Goal: Task Accomplishment & Management: Use online tool/utility

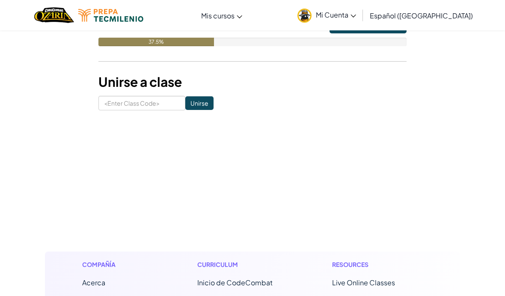
scroll to position [125, 0]
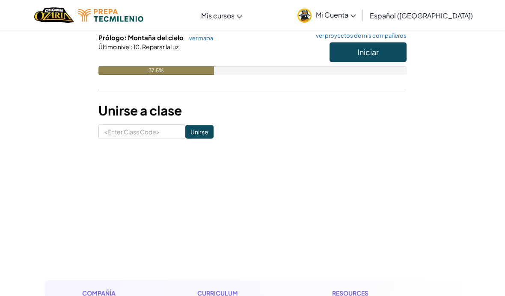
click at [397, 52] on button "Iniciar" at bounding box center [368, 52] width 77 height 20
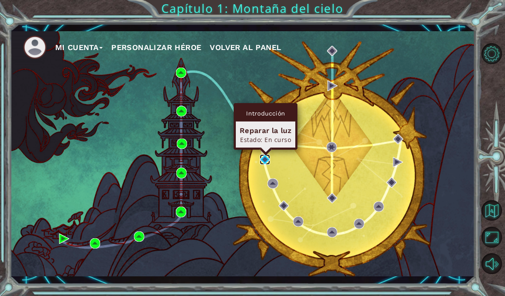
click at [264, 161] on img at bounding box center [265, 160] width 10 height 10
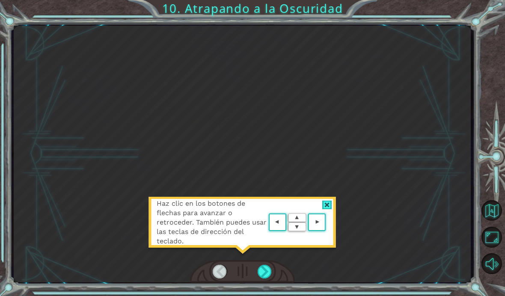
click at [268, 276] on div at bounding box center [265, 272] width 15 height 14
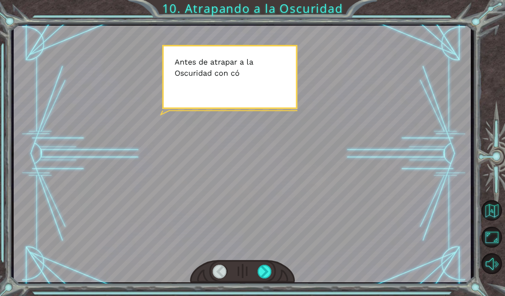
click at [271, 270] on div at bounding box center [265, 272] width 15 height 14
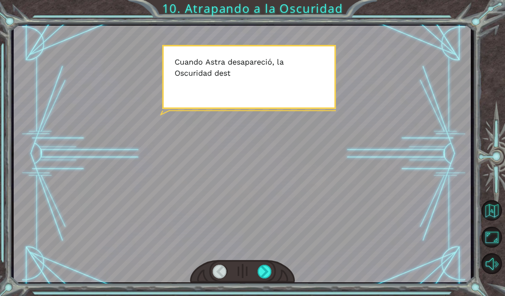
click at [217, 270] on div at bounding box center [220, 272] width 15 height 14
click at [177, 190] on div at bounding box center [242, 154] width 457 height 257
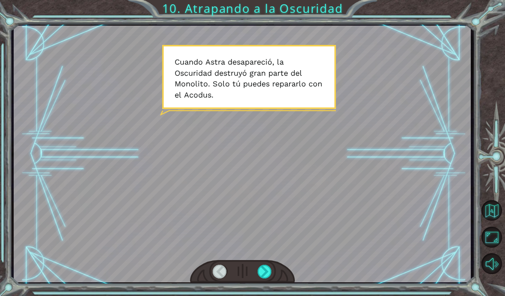
click at [220, 270] on div at bounding box center [220, 272] width 15 height 14
click at [220, 277] on div at bounding box center [220, 272] width 15 height 14
click at [219, 276] on div at bounding box center [220, 272] width 15 height 14
click at [128, 161] on div at bounding box center [242, 154] width 457 height 257
click at [267, 276] on div at bounding box center [265, 272] width 15 height 14
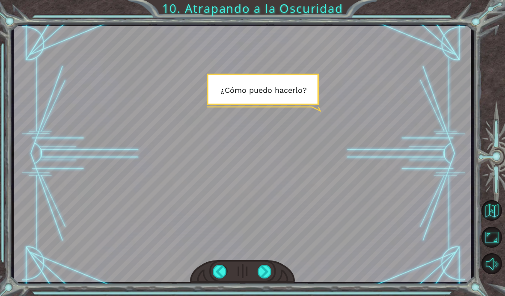
click at [268, 276] on div at bounding box center [265, 272] width 15 height 14
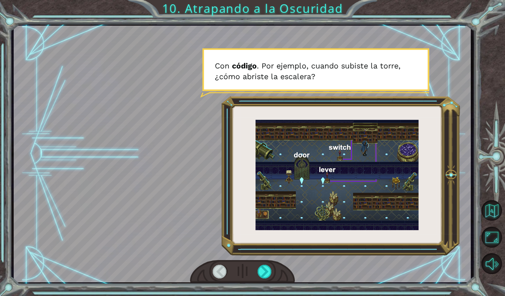
click at [269, 276] on div at bounding box center [265, 272] width 15 height 14
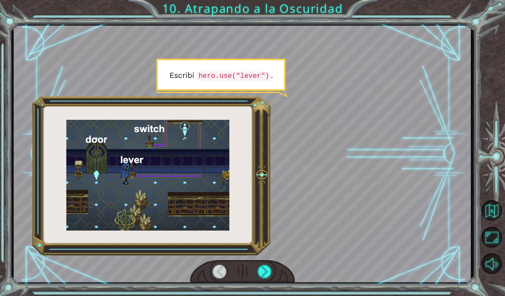
click at [269, 273] on div at bounding box center [265, 272] width 15 height 14
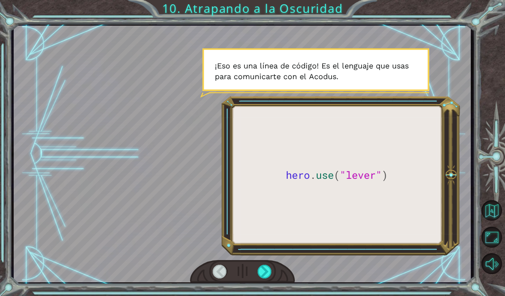
click at [271, 272] on div at bounding box center [265, 272] width 15 height 14
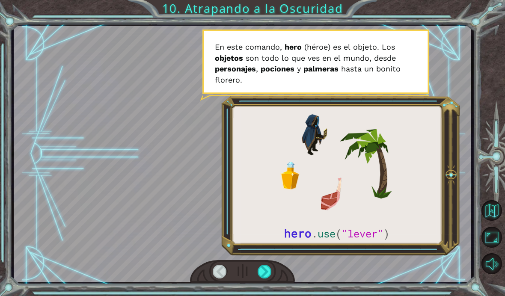
click at [270, 270] on div at bounding box center [265, 272] width 15 height 14
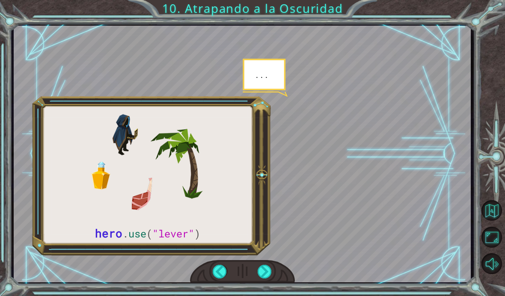
click at [272, 268] on div at bounding box center [265, 272] width 15 height 14
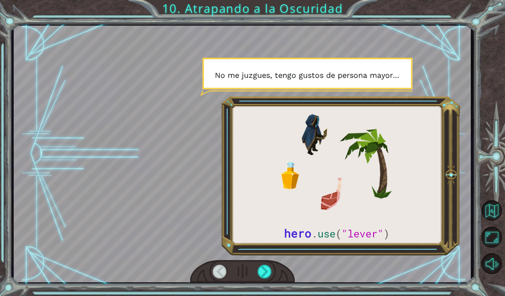
click at [270, 273] on div at bounding box center [265, 272] width 15 height 14
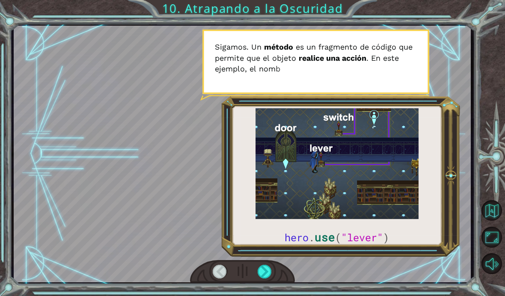
click at [271, 268] on div at bounding box center [265, 272] width 15 height 14
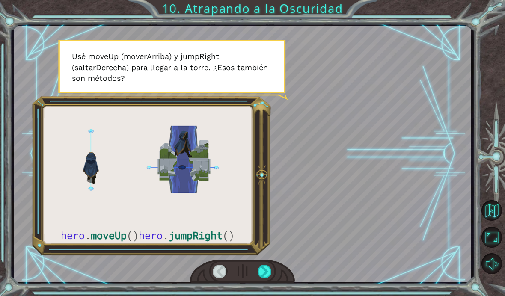
click at [274, 265] on div at bounding box center [242, 271] width 105 height 23
click at [268, 272] on div at bounding box center [265, 272] width 15 height 14
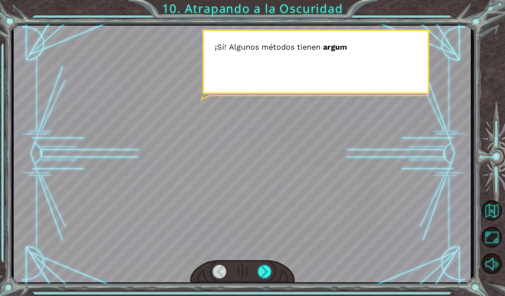
click at [270, 271] on div at bounding box center [265, 272] width 15 height 14
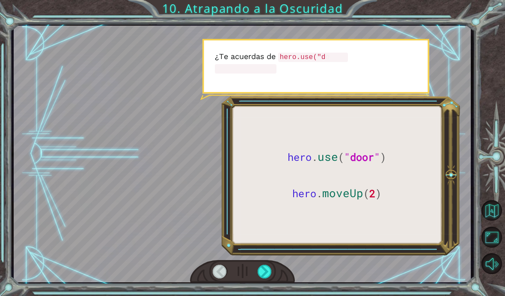
click at [267, 272] on div at bounding box center [265, 272] width 15 height 14
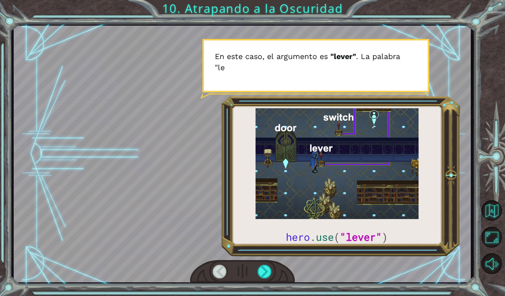
click at [271, 268] on div at bounding box center [265, 272] width 15 height 14
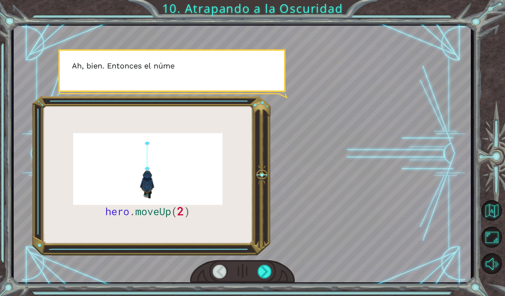
click at [271, 266] on div at bounding box center [265, 272] width 15 height 14
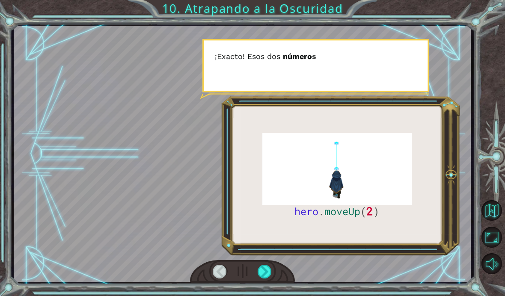
click at [271, 268] on div at bounding box center [265, 272] width 15 height 14
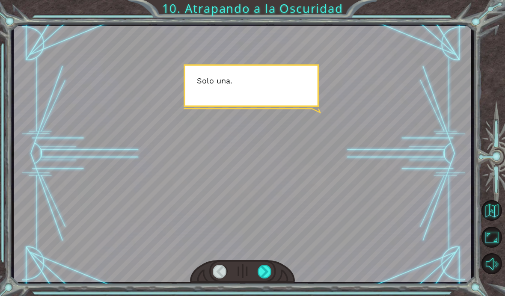
click at [271, 268] on div at bounding box center [265, 272] width 15 height 14
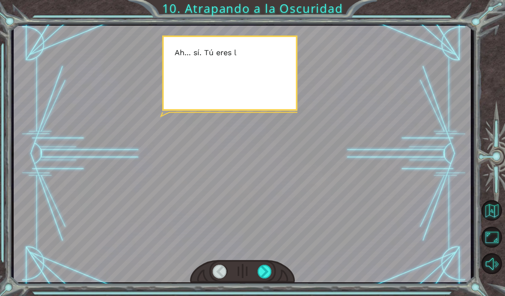
click at [272, 268] on div at bounding box center [265, 272] width 15 height 14
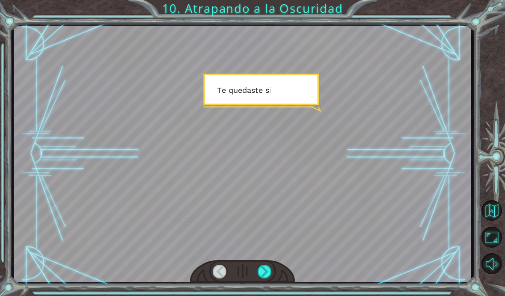
click at [271, 268] on div at bounding box center [265, 272] width 15 height 14
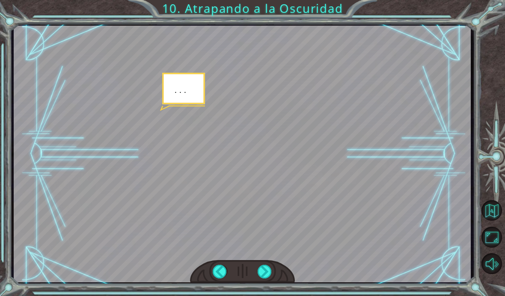
click at [271, 270] on div at bounding box center [265, 272] width 15 height 14
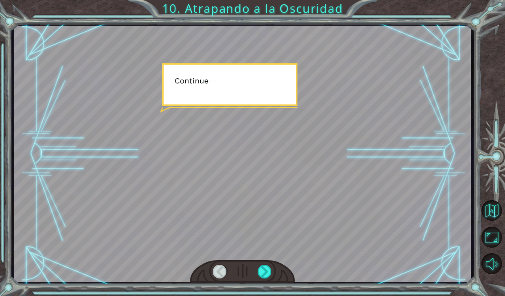
click at [271, 265] on div at bounding box center [265, 272] width 15 height 14
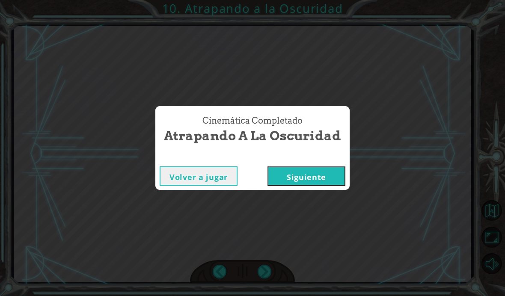
click at [275, 270] on div "Cinemática Completado Atrapando a la Oscuridad Volver a jugar Siguiente" at bounding box center [252, 148] width 505 height 296
click at [327, 178] on button "Siguiente" at bounding box center [307, 175] width 78 height 19
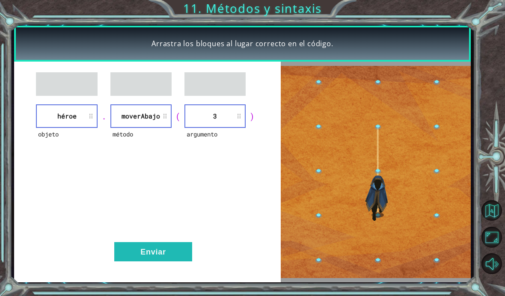
click at [130, 251] on button "Enviar" at bounding box center [153, 251] width 78 height 19
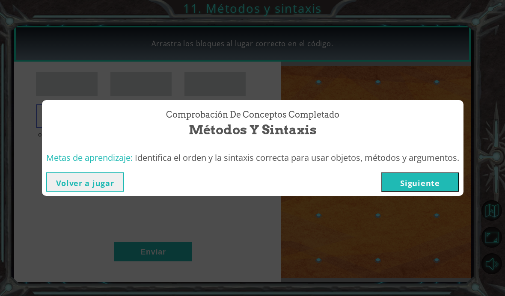
click at [443, 184] on button "Siguiente" at bounding box center [420, 181] width 78 height 19
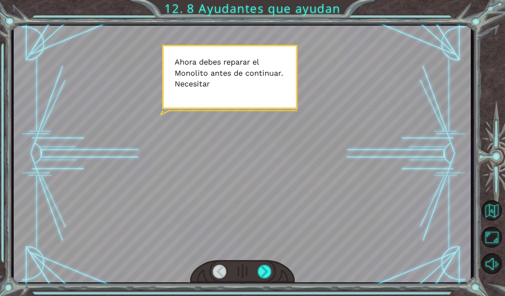
click at [265, 272] on div at bounding box center [265, 272] width 15 height 14
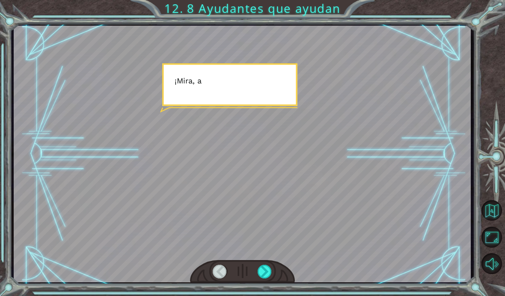
click at [265, 272] on div at bounding box center [265, 272] width 15 height 14
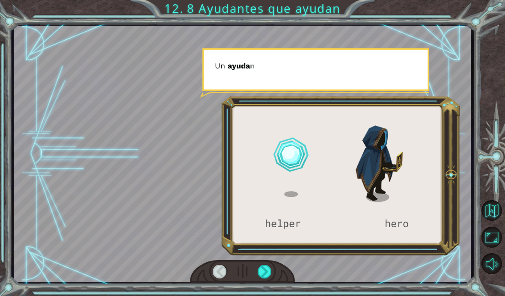
click at [265, 272] on div at bounding box center [265, 272] width 15 height 14
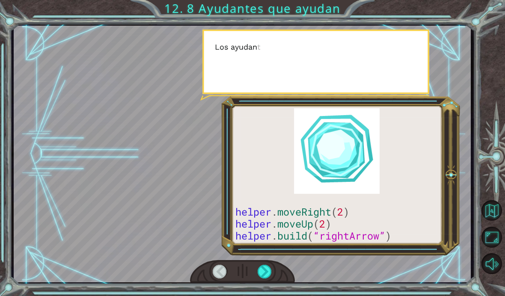
click at [268, 273] on div at bounding box center [265, 272] width 15 height 14
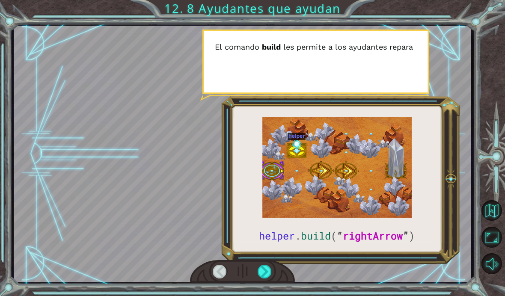
click at [218, 271] on div at bounding box center [220, 272] width 15 height 14
click at [268, 276] on div at bounding box center [265, 272] width 15 height 14
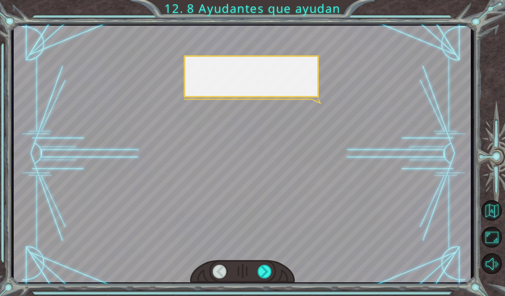
click at [270, 278] on div at bounding box center [265, 272] width 15 height 14
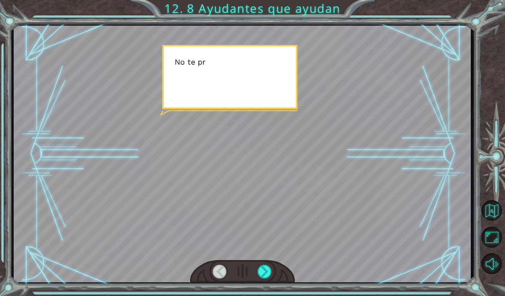
click at [267, 276] on div at bounding box center [265, 272] width 15 height 14
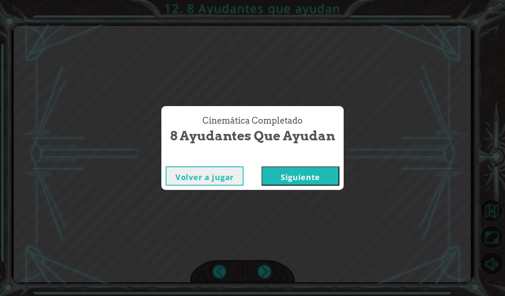
click at [262, 270] on div "Cinemática Completado 8 Ayudantes que ayudan Volver a jugar Siguiente" at bounding box center [252, 148] width 505 height 296
click at [281, 181] on button "Siguiente" at bounding box center [301, 175] width 78 height 19
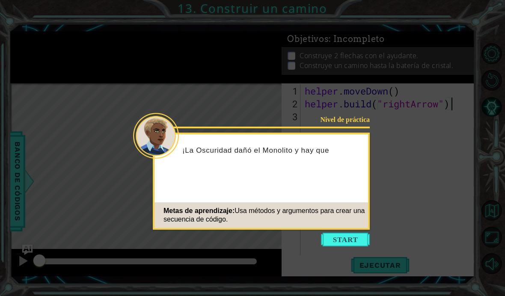
click at [348, 237] on button "Start" at bounding box center [345, 240] width 49 height 14
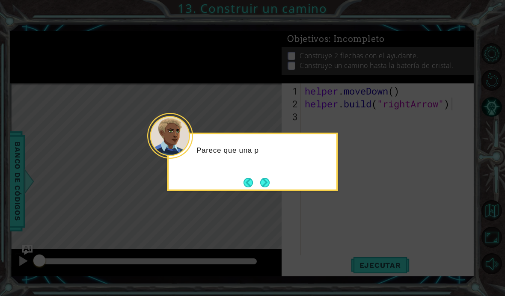
click at [315, 218] on icon at bounding box center [252, 148] width 505 height 296
click at [270, 185] on button "Next" at bounding box center [265, 182] width 11 height 11
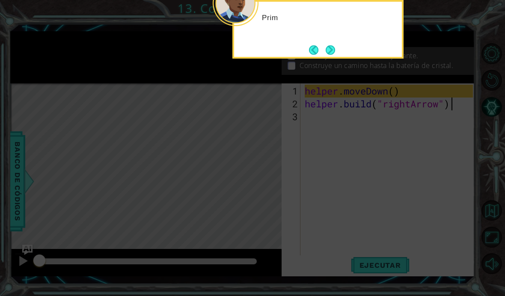
click at [313, 160] on icon at bounding box center [252, 56] width 505 height 482
click at [332, 50] on button "Next" at bounding box center [330, 49] width 9 height 9
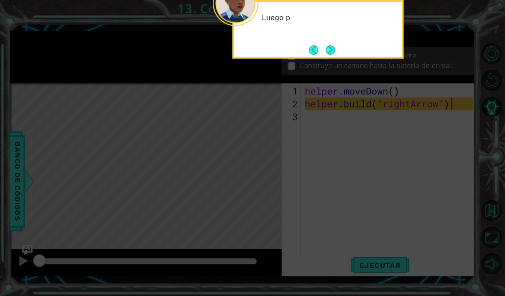
click at [330, 50] on button "Next" at bounding box center [330, 50] width 14 height 14
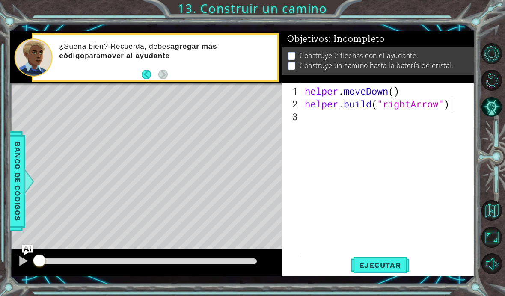
click at [384, 266] on span "Ejecutar" at bounding box center [380, 265] width 59 height 9
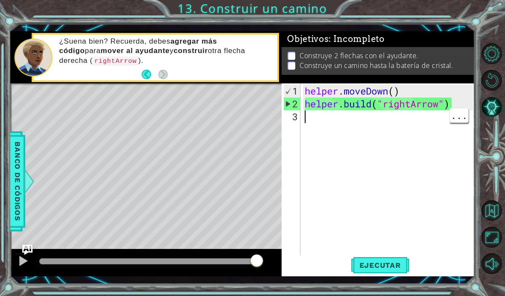
click at [407, 122] on div "helper . moveDown ( ) helper . build ( "rightArrow" )" at bounding box center [390, 187] width 174 height 205
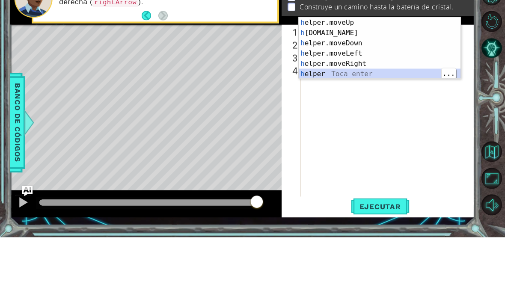
click at [401, 76] on div "h elper.moveUp Toca enter h elper.build Toca enter h elper.moveDown Toca enter …" at bounding box center [380, 117] width 162 height 82
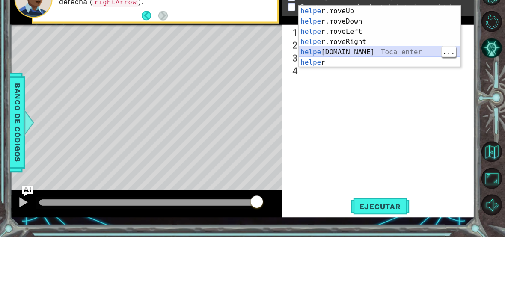
click at [392, 65] on div "helpe r.moveUp Toca enter helpe r.moveDown Toca enter helpe r.moveLeft Toca ent…" at bounding box center [380, 106] width 162 height 82
type textarea "helper.build("rightArrow")"
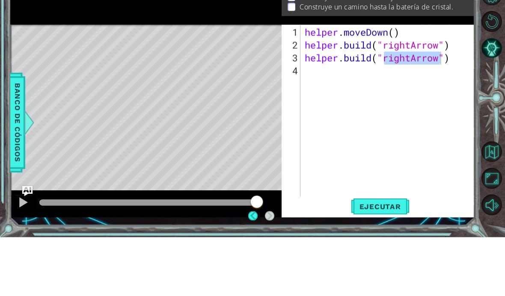
scroll to position [30, 0]
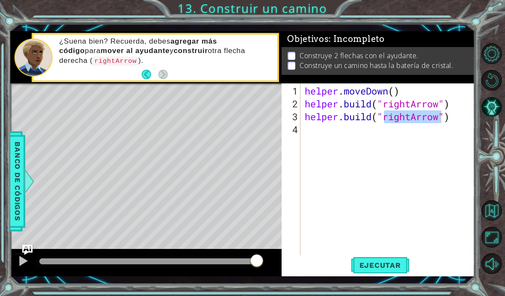
click at [385, 263] on span "Ejecutar" at bounding box center [380, 265] width 59 height 9
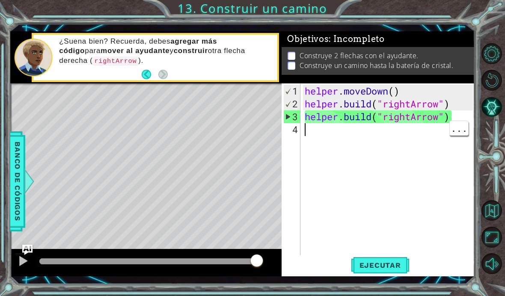
click at [386, 266] on span "Ejecutar" at bounding box center [380, 265] width 59 height 9
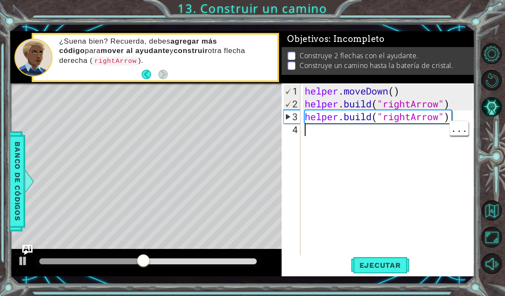
click at [377, 133] on div "helper . moveDown ( ) helper . build ( "rightArrow" ) helper . build ( "rightAr…" at bounding box center [390, 187] width 174 height 205
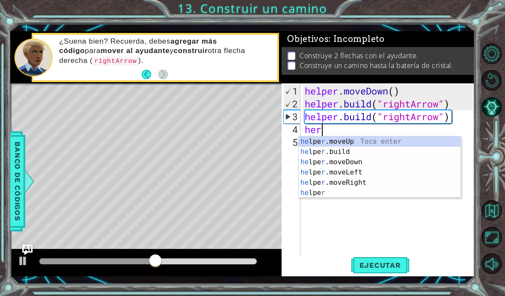
scroll to position [0, 0]
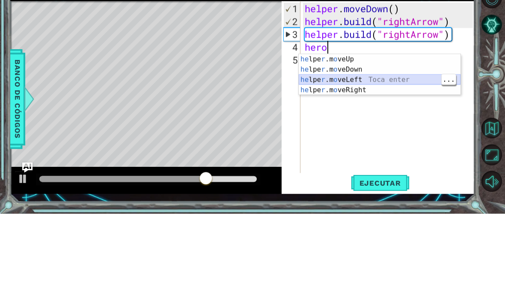
click at [400, 137] on div "he lpe r .m o veUp Toca enter he lpe r .m o veDown Toca enter he lpe r .m o veL…" at bounding box center [380, 168] width 162 height 62
type textarea "helper.moveLeft(1)"
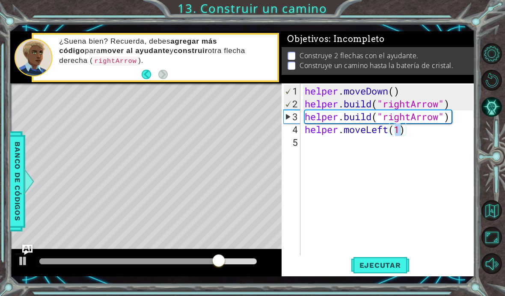
click at [396, 263] on span "Ejecutar" at bounding box center [380, 265] width 59 height 9
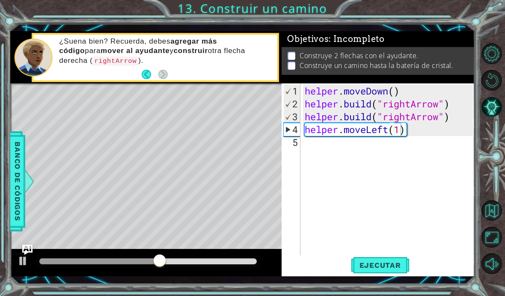
click at [384, 265] on span "Ejecutar" at bounding box center [380, 265] width 59 height 9
click at [386, 263] on span "Ejecutar" at bounding box center [380, 265] width 59 height 9
click at [385, 262] on span "Ejecutar" at bounding box center [380, 265] width 59 height 9
click at [494, 117] on button "Pista IA" at bounding box center [492, 107] width 21 height 21
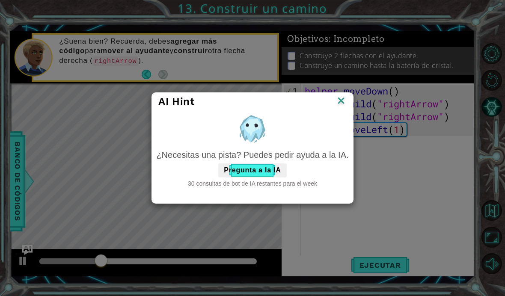
click at [270, 169] on button "Pregunta a la IA" at bounding box center [252, 170] width 68 height 14
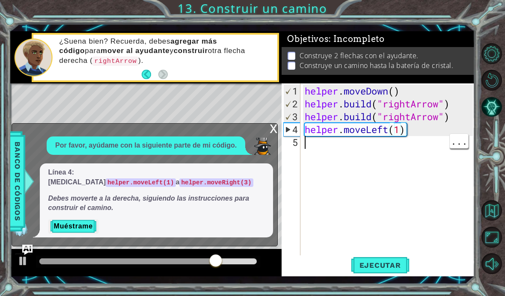
scroll to position [0, 0]
click at [347, 142] on div "helper . moveDown ( ) helper . build ( "rightArrow" ) helper . build ( "rightAr…" at bounding box center [390, 187] width 174 height 205
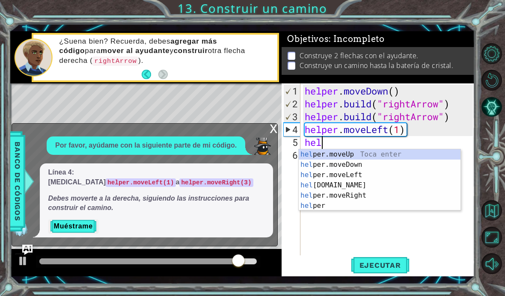
scroll to position [0, 0]
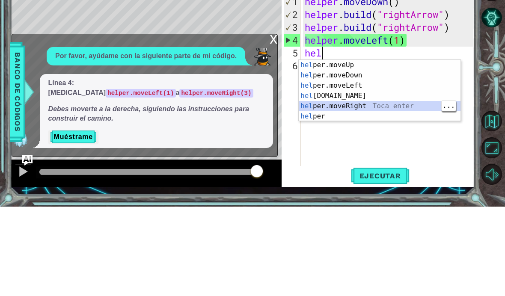
click at [389, 149] on div "hel per.moveUp Toca enter hel per.moveDown Toca enter hel per.moveLeft Toca ent…" at bounding box center [380, 190] width 162 height 82
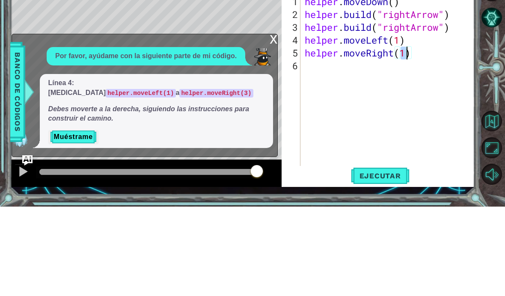
scroll to position [0, 4]
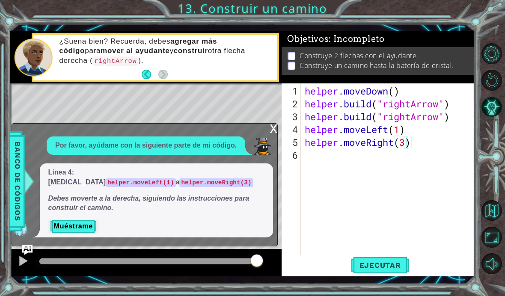
type textarea "helper.moveRight(3)"
click at [379, 262] on span "Ejecutar" at bounding box center [380, 265] width 59 height 9
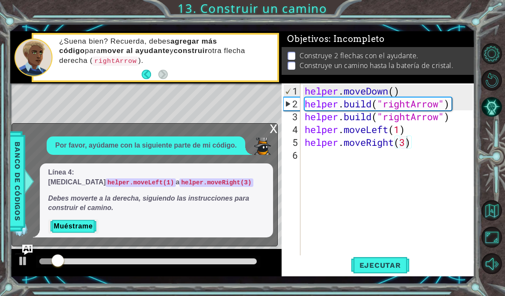
click at [270, 132] on div "x" at bounding box center [274, 128] width 8 height 9
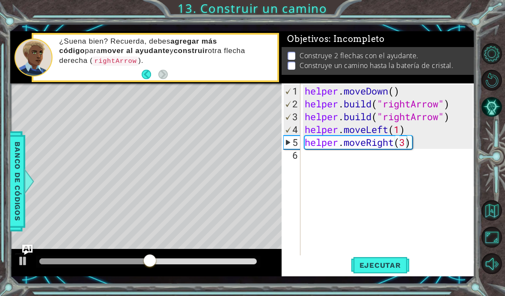
click at [388, 262] on span "Ejecutar" at bounding box center [380, 265] width 59 height 9
click at [380, 167] on div "helper . moveDown ( ) helper . build ( "rightArrow" ) helper . build ( "rightAr…" at bounding box center [390, 187] width 174 height 205
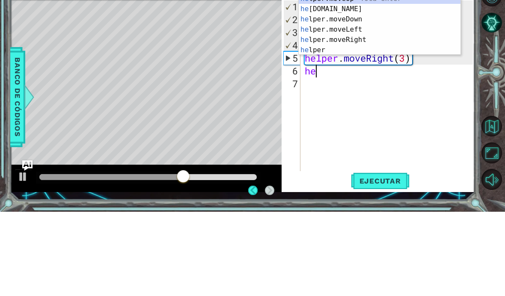
scroll to position [0, 0]
click at [370, 78] on div "hel per.moveUp Toca enter hel per.moveDown Toca enter hel per.moveLeft Toca ent…" at bounding box center [380, 119] width 162 height 82
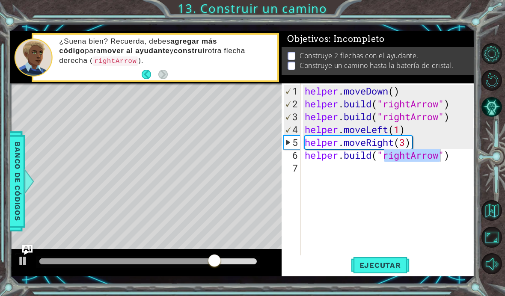
click at [396, 265] on span "Ejecutar" at bounding box center [380, 265] width 59 height 9
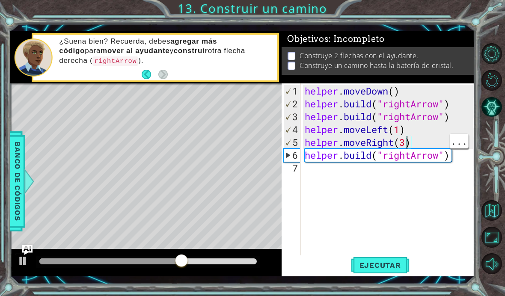
click at [408, 140] on div "helper . moveDown ( ) helper . build ( "rightArrow" ) helper . build ( "rightAr…" at bounding box center [390, 187] width 174 height 205
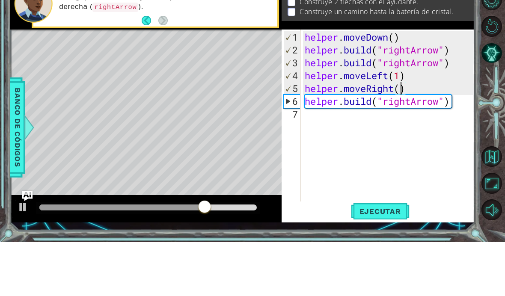
scroll to position [0, 4]
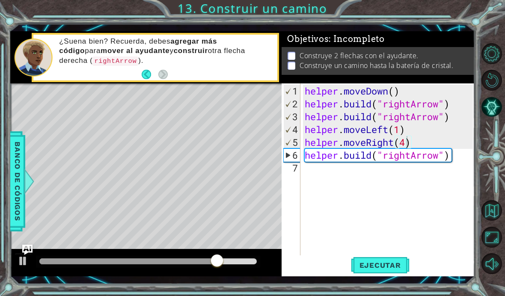
type textarea "helper.moveRight(4)"
click at [392, 266] on span "Ejecutar" at bounding box center [380, 265] width 59 height 9
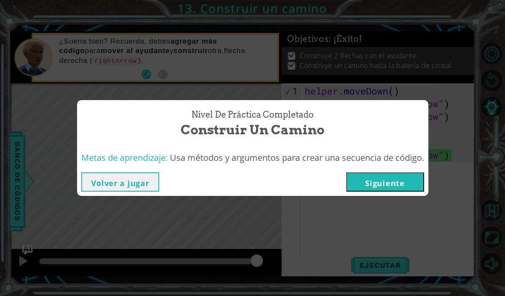
click at [395, 181] on button "Siguiente" at bounding box center [385, 181] width 78 height 19
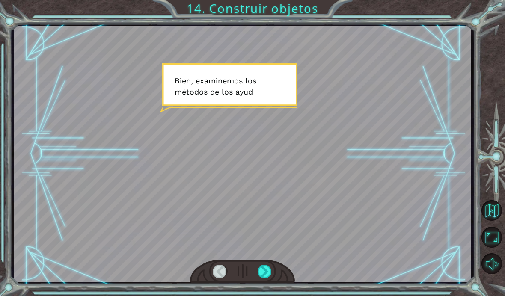
click at [264, 270] on div at bounding box center [265, 272] width 15 height 14
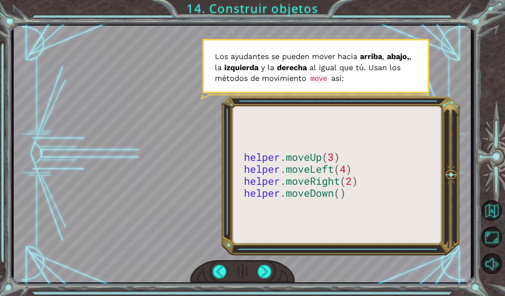
click at [267, 268] on div at bounding box center [265, 272] width 15 height 14
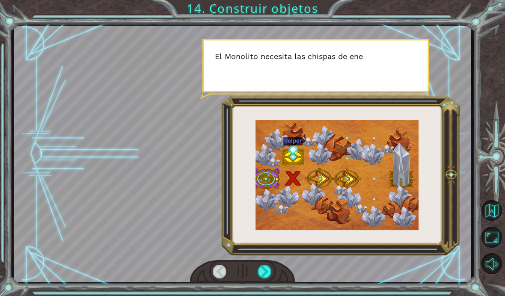
click at [268, 271] on div at bounding box center [265, 272] width 15 height 14
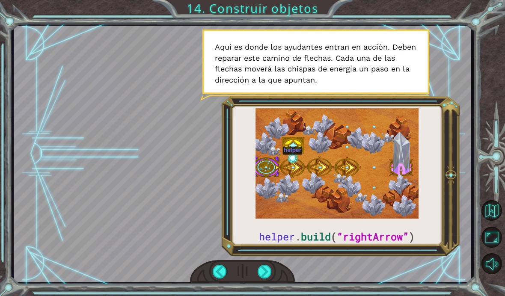
click at [306, 215] on div at bounding box center [242, 154] width 457 height 257
click at [411, 168] on div at bounding box center [242, 154] width 457 height 257
click at [265, 273] on div at bounding box center [265, 272] width 15 height 14
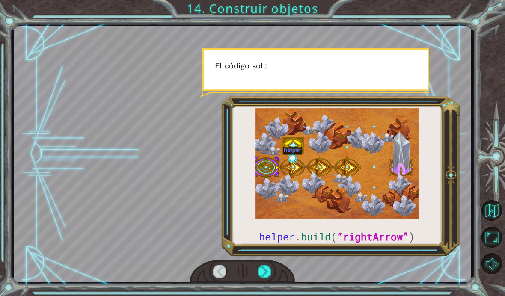
click at [265, 268] on div at bounding box center [265, 272] width 15 height 14
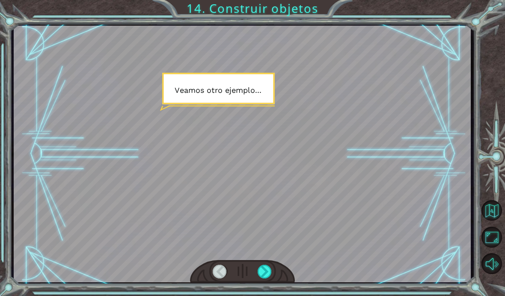
click at [265, 273] on div at bounding box center [265, 272] width 15 height 14
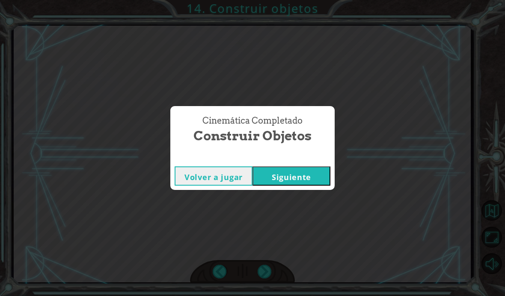
click at [304, 181] on button "Siguiente" at bounding box center [292, 175] width 78 height 19
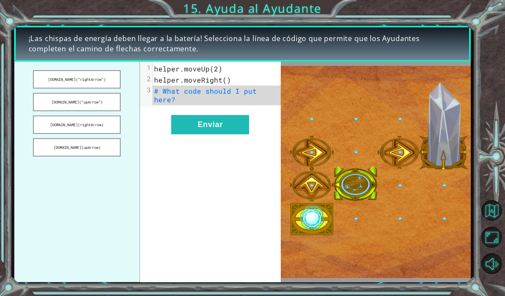
click at [49, 101] on button "helper.build(“upArrow”)" at bounding box center [76, 102] width 87 height 18
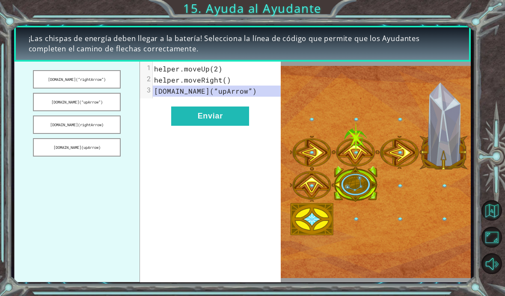
click at [63, 125] on button "helper.build(rightArrow)" at bounding box center [76, 125] width 87 height 18
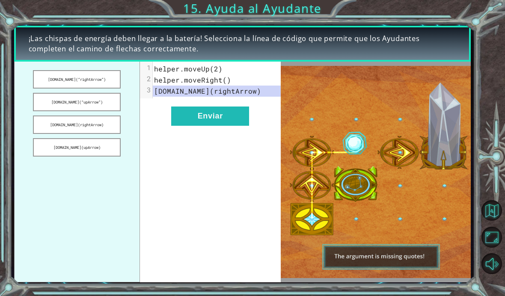
click at [54, 125] on button "helper.build(rightArrow)" at bounding box center [76, 125] width 87 height 18
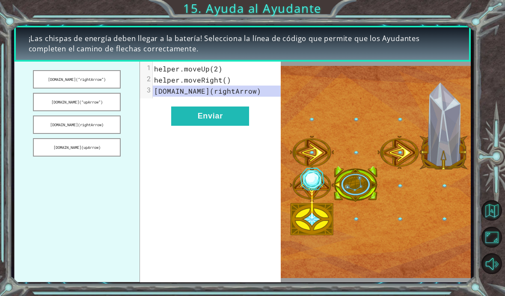
click at [47, 104] on button "helper.build(“upArrow”)" at bounding box center [76, 102] width 87 height 18
click at [57, 128] on button "helper.build(rightArrow)" at bounding box center [76, 125] width 87 height 18
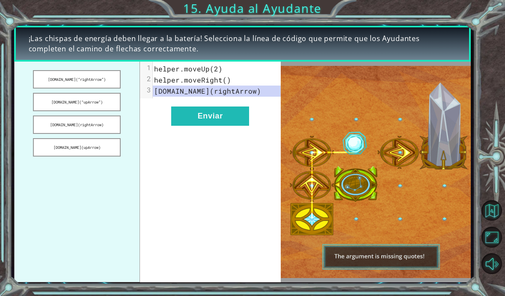
click at [182, 118] on button "Enviar" at bounding box center [210, 116] width 78 height 19
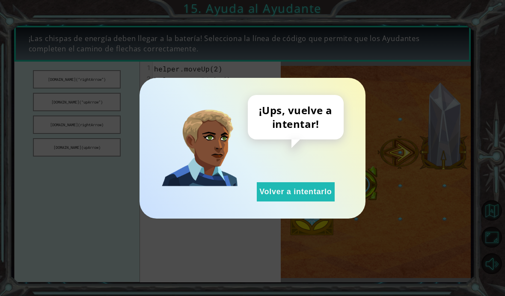
click at [309, 186] on button "Volver a intentarlo" at bounding box center [296, 191] width 78 height 19
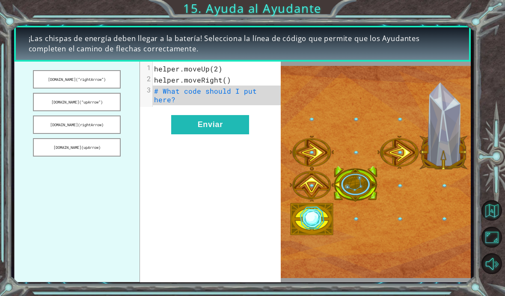
click at [64, 148] on button "helper.build(upArrow)" at bounding box center [76, 147] width 87 height 18
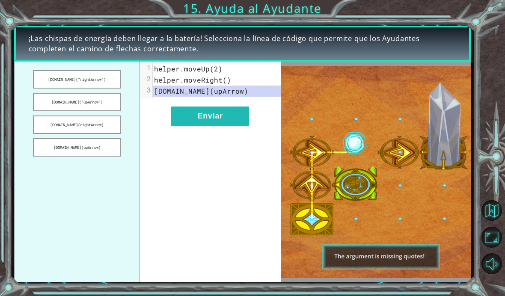
click at [50, 77] on button "helper.build(“rightArrow”)" at bounding box center [76, 79] width 87 height 18
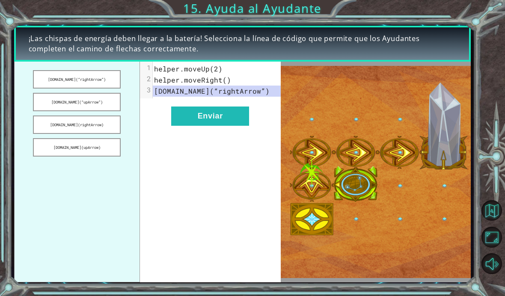
click at [237, 116] on button "Enviar" at bounding box center [210, 116] width 78 height 19
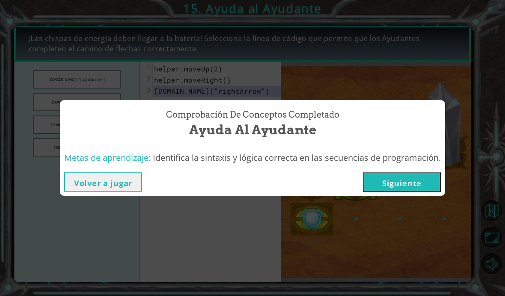
click at [408, 184] on button "Siguiente" at bounding box center [402, 181] width 78 height 19
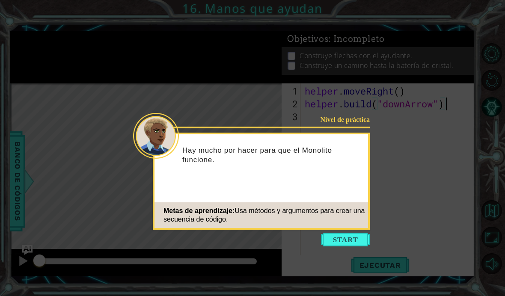
click at [345, 241] on button "Start" at bounding box center [345, 240] width 49 height 14
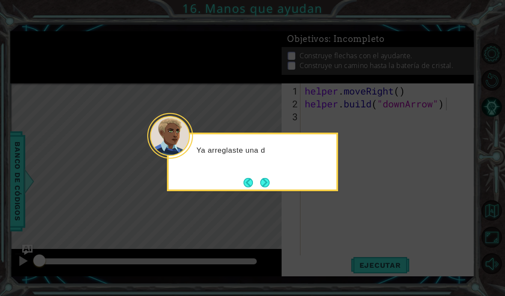
click at [269, 180] on button "Next" at bounding box center [264, 182] width 9 height 9
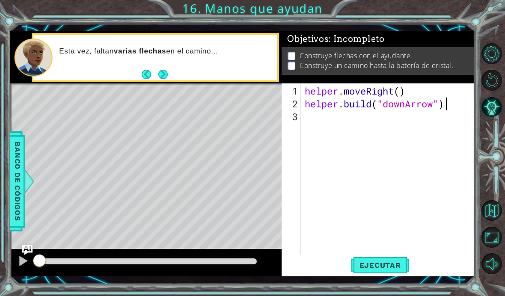
click at [382, 292] on div "1 ההההההההההההההההההההההההההההההההההההההההההההההההההההההההההההההההההההההההההההה…" at bounding box center [252, 148] width 505 height 296
click at [380, 290] on div "1 ההההההההההההההההההההההההההההההההההההההההההההההההההההההההההההההההההההההההההההה…" at bounding box center [252, 148] width 505 height 296
click at [388, 264] on span "Ejecutar" at bounding box center [380, 265] width 59 height 9
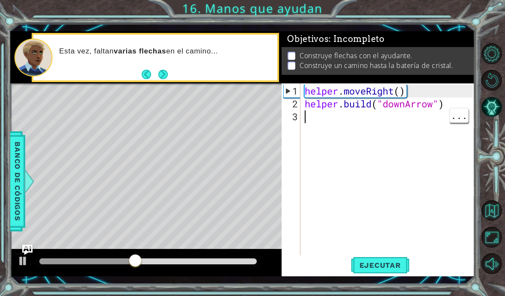
click at [400, 125] on div "helper . moveRight ( ) helper . build ( "downArrow" )" at bounding box center [390, 187] width 174 height 205
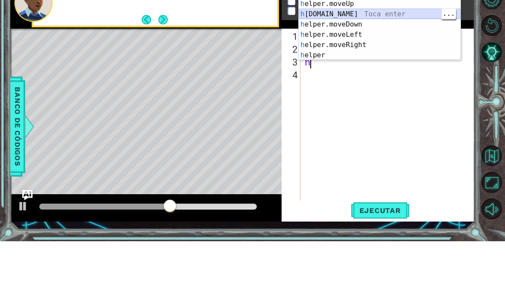
click at [408, 54] on div "h elper.moveUp Toca enter h elper.build Toca enter h elper.moveDown Toca enter …" at bounding box center [380, 95] width 162 height 82
type textarea "helper.build("rightArrow")"
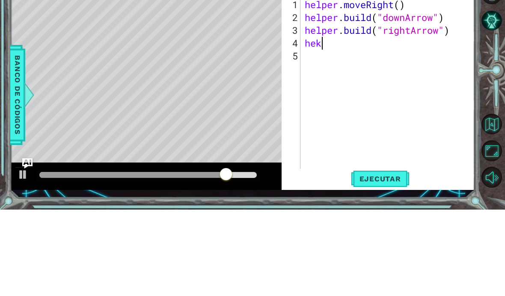
scroll to position [0, 0]
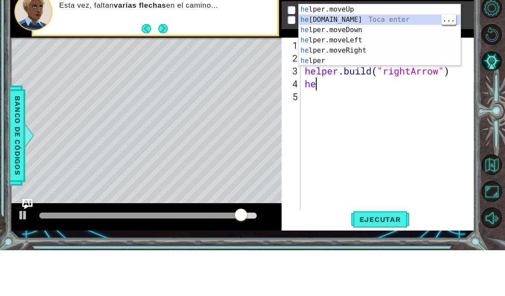
click at [387, 50] on div "he lper.moveUp Toca enter he lper.build Toca enter he lper.moveDown Toca enter …" at bounding box center [380, 91] width 162 height 82
type textarea "helper.build("rightArrow")"
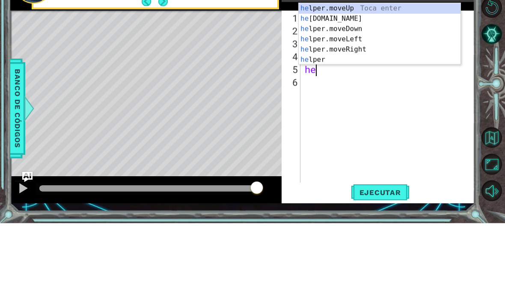
scroll to position [0, 0]
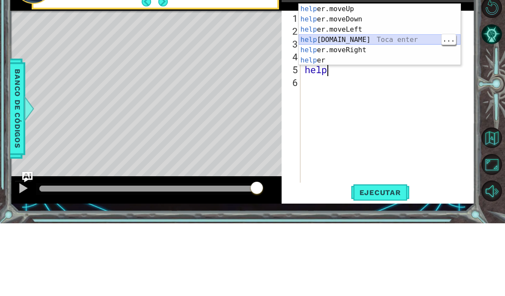
click at [407, 77] on div "help er.moveUp Toca enter help er.moveDown Toca enter help er.moveLeft Toca ent…" at bounding box center [380, 118] width 162 height 82
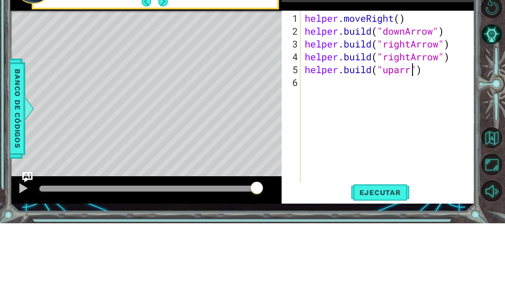
scroll to position [0, 5]
type textarea "helper.build("uparrow")"
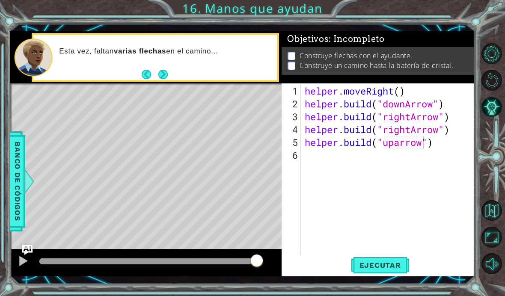
scroll to position [0, 0]
click at [365, 162] on div "helper . moveRight ( ) helper . build ( "downArrow" ) helper . build ( "rightAr…" at bounding box center [390, 187] width 174 height 205
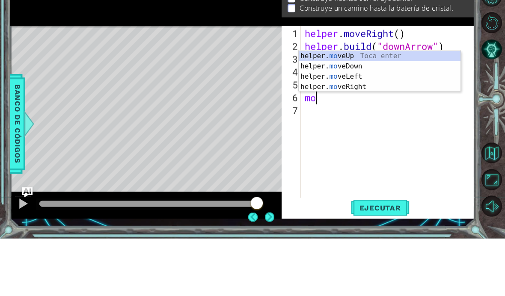
type textarea "m"
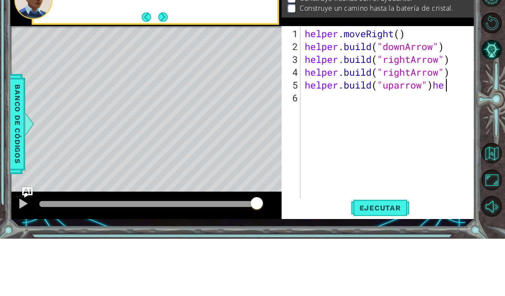
scroll to position [0, 6]
type textarea "helper.build("uparrow")"
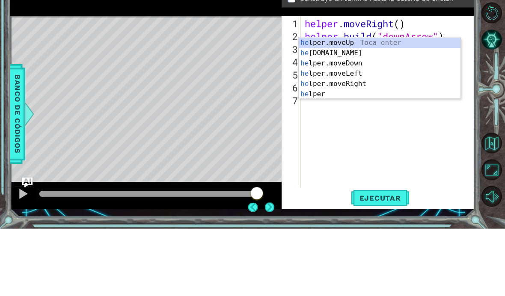
type textarea "h"
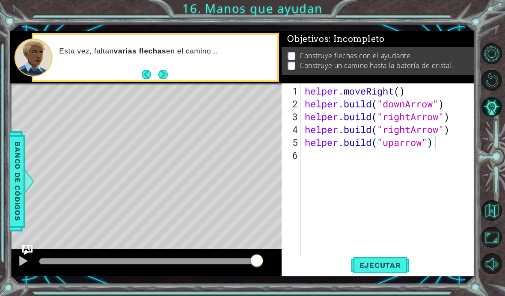
click at [389, 264] on span "Ejecutar" at bounding box center [380, 265] width 59 height 9
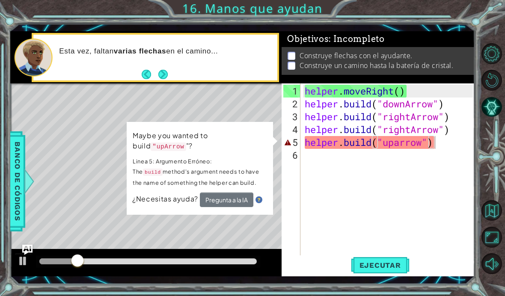
click at [151, 143] on code ""upArrow" at bounding box center [168, 147] width 35 height 9
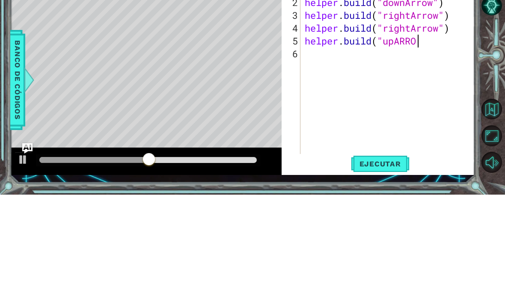
scroll to position [0, 5]
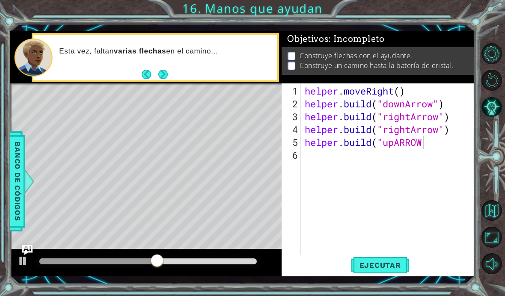
click at [392, 264] on span "Ejecutar" at bounding box center [380, 265] width 59 height 9
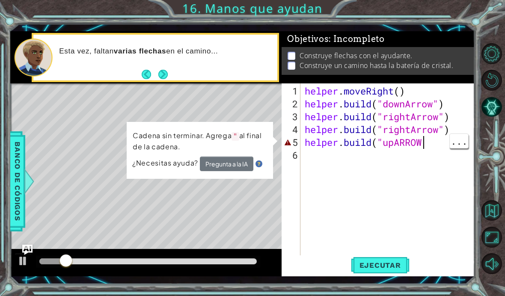
click at [429, 143] on div "helper . moveRight ( ) helper . build ( "downArrow" ) helper . build ( "rightAr…" at bounding box center [390, 187] width 174 height 205
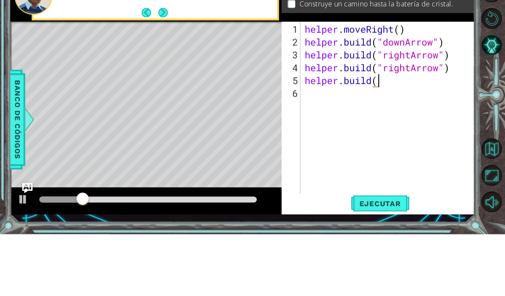
scroll to position [0, 3]
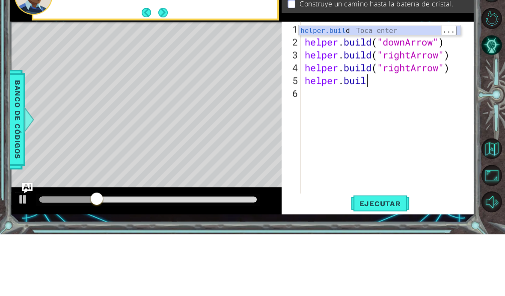
click at [396, 87] on div "helper.buil d Toca enter" at bounding box center [380, 102] width 162 height 31
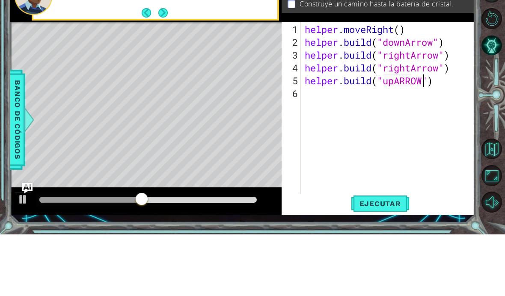
scroll to position [0, 6]
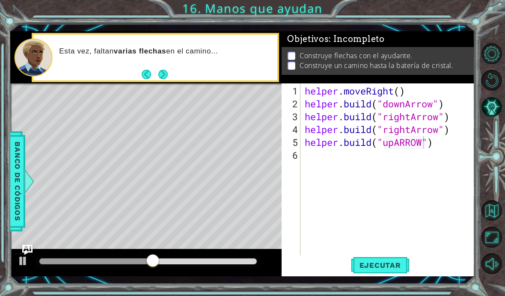
click at [390, 267] on span "Ejecutar" at bounding box center [380, 265] width 59 height 9
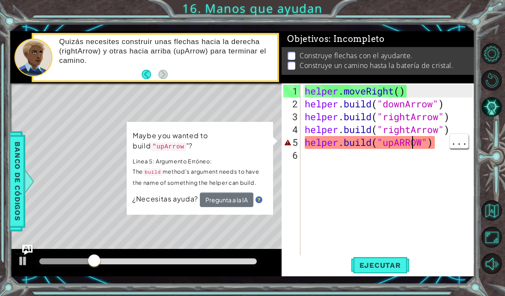
click at [416, 143] on div "helper . moveRight ( ) helper . build ( "downArrow" ) helper . build ( "rightAr…" at bounding box center [390, 187] width 174 height 205
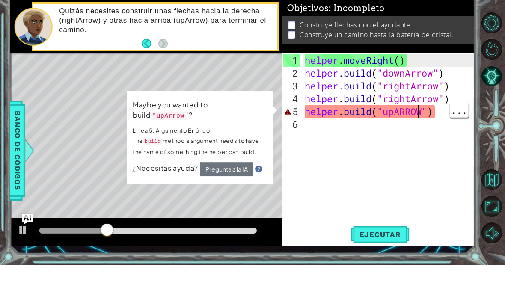
click at [420, 113] on div "helper . moveRight ( ) helper . build ( "downArrow" ) helper . build ( "rightAr…" at bounding box center [390, 187] width 174 height 205
click at [421, 113] on div "helper . moveRight ( ) helper . build ( "downArrow" ) helper . build ( "rightAr…" at bounding box center [390, 187] width 174 height 205
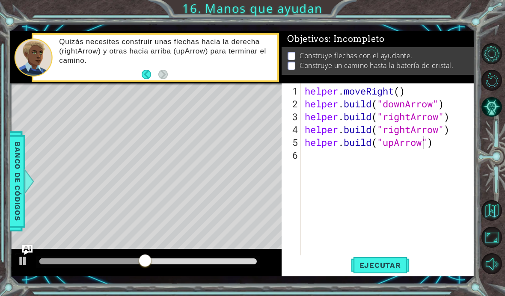
type textarea "helper.build("upArrow")"
click at [392, 262] on span "Ejecutar" at bounding box center [380, 265] width 59 height 9
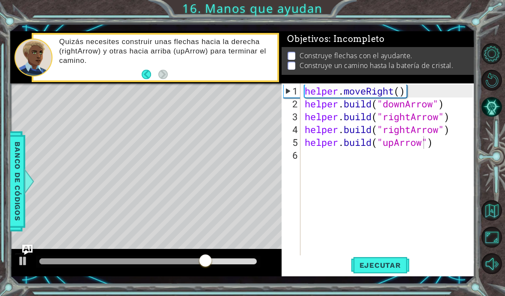
scroll to position [0, 0]
click at [347, 157] on div "helper . moveRight ( ) helper . build ( "downArrow" ) helper . build ( "rightAr…" at bounding box center [390, 187] width 174 height 205
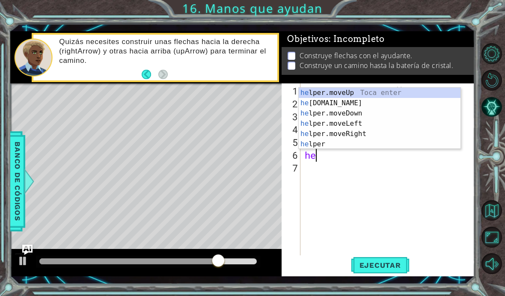
scroll to position [0, 0]
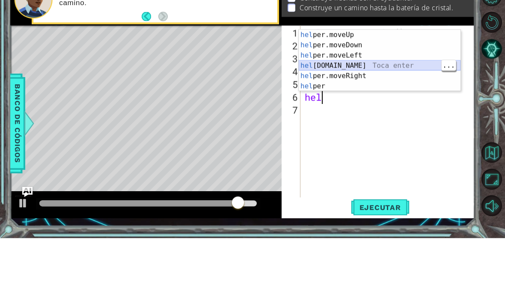
click at [393, 88] on div "hel per.moveUp Toca enter hel per.moveDown Toca enter hel per.moveLeft Toca ent…" at bounding box center [380, 129] width 162 height 82
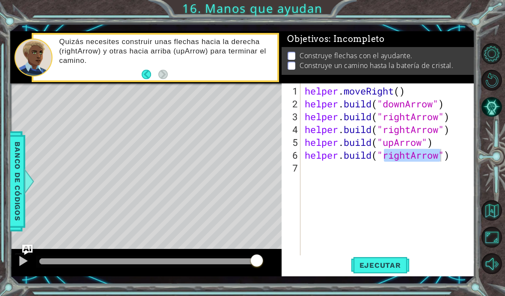
click at [396, 265] on span "Ejecutar" at bounding box center [380, 265] width 59 height 9
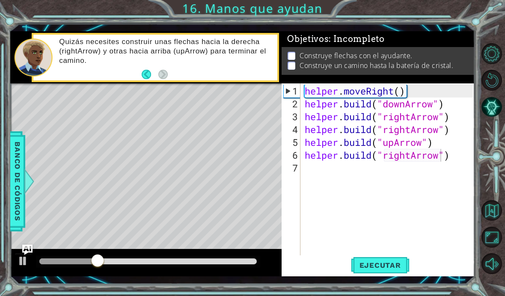
click at [392, 264] on span "Ejecutar" at bounding box center [380, 265] width 59 height 9
click at [491, 117] on button "Pista IA" at bounding box center [492, 107] width 21 height 21
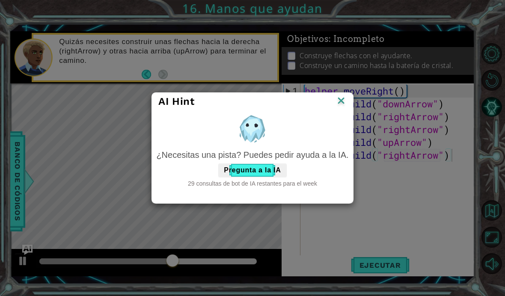
click at [259, 169] on button "Pregunta a la IA" at bounding box center [252, 170] width 68 height 14
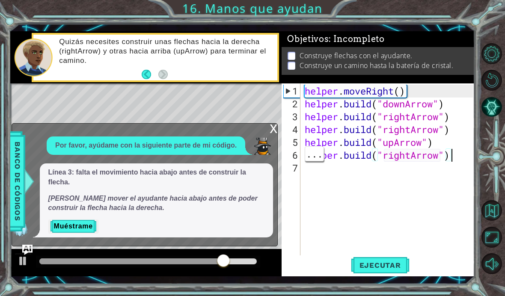
click at [270, 132] on div "x" at bounding box center [274, 128] width 8 height 9
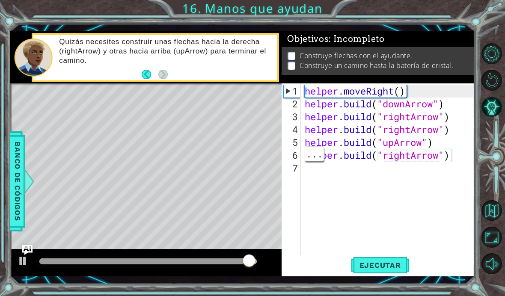
click at [457, 157] on div "helper . moveRight ( ) helper . build ( "downArrow" ) helper . build ( "rightAr…" at bounding box center [390, 187] width 174 height 205
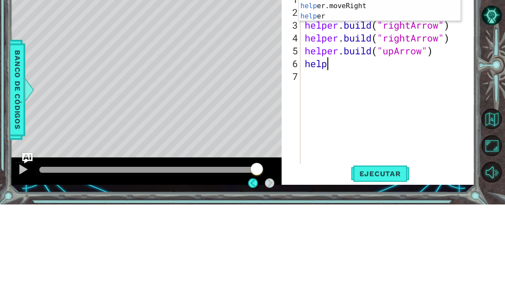
scroll to position [0, 0]
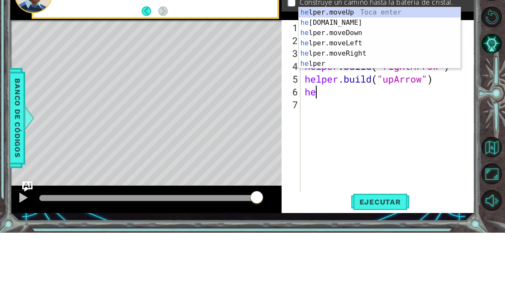
click at [392, 71] on div "he lper.moveUp Toca enter he lper.build Toca enter he lper.moveDown Toca enter …" at bounding box center [380, 112] width 162 height 82
type textarea "helper.moveDown(1)"
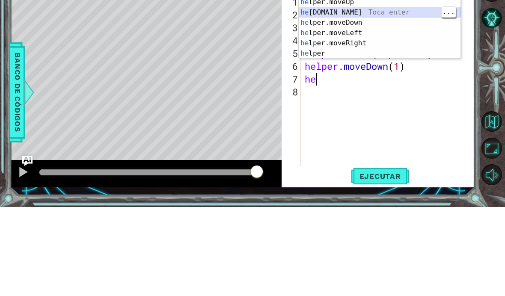
click at [376, 86] on div "he lper.moveUp Toca enter he lper.build Toca enter he lper.moveDown Toca enter …" at bounding box center [380, 127] width 162 height 82
type textarea "helper.build("rightArrow")"
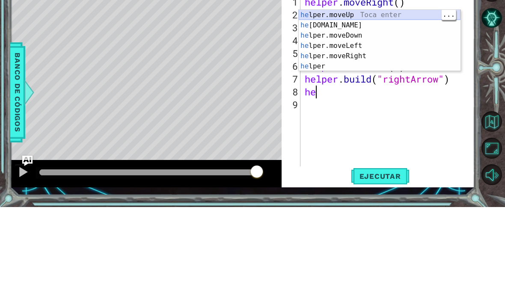
click at [376, 99] on div "he lper.moveUp Toca enter he lper.build Toca enter he lper.moveDown Toca enter …" at bounding box center [380, 140] width 162 height 82
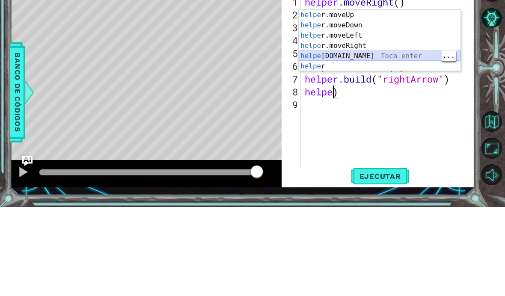
click at [387, 99] on div "helpe r.moveUp Toca enter helpe r.moveDown Toca enter helpe r.moveLeft Toca ent…" at bounding box center [380, 140] width 162 height 82
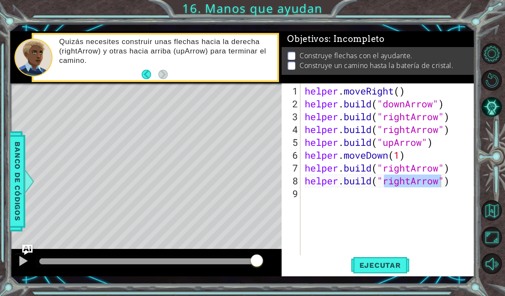
click at [394, 262] on span "Ejecutar" at bounding box center [380, 265] width 59 height 9
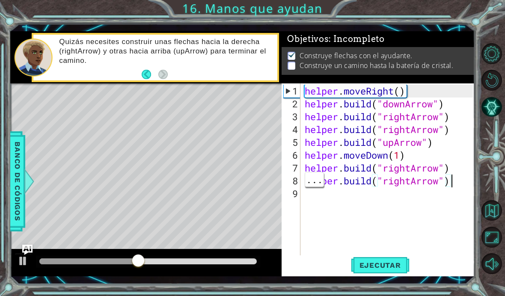
click at [455, 185] on div "helper . moveRight ( ) helper . build ( "downArrow" ) helper . build ( "rightAr…" at bounding box center [390, 187] width 174 height 205
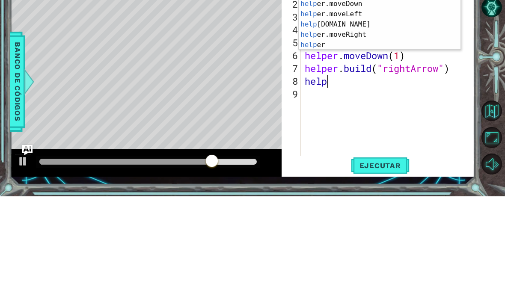
click at [379, 88] on div "help er.moveUp Toca enter help er.moveDown Toca enter help er.moveLeft Toca ent…" at bounding box center [380, 129] width 162 height 82
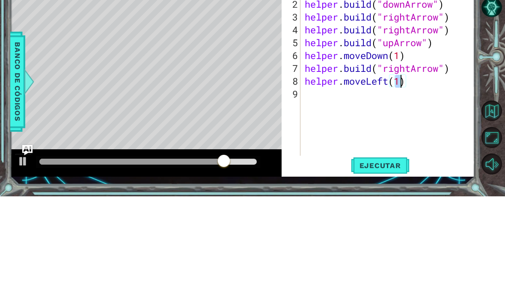
type textarea "helper.moveLeft(2)"
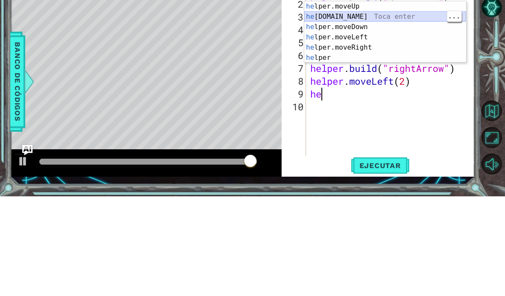
click at [388, 101] on div "he lper.moveUp Toca enter he lper.build Toca enter he lper.moveDown Toca enter …" at bounding box center [385, 142] width 162 height 82
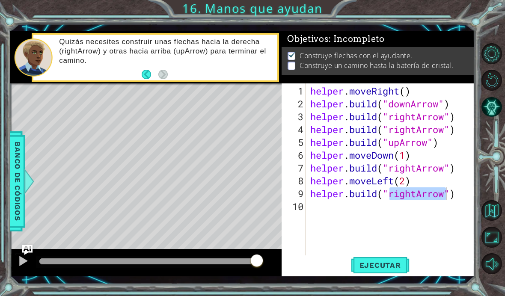
click at [395, 262] on span "Ejecutar" at bounding box center [380, 265] width 59 height 9
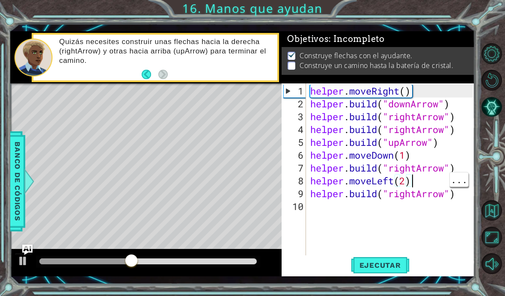
click at [419, 180] on div "helper . moveRight ( ) helper . build ( "downArrow" ) helper . build ( "rightAr…" at bounding box center [393, 187] width 169 height 205
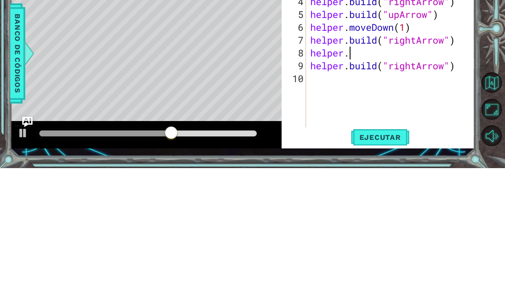
scroll to position [0, 1]
type textarea "helper"
click at [452, 85] on div "helper . moveRight ( ) helper . build ( "downArrow" ) helper . build ( "rightAr…" at bounding box center [393, 187] width 169 height 205
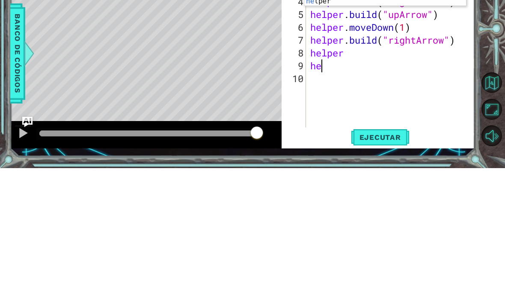
type textarea "h"
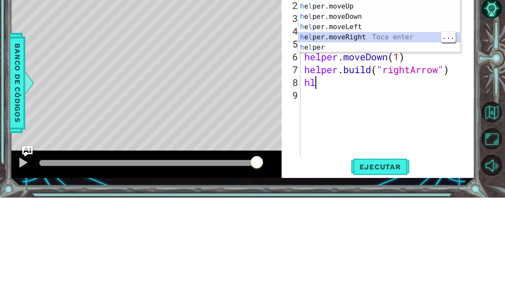
click at [383, 89] on div "h e l per.build Toca enter h e l per.moveUp Toca enter h e l per.moveDown Toca …" at bounding box center [379, 130] width 162 height 82
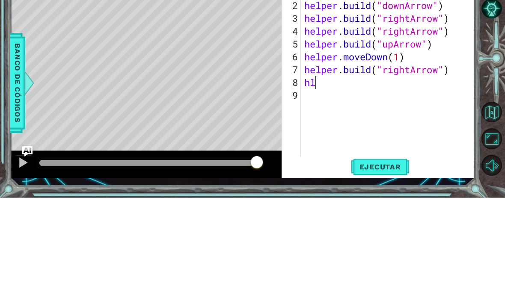
type textarea "helper.moveRight(1)"
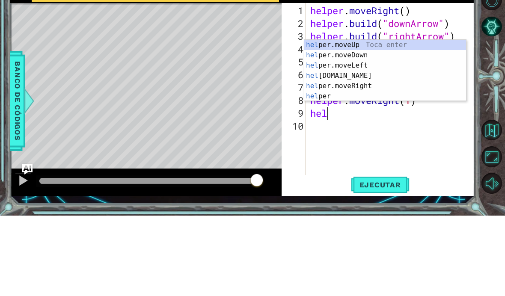
scroll to position [0, 0]
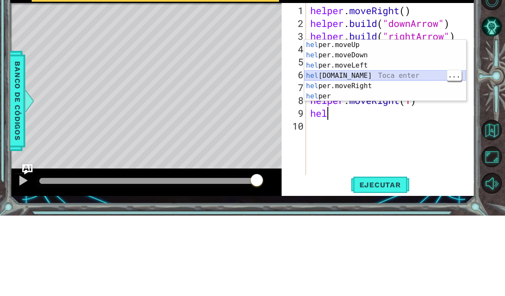
click at [400, 120] on div "hel per.moveUp Toca enter hel per.moveDown Toca enter hel per.moveLeft Toca ent…" at bounding box center [385, 161] width 162 height 82
type textarea "helper.build("rightArrow")"
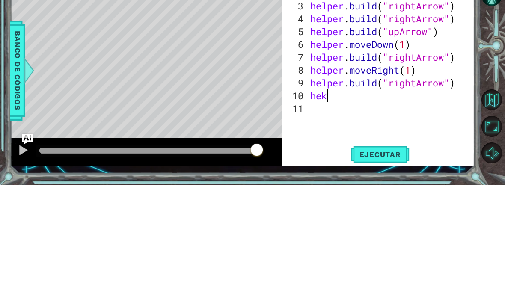
scroll to position [0, 0]
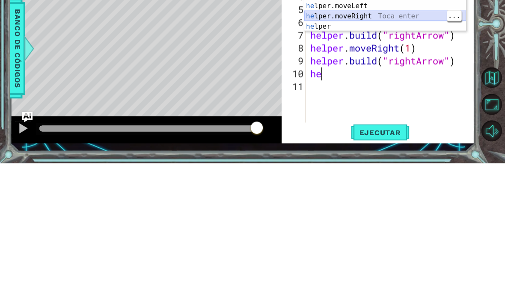
click at [377, 103] on div "he lper.moveUp Toca enter he lper.build Toca enter he lper.moveDown Toca enter …" at bounding box center [385, 144] width 162 height 82
type textarea "helper.moveRight(1)"
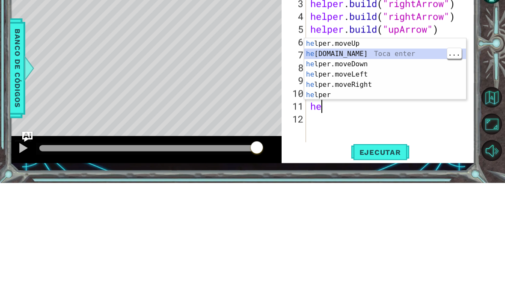
click at [387, 152] on div "he lper.moveUp Toca enter he lper.build Toca enter he lper.moveDown Toca enter …" at bounding box center [385, 193] width 162 height 82
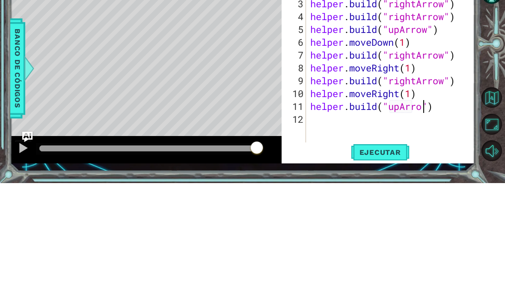
scroll to position [0, 6]
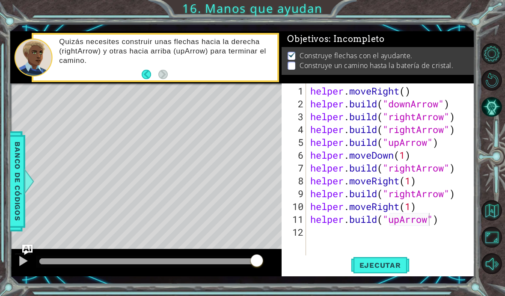
type textarea "helper.build("upArrow")"
click at [381, 265] on span "Ejecutar" at bounding box center [380, 265] width 59 height 9
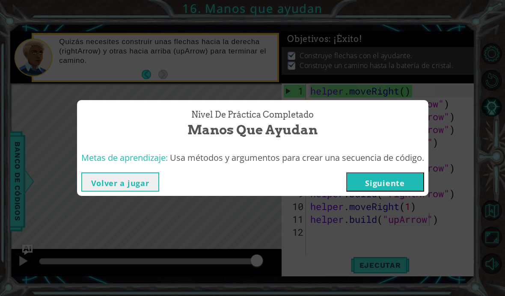
click at [395, 184] on button "Siguiente" at bounding box center [385, 181] width 78 height 19
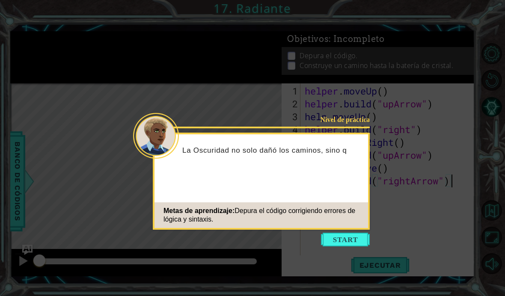
click at [352, 235] on button "Start" at bounding box center [345, 240] width 49 height 14
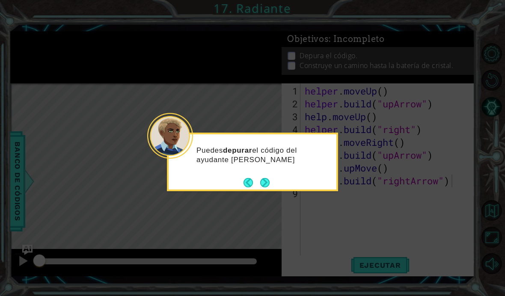
click at [263, 182] on button "Next" at bounding box center [265, 183] width 10 height 10
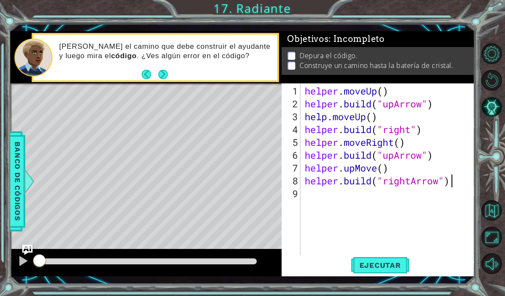
click at [384, 295] on div "1 ההההההההההההההההההההההההההההההההההההההההההההההההההההההההההההההההההההההההההההה…" at bounding box center [252, 148] width 505 height 296
click at [393, 294] on div "1 ההההההההההההההההההההההההההההההההההההההההההההההההההההההההההההההההההההההההההההה…" at bounding box center [252, 148] width 505 height 296
click at [392, 296] on div "1 ההההההההההההההההההההההההההההההההההההההההההההההההההההההההההההההההההההההההההההה…" at bounding box center [252, 148] width 505 height 296
click at [395, 295] on div "1 ההההההההההההההההההההההההההההההההההההההההההההההההההההההההההההההההההההההההההההה…" at bounding box center [252, 148] width 505 height 296
click at [162, 110] on div "Level Map" at bounding box center [207, 209] width 395 height 252
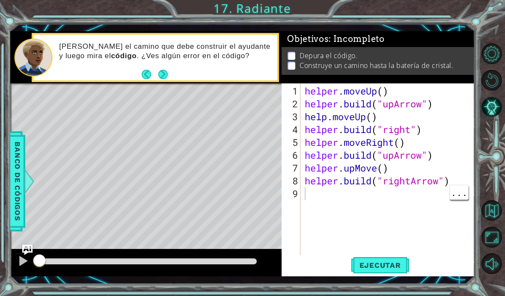
click at [167, 108] on div "Level Map" at bounding box center [207, 209] width 395 height 252
click at [396, 293] on div "1 ההההההההההההההההההההההההההההההההההההההההההההההההההההההההההההההההההההההההההההה…" at bounding box center [252, 148] width 505 height 296
click at [395, 229] on div "helper . moveUp ( ) helper . build ( "upArrow" ) help . moveUp ( ) helper . bui…" at bounding box center [390, 187] width 174 height 205
click at [390, 265] on span "Ejecutar" at bounding box center [380, 265] width 59 height 9
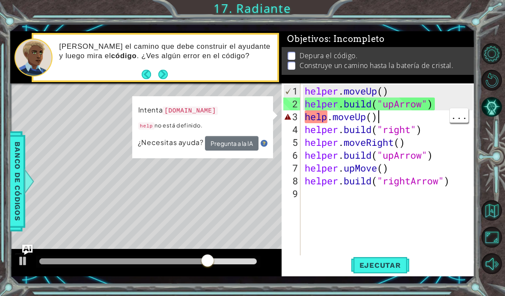
click at [392, 115] on div "helper . moveUp ( ) helper . build ( "upArrow" ) help . moveUp ( ) helper . bui…" at bounding box center [390, 187] width 174 height 205
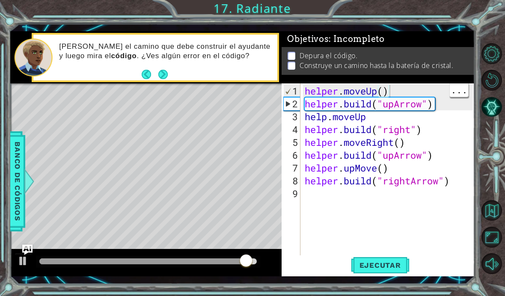
click at [395, 264] on span "Ejecutar" at bounding box center [380, 265] width 59 height 9
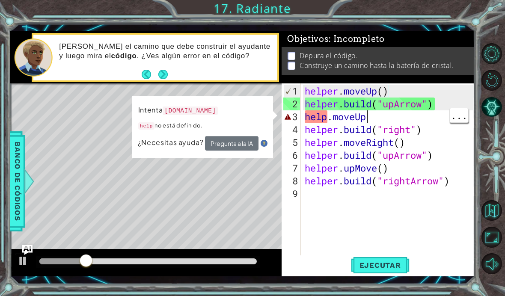
click at [396, 119] on div "helper . moveUp ( ) helper . build ( "upArrow" ) help . moveUp helper . build (…" at bounding box center [390, 187] width 174 height 205
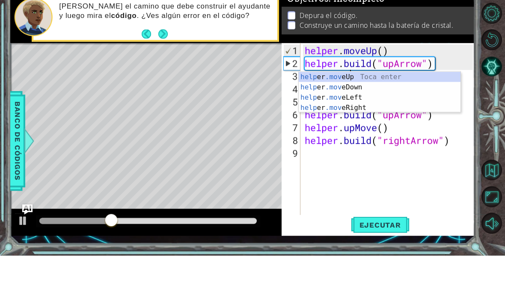
click at [388, 112] on div "help er .mov eUp Toca enter help er .mov eDown Toca enter help er .mov eLeft To…" at bounding box center [380, 143] width 162 height 62
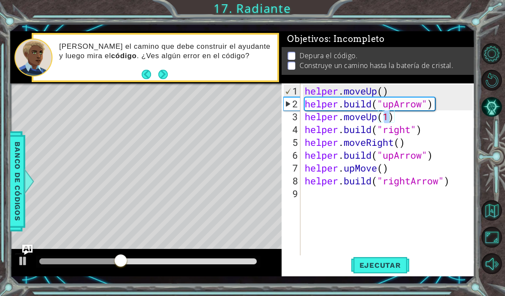
click at [397, 264] on span "Ejecutar" at bounding box center [380, 265] width 59 height 9
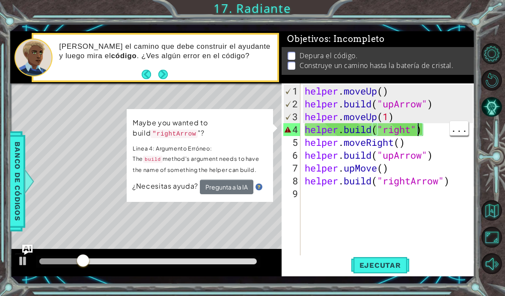
click at [100, 102] on div "Level Map" at bounding box center [207, 209] width 395 height 252
click at [414, 132] on div "helper . moveUp ( ) helper . build ( "upArrow" ) helper . moveUp ( 1 ) helper .…" at bounding box center [390, 187] width 174 height 205
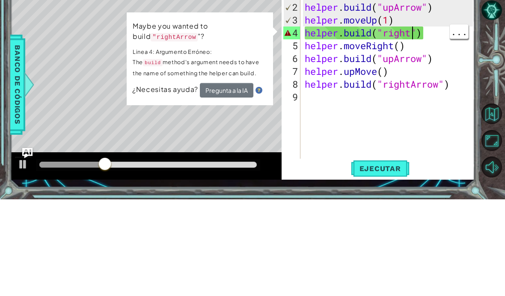
click at [92, 83] on div "Level Map" at bounding box center [207, 209] width 395 height 252
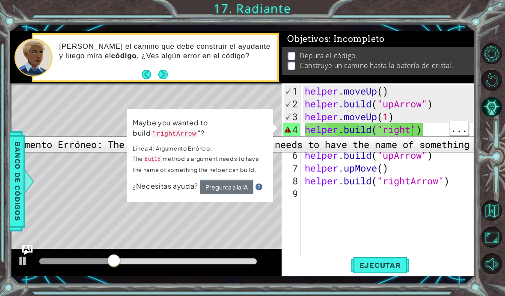
click at [291, 130] on div "4" at bounding box center [291, 129] width 17 height 13
click at [96, 82] on div "Mira el camino que debe construir el ayudante y luego mira el código . ¿Ves alg…" at bounding box center [155, 57] width 247 height 49
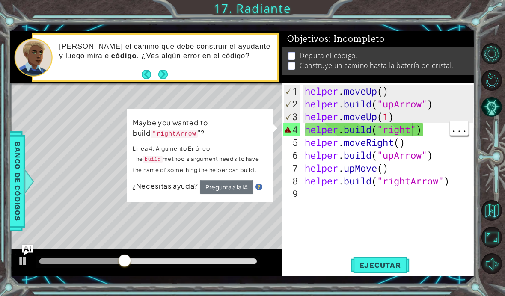
click at [263, 118] on td "Maybe you wanted to build "rightArrow "? Linea 4: Argumento Erróneo: The build …" at bounding box center [200, 148] width 136 height 63
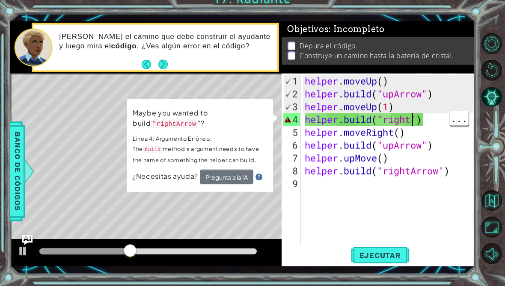
click at [77, 83] on div "Level Map" at bounding box center [207, 209] width 395 height 252
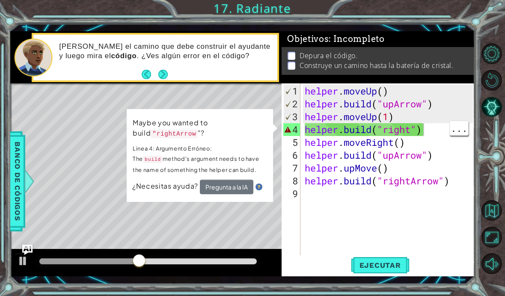
click at [427, 129] on div "helper . moveUp ( ) helper . build ( "upArrow" ) helper . moveUp ( 1 ) helper .…" at bounding box center [390, 187] width 174 height 205
type textarea "helper.build("right""
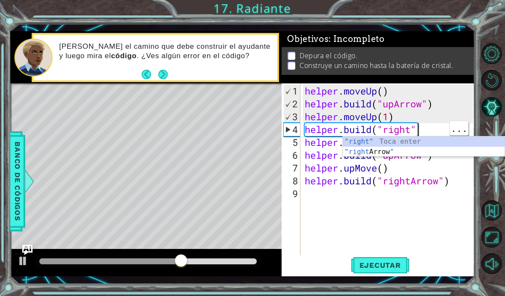
click at [420, 125] on div "helper . moveUp ( ) helper . build ( "upArrow" ) helper . moveUp ( 1 ) helper .…" at bounding box center [390, 187] width 174 height 205
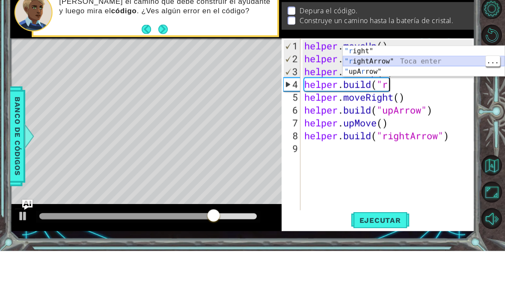
click at [395, 91] on div ""r ight" Toca enter "r ightArrow" Toca enter " upA r row" Toca enter" at bounding box center [424, 116] width 162 height 51
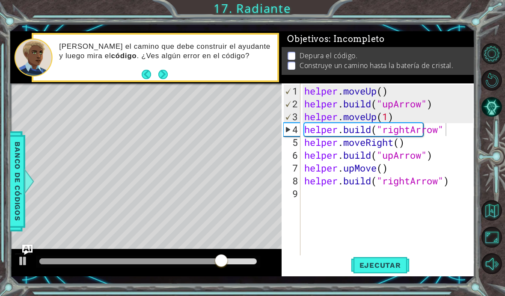
click at [391, 260] on button "Ejecutar" at bounding box center [380, 265] width 59 height 19
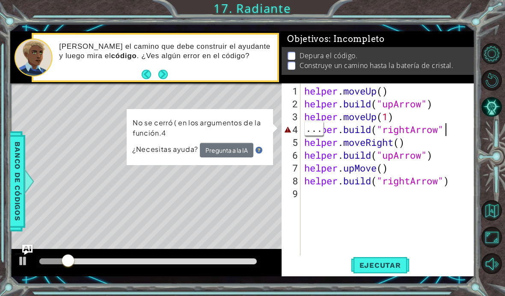
click at [451, 128] on div "helper . moveUp ( ) helper . build ( "upArrow" ) helper . moveUp ( 1 ) helper .…" at bounding box center [390, 187] width 175 height 205
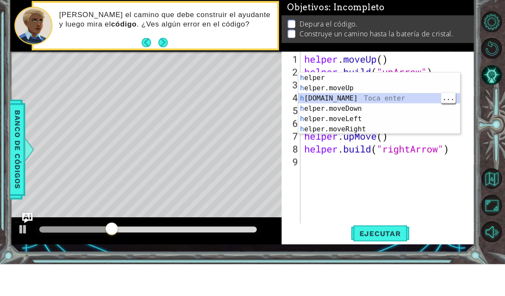
click at [393, 104] on div "h elper Toca enter h elper.moveUp Toca enter h elper.build Toca enter h elper.m…" at bounding box center [379, 145] width 162 height 82
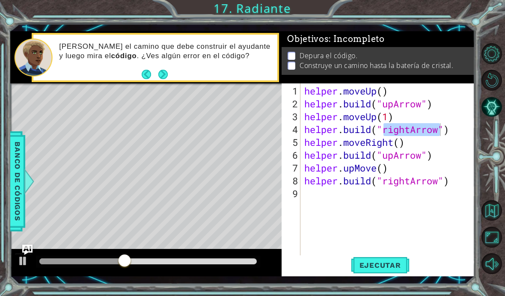
click at [398, 266] on span "Ejecutar" at bounding box center [380, 265] width 59 height 9
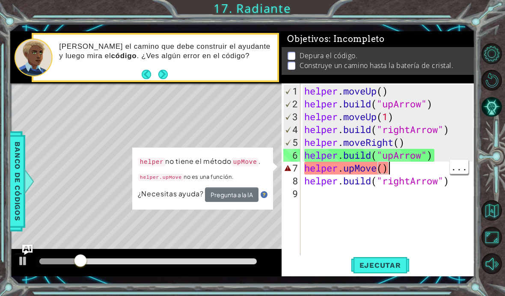
click at [415, 172] on div "helper . moveUp ( ) helper . build ( "upArrow" ) helper . moveUp ( 1 ) helper .…" at bounding box center [390, 187] width 175 height 205
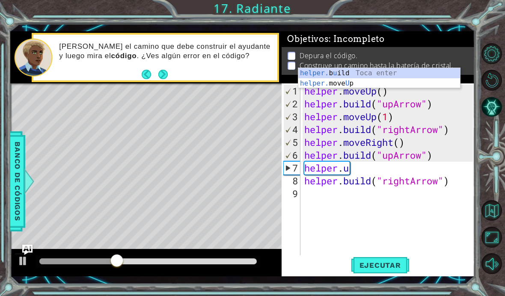
click at [392, 265] on span "Ejecutar" at bounding box center [380, 265] width 59 height 9
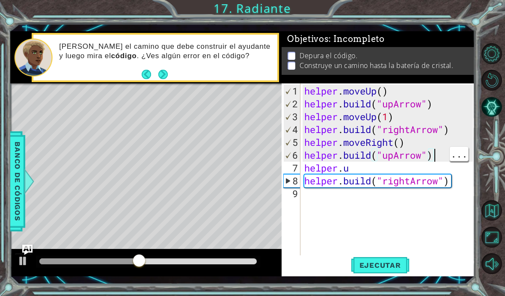
click at [435, 158] on div "helper . moveUp ( ) helper . build ( "upArrow" ) helper . moveUp ( 1 ) helper .…" at bounding box center [390, 187] width 175 height 205
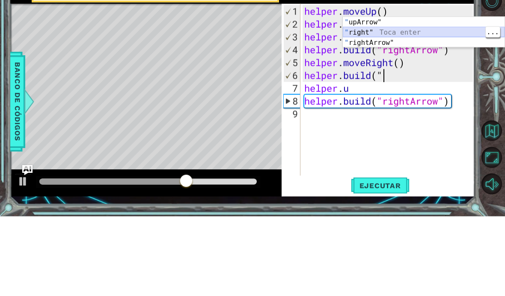
click at [432, 97] on div "" upArrow" Toca enter " right" Toca enter " rightArrow" Toca enter" at bounding box center [424, 122] width 162 height 51
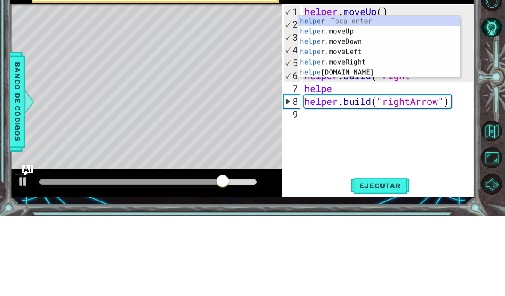
scroll to position [0, 0]
type textarea "h"
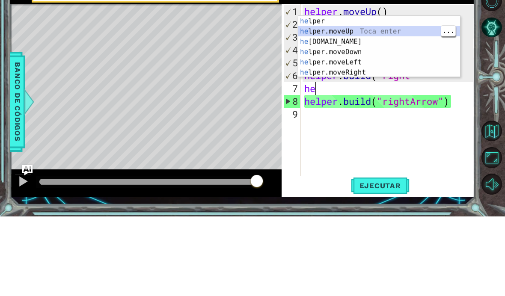
click at [383, 95] on div "he lper Toca enter he lper.moveUp Toca enter he lper.build Toca enter he lper.m…" at bounding box center [379, 136] width 162 height 82
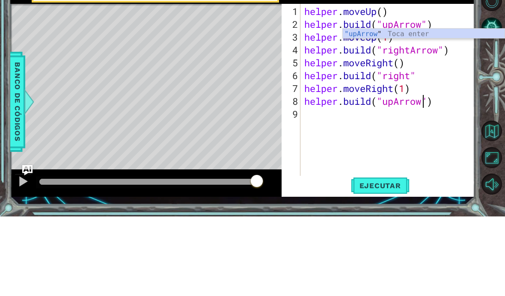
scroll to position [0, 6]
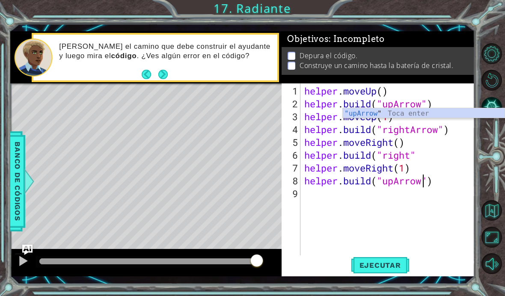
click at [388, 265] on span "Ejecutar" at bounding box center [380, 265] width 59 height 9
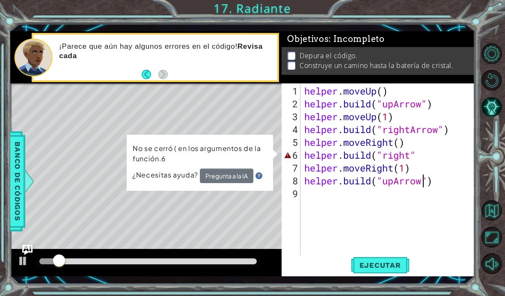
scroll to position [0, 5]
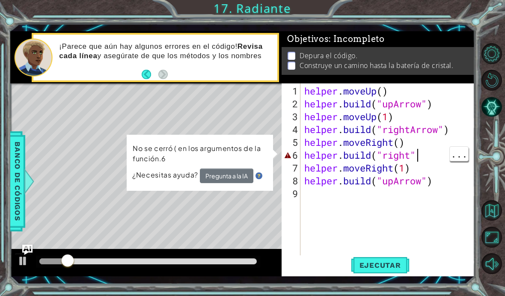
click at [426, 158] on div "helper . moveUp ( ) helper . build ( "upArrow" ) helper . moveUp ( 1 ) helper .…" at bounding box center [390, 187] width 175 height 205
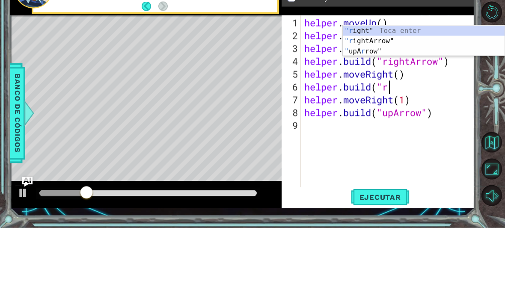
scroll to position [0, 3]
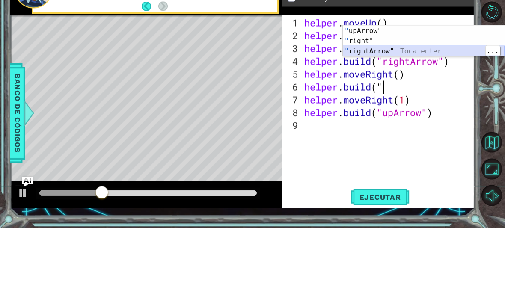
click at [396, 94] on div "" upArrow" Toca enter " right" Toca enter " rightArrow" Toca enter" at bounding box center [424, 119] width 162 height 51
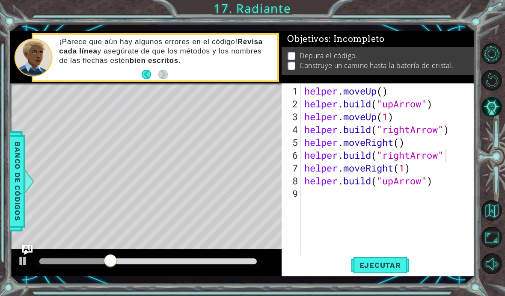
click at [389, 264] on span "Ejecutar" at bounding box center [380, 265] width 59 height 9
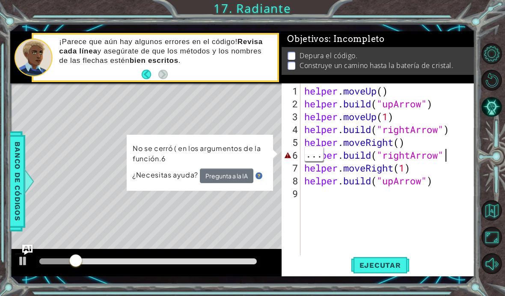
click at [323, 161] on span "..." at bounding box center [314, 154] width 18 height 14
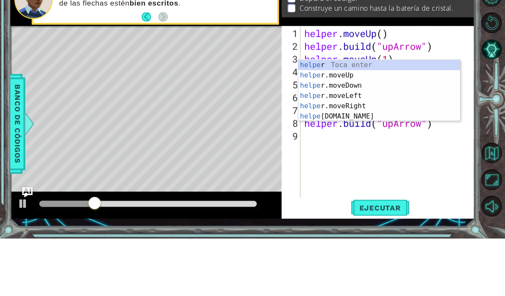
scroll to position [0, 0]
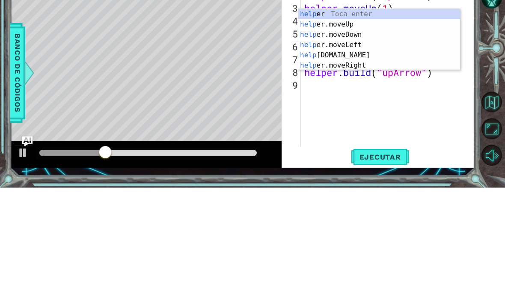
click at [372, 117] on div "help er Toca enter help er.moveUp Toca enter help er.moveDown Toca enter help e…" at bounding box center [379, 158] width 162 height 82
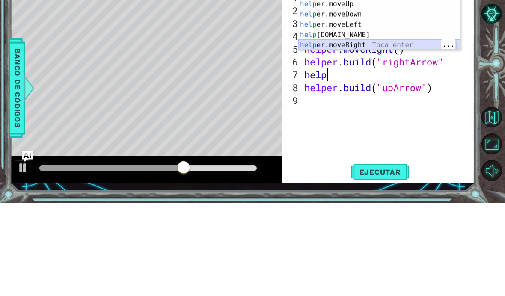
click at [384, 82] on div "help er Toca enter help er.moveUp Toca enter help er.moveDown Toca enter help e…" at bounding box center [379, 123] width 162 height 82
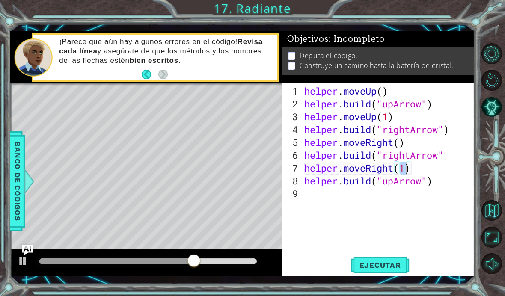
click at [391, 265] on span "Ejecutar" at bounding box center [380, 265] width 59 height 9
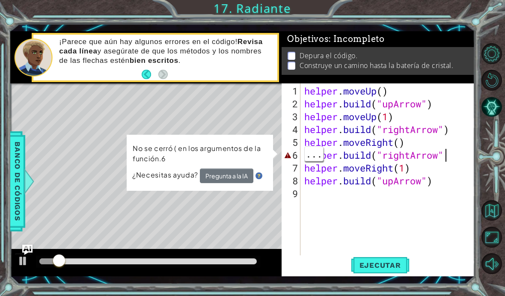
click at [456, 153] on div "helper . moveUp ( ) helper . build ( "upArrow" ) helper . moveUp ( 1 ) helper .…" at bounding box center [390, 187] width 175 height 205
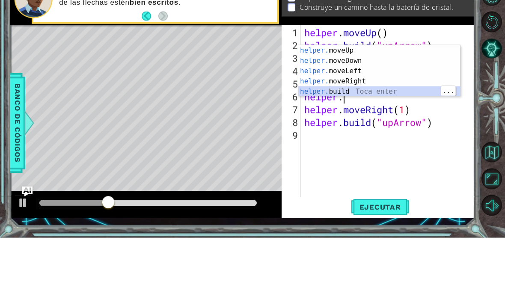
click at [381, 104] on div "helper. moveUp Toca enter helper. moveDown Toca enter helper. moveLeft Toca ent…" at bounding box center [379, 140] width 162 height 72
type textarea "helper.build("rightArrow")"
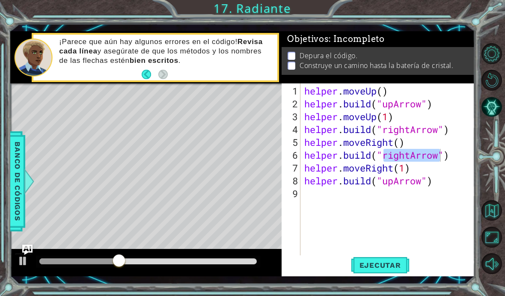
click at [394, 262] on span "Ejecutar" at bounding box center [380, 265] width 59 height 9
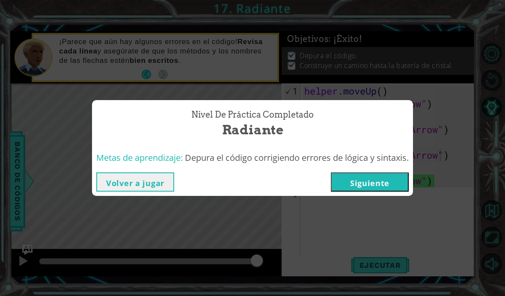
click at [382, 184] on button "Siguiente" at bounding box center [370, 181] width 78 height 19
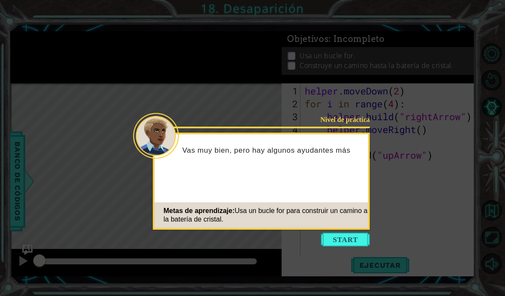
click at [347, 238] on button "Start" at bounding box center [345, 240] width 49 height 14
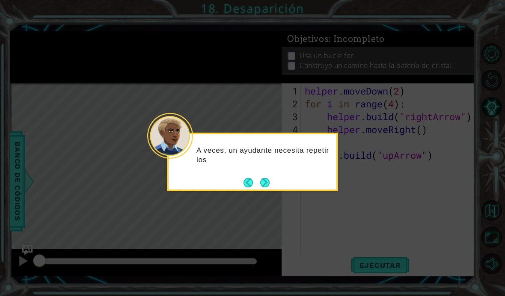
click at [262, 179] on button "Next" at bounding box center [264, 182] width 9 height 9
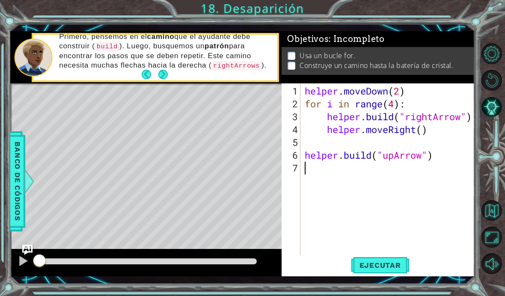
click at [19, 288] on div "1 ההההההההההההההההההההההההההההההההההההההההההההההההההההההההההההההההההההההההההההה…" at bounding box center [252, 148] width 505 height 296
click at [405, 202] on div "helper . moveDown ( 2 ) for i in range ( 4 ) : helper . build ( "rightArrow" ) …" at bounding box center [390, 187] width 174 height 205
click at [24, 259] on div at bounding box center [23, 261] width 11 height 11
click at [487, 221] on button "Volver al mapa" at bounding box center [492, 210] width 21 height 21
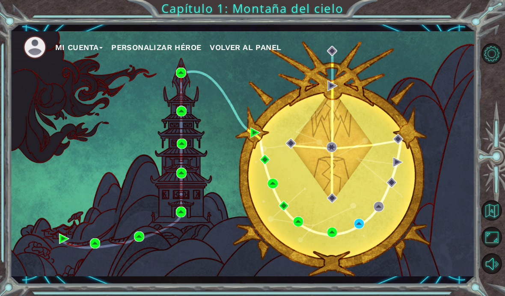
click at [359, 260] on div "Mi Cuenta Personalizar héroe Volver al panel" at bounding box center [242, 153] width 465 height 245
click at [361, 251] on div "Mi Cuenta Personalizar héroe Volver al panel" at bounding box center [242, 153] width 465 height 245
click at [491, 247] on button "Maximizar navegador" at bounding box center [492, 237] width 21 height 21
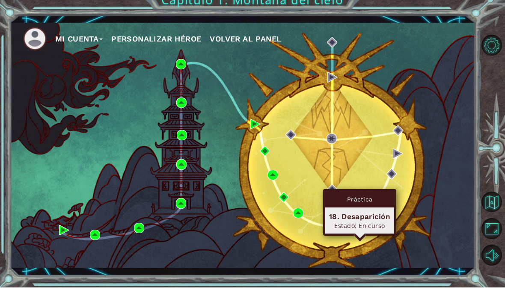
click at [359, 219] on img at bounding box center [359, 224] width 10 height 10
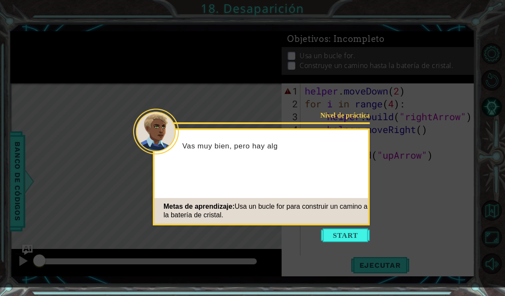
click at [353, 238] on button "Start" at bounding box center [345, 236] width 49 height 14
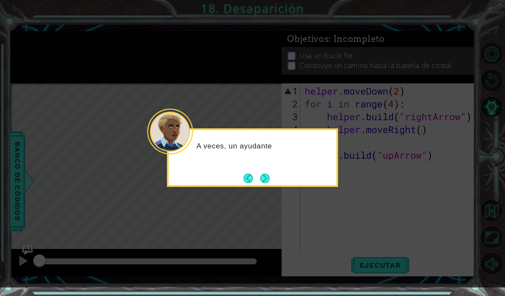
click at [263, 178] on button "Next" at bounding box center [265, 178] width 10 height 10
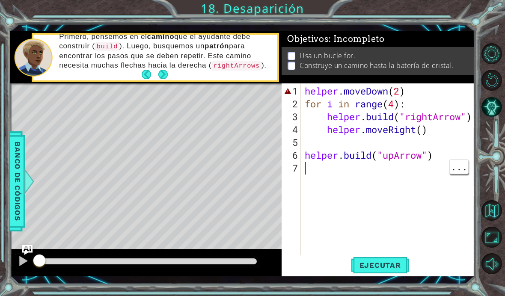
type textarea "helper.build("upArrow")"
click at [321, 195] on div "helper . moveDown ( 2 ) for i in range ( 4 ) : helper . build ( "rightArrow" ) …" at bounding box center [390, 187] width 174 height 205
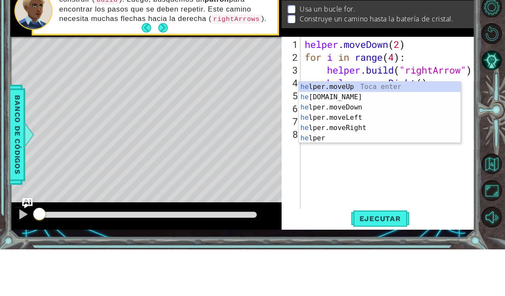
scroll to position [0, 0]
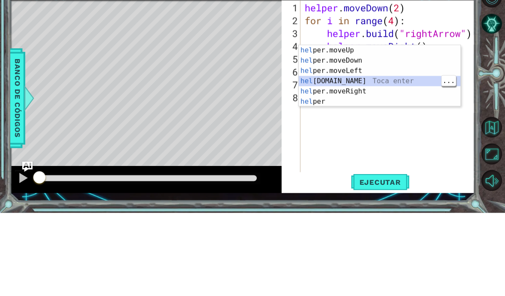
click at [410, 128] on div "hel per.moveUp Toca enter hel per.moveDown Toca enter hel per.moveLeft Toca ent…" at bounding box center [380, 169] width 162 height 82
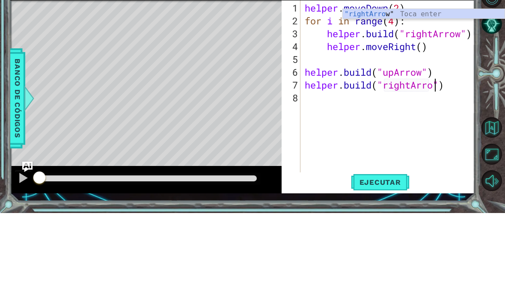
scroll to position [0, 6]
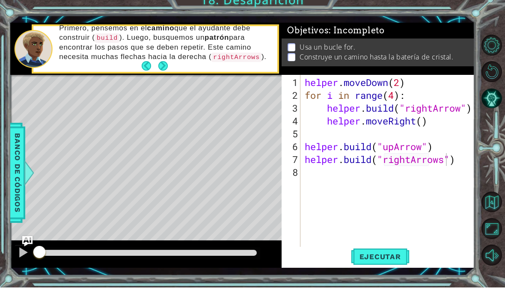
click at [389, 261] on span "Ejecutar" at bounding box center [380, 265] width 59 height 9
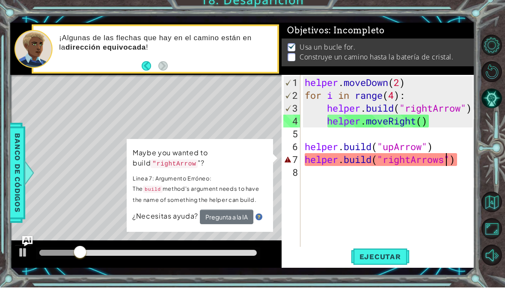
click at [109, 141] on div "Level Map" at bounding box center [207, 209] width 395 height 252
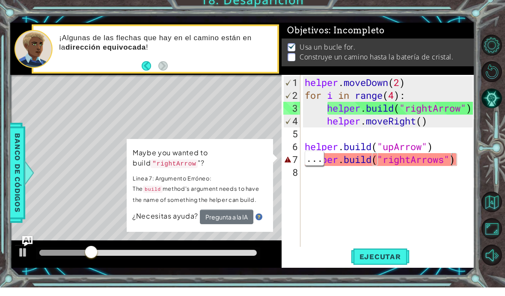
click at [441, 160] on div "helper . moveDown ( 2 ) for i in range ( 4 ) : helper . build ( "rightArrow" ) …" at bounding box center [390, 187] width 174 height 205
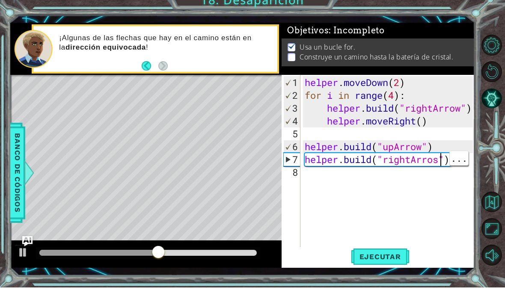
click at [439, 161] on div "helper . moveDown ( 2 ) for i in range ( 4 ) : helper . build ( "rightArrow" ) …" at bounding box center [390, 187] width 174 height 205
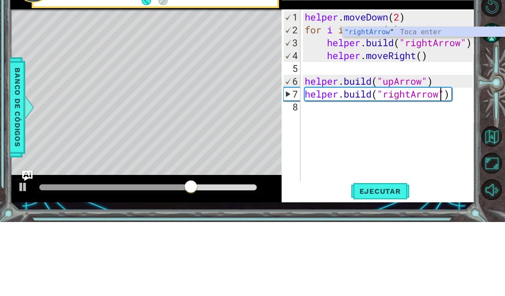
type textarea "helper.build("rightArrows")"
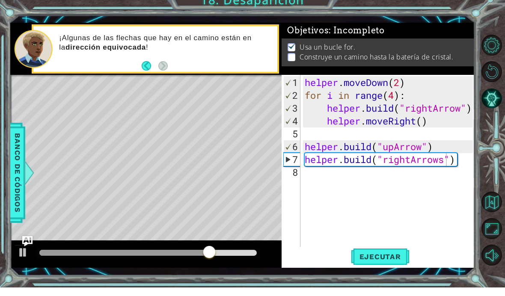
scroll to position [0, 0]
click at [398, 179] on div "helper . moveDown ( 2 ) for i in range ( 4 ) : helper . build ( "rightArrow" ) …" at bounding box center [390, 187] width 174 height 205
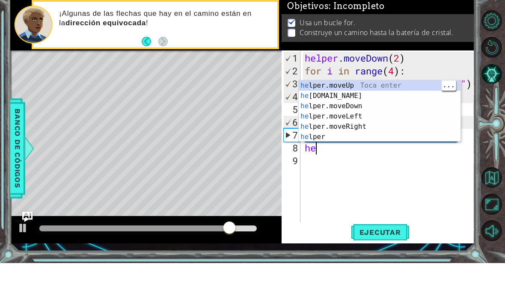
click at [412, 113] on div "he lper.moveUp Toca enter he lper.build Toca enter he lper.moveDown Toca enter …" at bounding box center [380, 154] width 162 height 82
type textarea "helper.moveUp(1)"
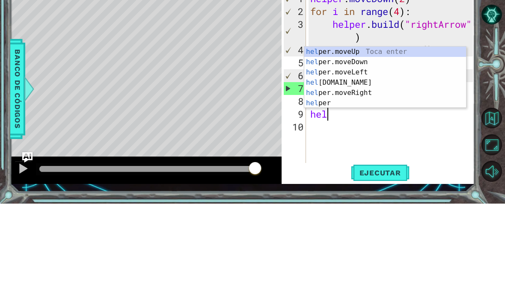
scroll to position [0, 0]
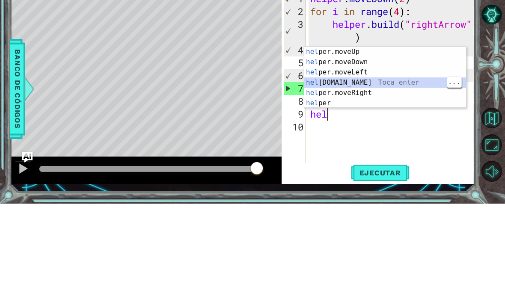
click at [401, 139] on div "hel per.moveUp Toca enter hel per.moveDown Toca enter hel per.moveLeft Toca ent…" at bounding box center [385, 180] width 162 height 82
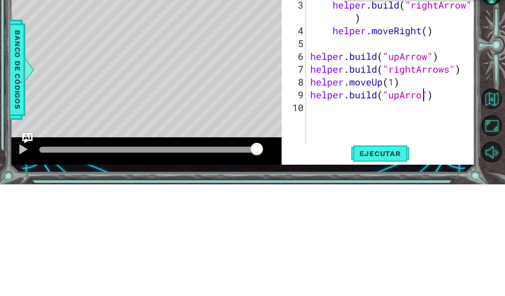
scroll to position [0, 6]
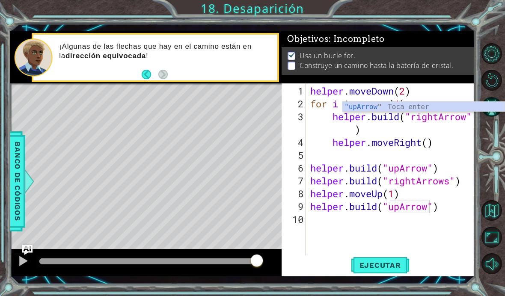
click at [394, 257] on button "Ejecutar" at bounding box center [380, 265] width 59 height 19
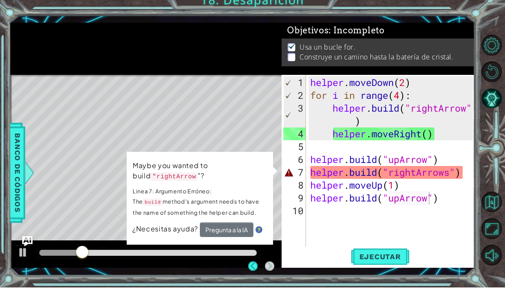
scroll to position [30, 0]
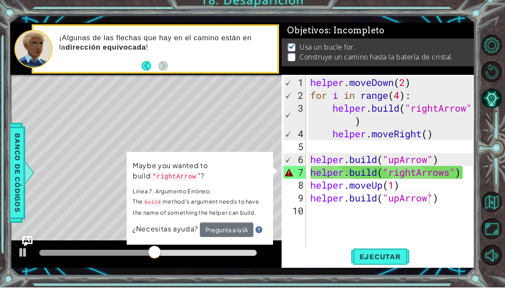
click at [121, 95] on div "Level Map" at bounding box center [207, 209] width 395 height 252
click at [438, 174] on div "helper . moveDown ( 2 ) for i in range ( 4 ) : helper . build ( "rightArrow" ) …" at bounding box center [393, 187] width 169 height 205
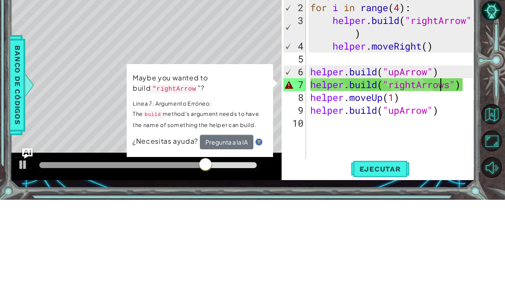
click at [446, 85] on div "helper . moveDown ( 2 ) for i in range ( 4 ) : helper . build ( "rightArrow" ) …" at bounding box center [393, 187] width 169 height 205
click at [448, 87] on div "helper . moveDown ( 2 ) for i in range ( 4 ) : helper . build ( "rightArrow" ) …" at bounding box center [393, 187] width 169 height 205
click at [451, 87] on div "helper . moveDown ( 2 ) for i in range ( 4 ) : helper . build ( "rightArrow" ) …" at bounding box center [393, 187] width 169 height 205
type textarea "helper.build("rightArrow")"
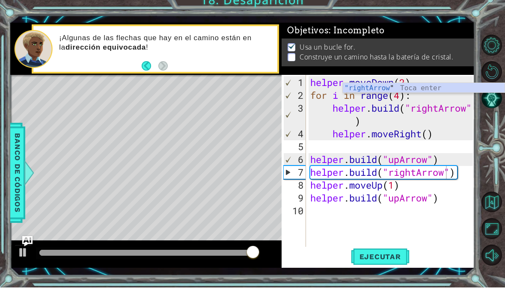
click at [392, 261] on span "Ejecutar" at bounding box center [380, 265] width 59 height 9
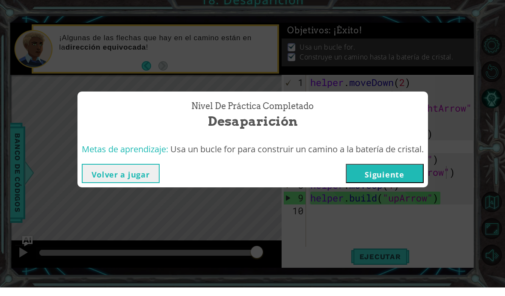
click at [388, 176] on button "Siguiente" at bounding box center [385, 181] width 78 height 19
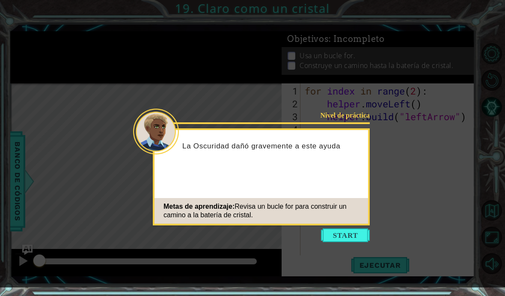
click at [348, 242] on button "Start" at bounding box center [345, 236] width 49 height 14
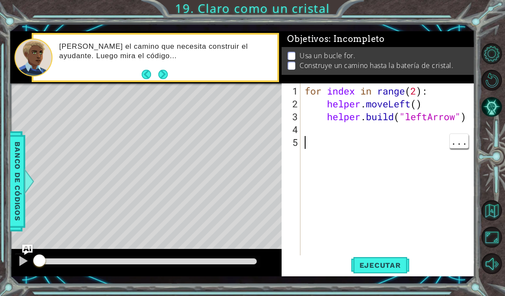
click at [393, 296] on html "1 ההההההההההההההההההההההההההההההההההההההההההההההההההההההההההההההההההההההההההההה…" at bounding box center [252, 148] width 505 height 296
click at [410, 187] on div "for index in range ( 2 ) : helper . moveLeft ( ) helper . build ( "leftArrow" )" at bounding box center [390, 187] width 174 height 205
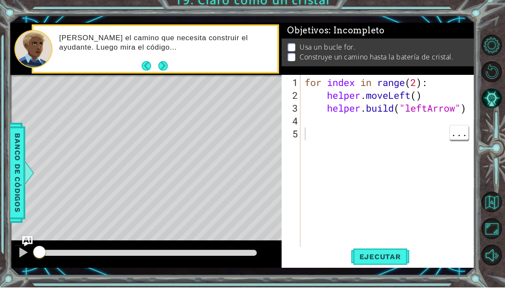
click at [391, 261] on span "Ejecutar" at bounding box center [380, 265] width 59 height 9
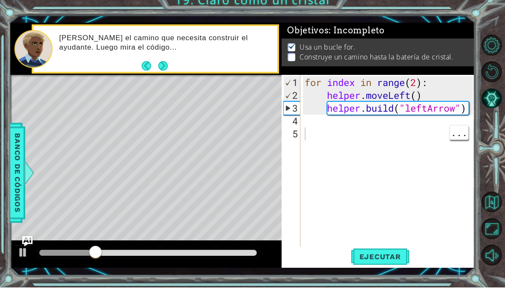
click at [380, 128] on div "for index in range ( 2 ) : helper . moveLeft ( ) helper . build ( "leftArrow" )" at bounding box center [390, 187] width 174 height 205
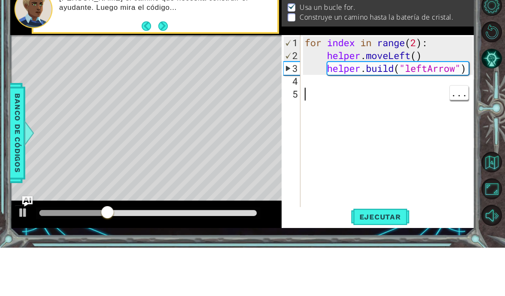
click at [411, 89] on div "for index in range ( 2 ) : helper . moveLeft ( ) helper . build ( "leftArrow" )" at bounding box center [390, 187] width 174 height 205
click at [410, 88] on div "for index in range ( 2 ) : helper . moveLeft ( ) helper . build ( "leftArrow" )" at bounding box center [390, 187] width 174 height 205
click at [410, 85] on div "for index in range ( 2 ) : helper . moveLeft ( ) helper . build ( "leftArrow" )" at bounding box center [390, 187] width 174 height 205
click at [418, 85] on div "for index in range ( 2 ) : helper . moveLeft ( ) helper . build ( "leftArrow" )" at bounding box center [390, 187] width 174 height 205
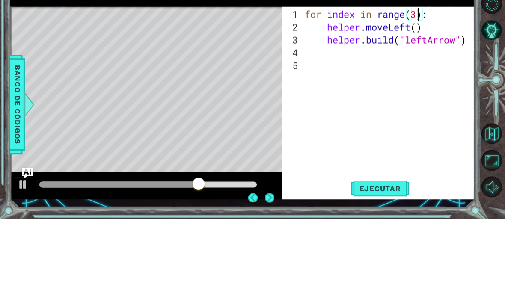
scroll to position [0, 5]
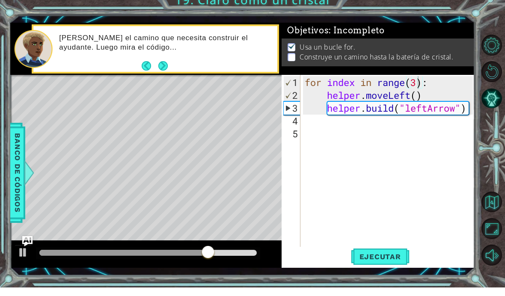
type textarea "for index in range(3):"
click at [397, 256] on button "Ejecutar" at bounding box center [380, 265] width 59 height 19
click at [375, 134] on div "for index in range ( 3 ) : helper . moveLeft ( ) helper . build ( "leftArrow" )" at bounding box center [390, 187] width 174 height 205
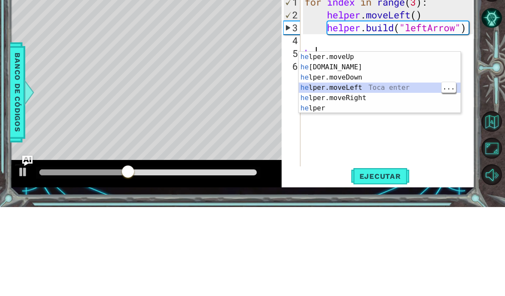
click at [385, 141] on div "he lper.moveUp Toca enter he lper.build Toca enter he lper.moveDown Toca enter …" at bounding box center [380, 182] width 162 height 82
type textarea "helper.moveLeft(1)"
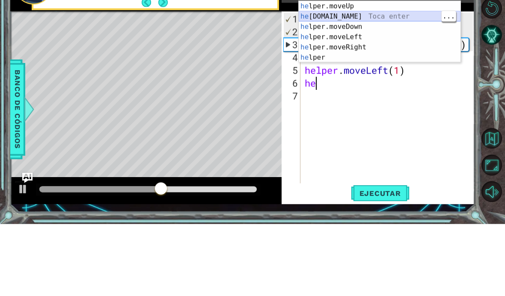
click at [395, 73] on div "he lper.moveUp Toca enter he lper.build Toca enter he lper.moveDown Toca enter …" at bounding box center [380, 114] width 162 height 82
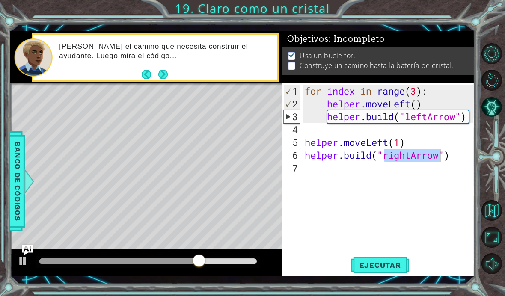
click at [392, 258] on button "Ejecutar" at bounding box center [380, 265] width 59 height 19
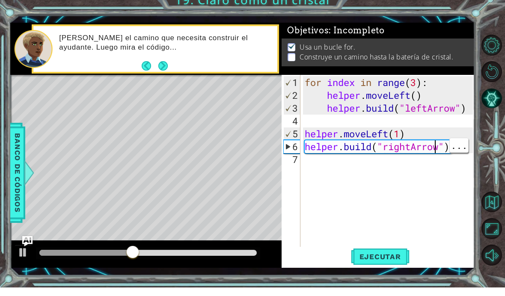
click at [434, 148] on div "for index in range ( 3 ) : helper . moveLeft ( ) helper . build ( "leftArrow" )…" at bounding box center [390, 187] width 174 height 205
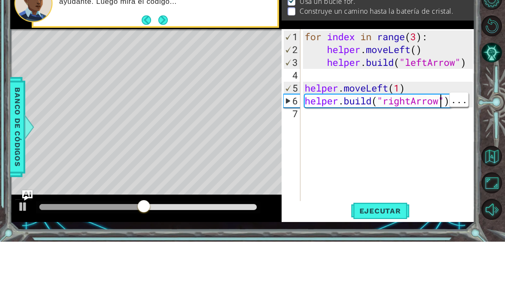
click at [442, 99] on div "for index in range ( 3 ) : helper . moveLeft ( ) helper . build ( "leftArrow" )…" at bounding box center [390, 187] width 174 height 205
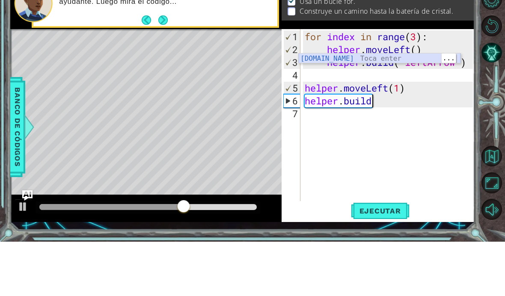
click at [404, 108] on div "helper.build Toca enter" at bounding box center [380, 123] width 162 height 31
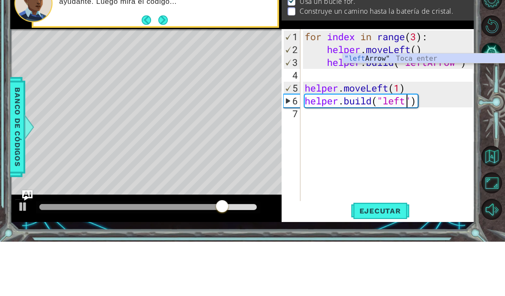
scroll to position [0, 4]
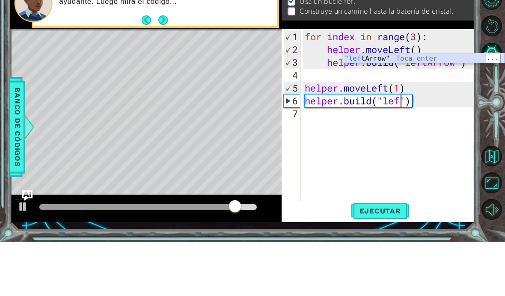
click at [442, 108] on div ""lef tArrow" Toca enter" at bounding box center [424, 123] width 162 height 31
type textarea "helper.build("leftArrow")"
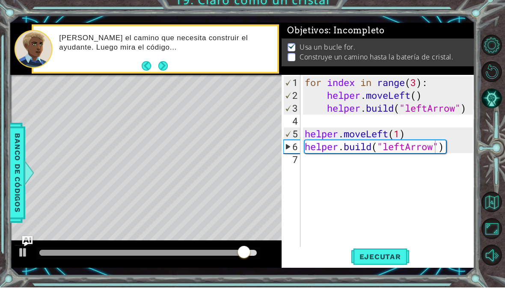
click at [392, 261] on span "Ejecutar" at bounding box center [380, 265] width 59 height 9
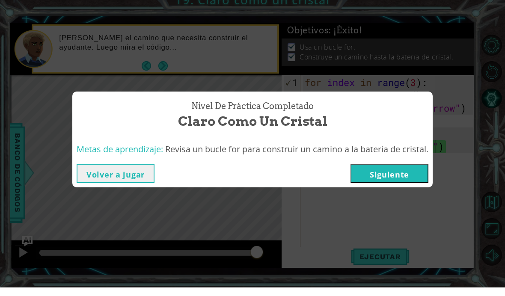
click at [381, 168] on div "Volver a jugar Siguiente" at bounding box center [252, 182] width 360 height 28
click at [390, 173] on button "Siguiente" at bounding box center [390, 181] width 78 height 19
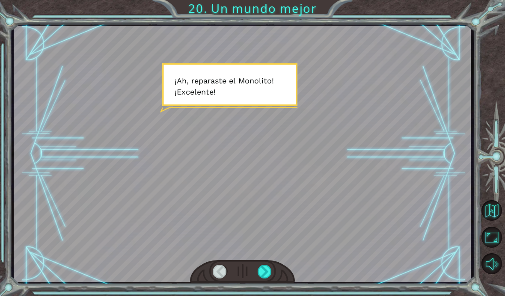
click at [265, 296] on html "Temporary Text ¡ A h , r e p a r a s t e e l M o n o l i t o ! ¡ E x c e l e n …" at bounding box center [252, 148] width 505 height 296
click at [269, 296] on html "Temporary Text ¡ A h , r e p a r a s t e e l M o n o l i t o ! ¡ E x c e l e n …" at bounding box center [252, 148] width 505 height 296
click at [264, 296] on html "Temporary Text ¡ A h , r e p a r a s t e e l M o n o l i t o ! ¡ E x c e l e n …" at bounding box center [252, 148] width 505 height 296
click at [273, 172] on div at bounding box center [242, 154] width 457 height 257
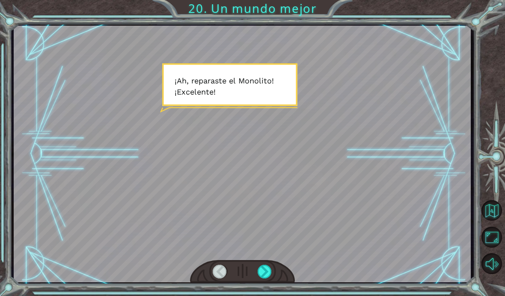
click at [262, 296] on html "Temporary Text ¡ A h , r e p a r a s t e e l M o n o l i t o ! ¡ E x c e l e n …" at bounding box center [252, 148] width 505 height 296
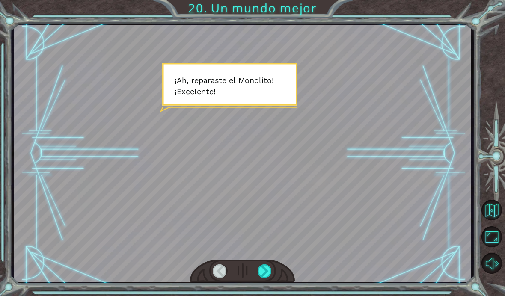
scroll to position [30, 0]
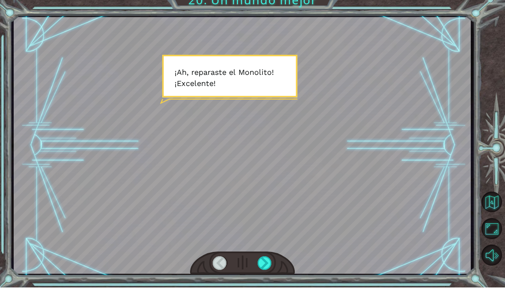
click at [262, 265] on div at bounding box center [265, 272] width 15 height 14
click at [284, 89] on div at bounding box center [242, 154] width 457 height 257
click at [263, 267] on div at bounding box center [265, 272] width 15 height 14
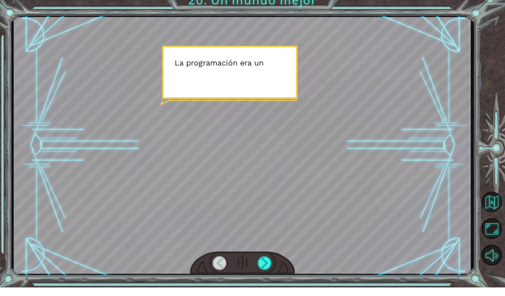
click at [264, 265] on div at bounding box center [265, 272] width 15 height 14
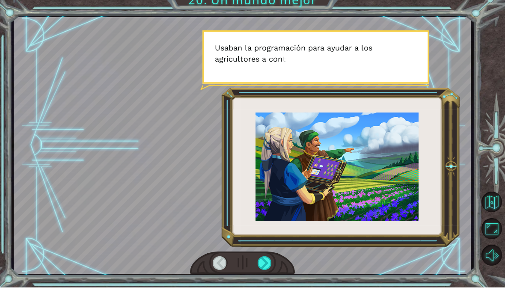
click at [268, 265] on div at bounding box center [265, 272] width 15 height 14
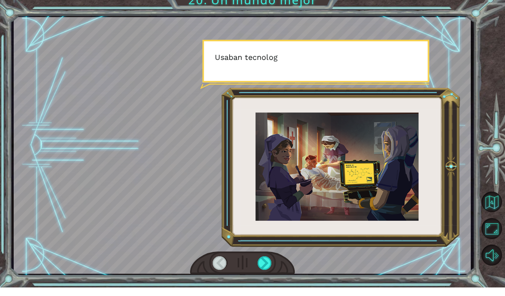
click at [263, 265] on div at bounding box center [265, 272] width 15 height 14
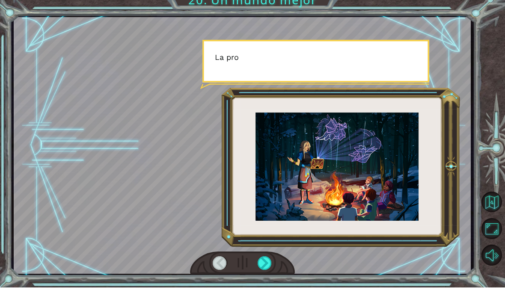
click at [265, 265] on div at bounding box center [265, 272] width 15 height 14
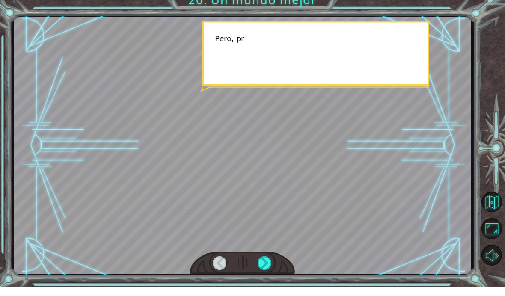
click at [266, 265] on div at bounding box center [265, 272] width 15 height 14
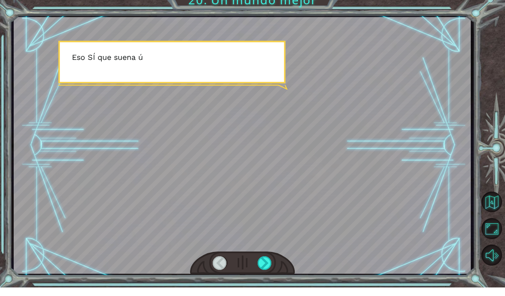
click at [268, 265] on div at bounding box center [265, 272] width 15 height 14
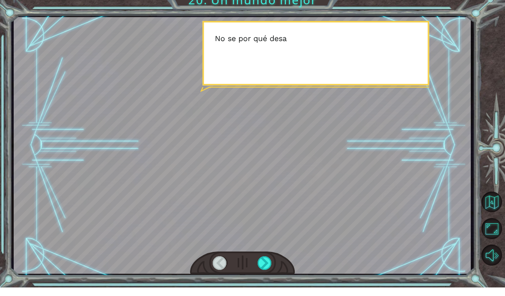
click at [268, 265] on div at bounding box center [265, 272] width 15 height 14
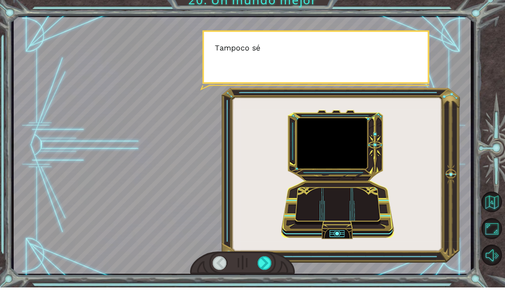
click at [265, 265] on div at bounding box center [265, 272] width 15 height 14
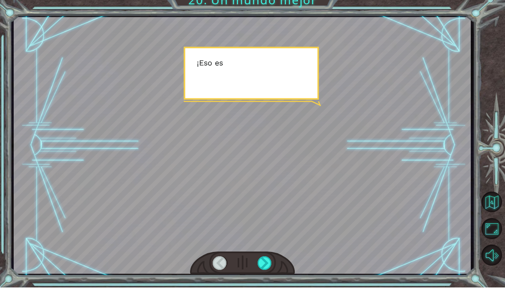
click at [265, 265] on div at bounding box center [265, 272] width 15 height 14
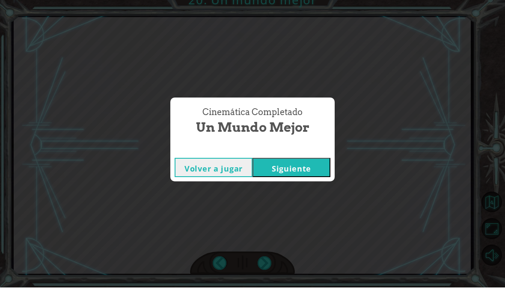
click at [312, 169] on button "Siguiente" at bounding box center [292, 175] width 78 height 19
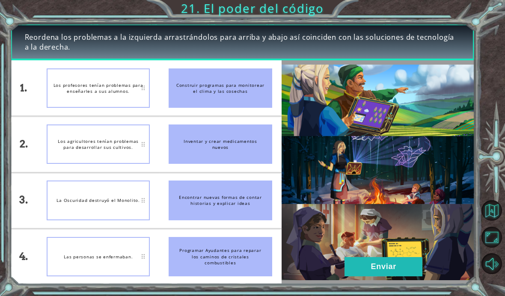
scroll to position [30, 0]
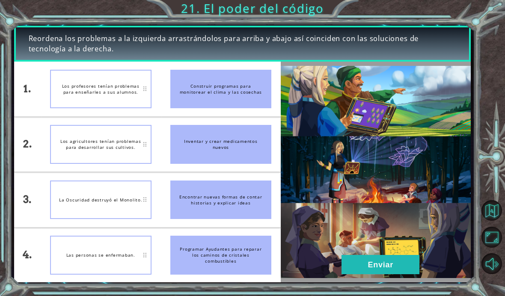
click at [254, 144] on div "Inventar y crear medicamentos nuevos" at bounding box center [220, 144] width 101 height 39
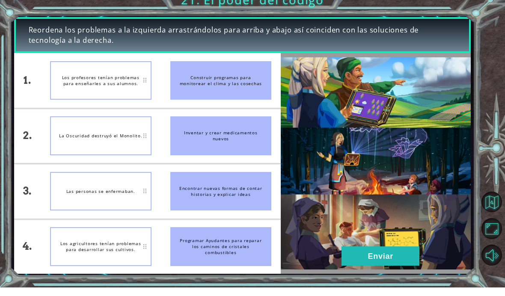
scroll to position [30, 0]
click at [393, 255] on button "Enviar" at bounding box center [381, 264] width 78 height 19
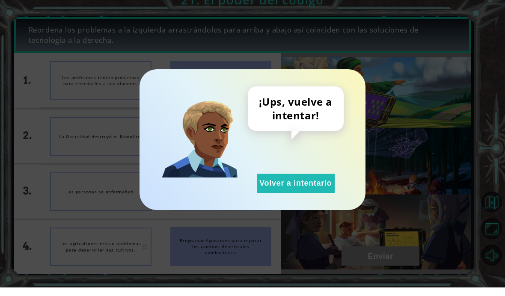
click at [319, 182] on button "Volver a intentarlo" at bounding box center [296, 191] width 78 height 19
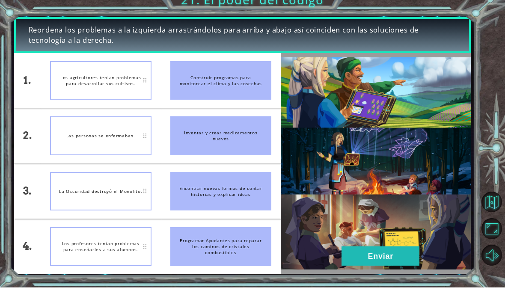
click at [401, 256] on button "Enviar" at bounding box center [381, 264] width 78 height 19
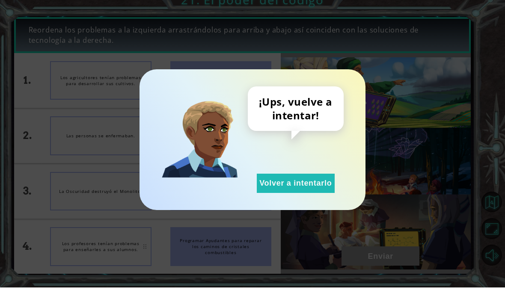
click at [308, 187] on button "Volver a intentarlo" at bounding box center [296, 191] width 78 height 19
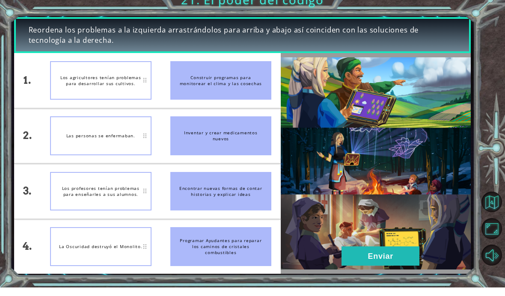
click at [407, 262] on button "Enviar" at bounding box center [381, 264] width 78 height 19
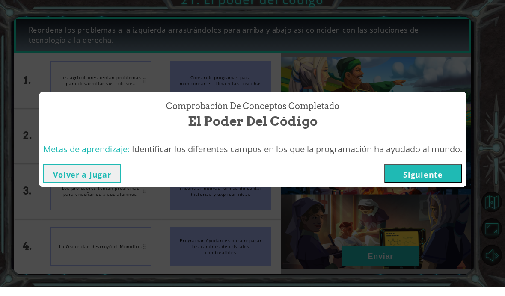
click at [434, 172] on button "Siguiente" at bounding box center [423, 181] width 78 height 19
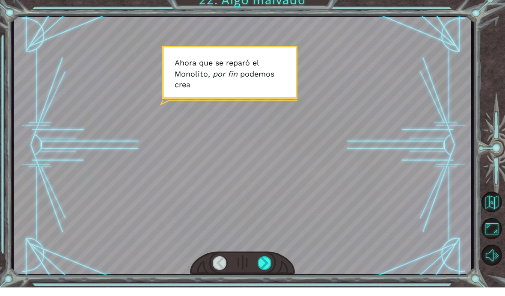
click at [269, 265] on div at bounding box center [265, 272] width 15 height 14
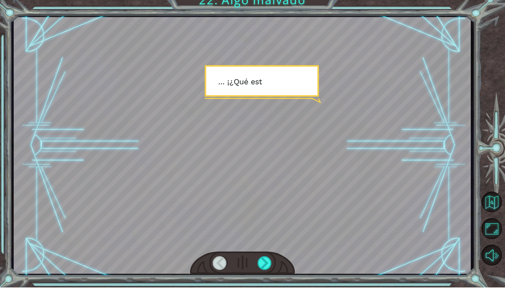
click at [264, 265] on div at bounding box center [265, 272] width 15 height 14
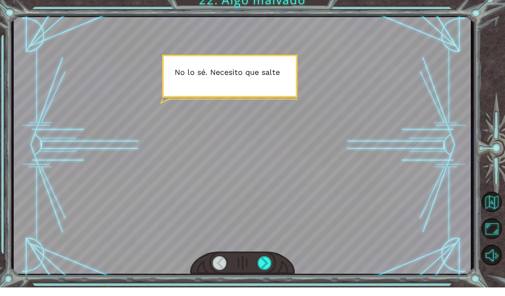
click at [265, 265] on div at bounding box center [265, 272] width 15 height 14
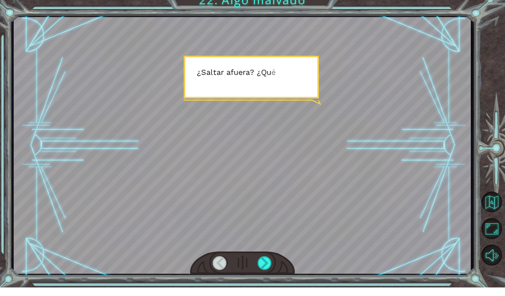
click at [265, 265] on div at bounding box center [265, 272] width 15 height 14
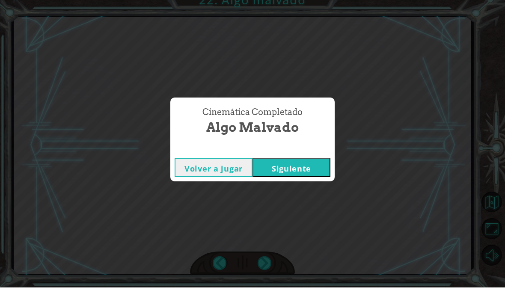
click at [299, 166] on button "Siguiente" at bounding box center [292, 175] width 78 height 19
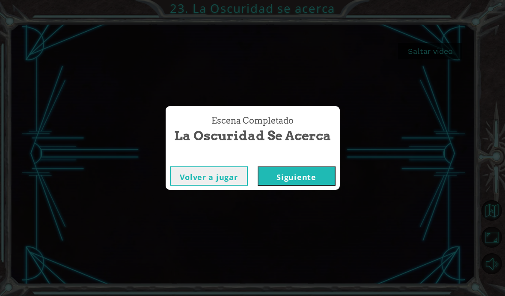
click at [289, 205] on div "Escena Completado La Oscuridad se acerca Volver a jugar Siguiente" at bounding box center [252, 148] width 505 height 296
click at [308, 208] on div "Escena Completado La Oscuridad se acerca Volver a jugar Siguiente" at bounding box center [252, 148] width 505 height 296
click at [321, 206] on div "Escena Completado La Oscuridad se acerca Volver a jugar Siguiente" at bounding box center [252, 148] width 505 height 296
click at [316, 209] on div "Escena Completado La Oscuridad se acerca Volver a jugar Siguiente" at bounding box center [252, 148] width 505 height 296
click at [321, 209] on div "Escena Completado La Oscuridad se acerca Volver a jugar Siguiente" at bounding box center [252, 148] width 505 height 296
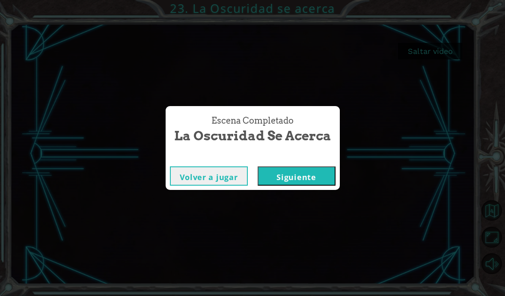
click at [313, 209] on div "Escena Completado La Oscuridad se acerca Volver a jugar Siguiente" at bounding box center [252, 148] width 505 height 296
click at [312, 215] on div "Escena Completado La Oscuridad se acerca Volver a jugar Siguiente" at bounding box center [252, 148] width 505 height 296
click at [315, 205] on div "Escena Completado La Oscuridad se acerca Volver a jugar Siguiente" at bounding box center [252, 148] width 505 height 296
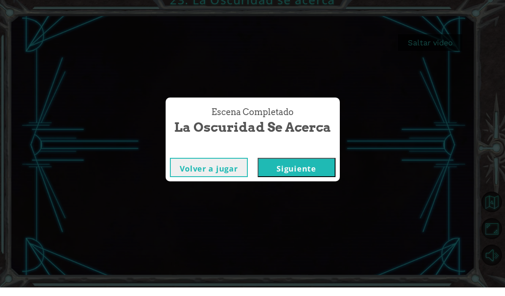
click at [315, 167] on button "Siguiente" at bounding box center [297, 175] width 78 height 19
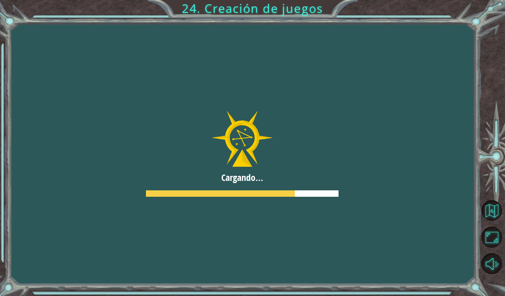
click at [309, 212] on div at bounding box center [242, 154] width 585 height 329
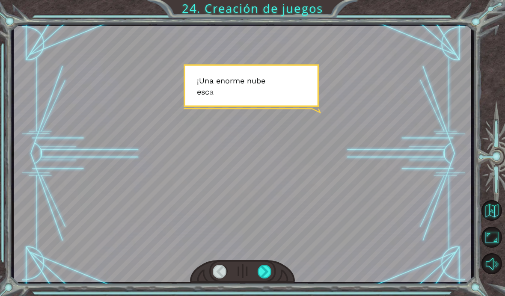
click at [483, 247] on button "Maximizar navegador" at bounding box center [492, 237] width 21 height 21
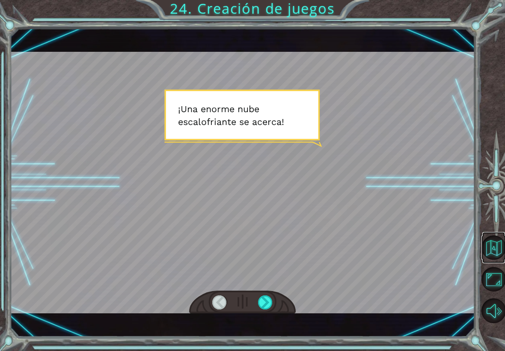
click at [493, 239] on button "Volver al mapa" at bounding box center [494, 247] width 24 height 24
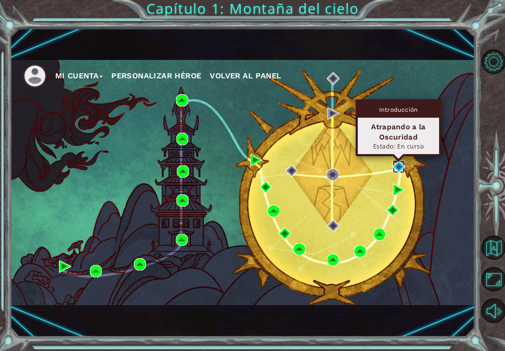
click at [397, 165] on img at bounding box center [399, 167] width 12 height 12
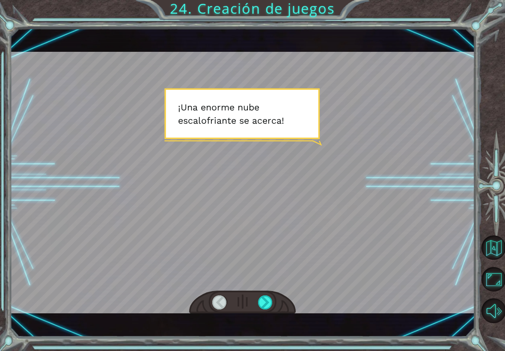
click at [260, 296] on div at bounding box center [265, 302] width 15 height 14
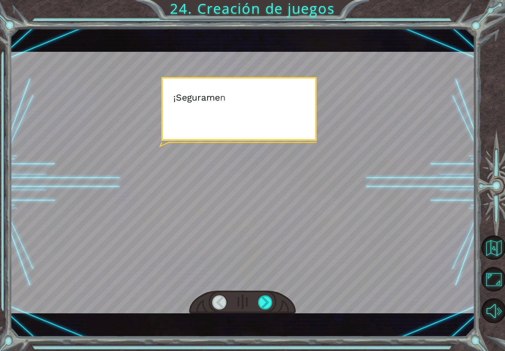
click at [264, 296] on div at bounding box center [265, 302] width 15 height 14
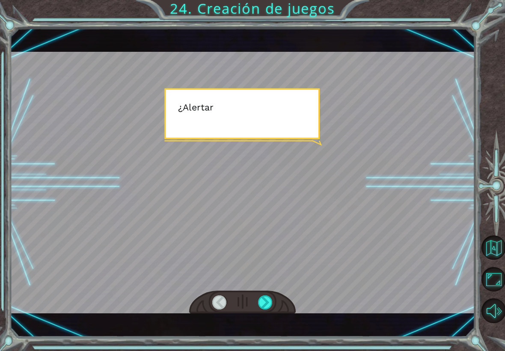
click at [264, 296] on div at bounding box center [265, 302] width 15 height 14
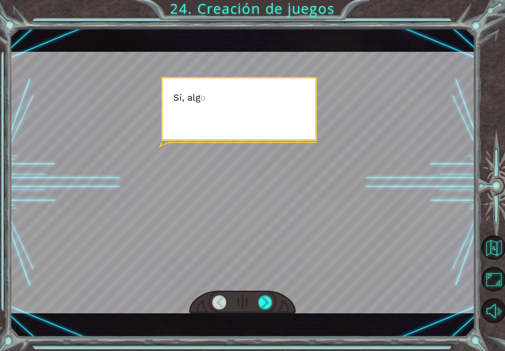
click at [267, 296] on div at bounding box center [265, 302] width 15 height 14
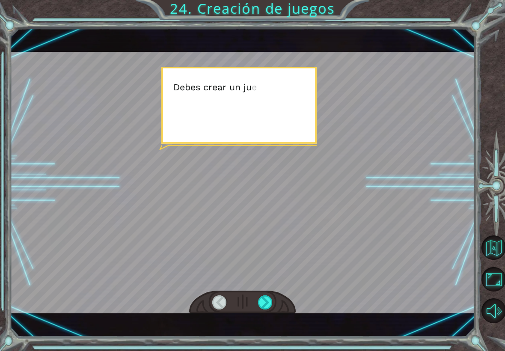
click at [262, 296] on div at bounding box center [265, 302] width 15 height 14
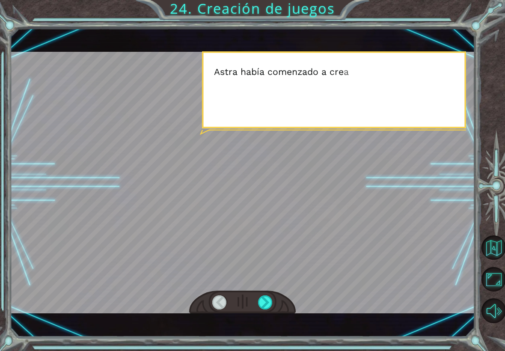
click at [266, 296] on div at bounding box center [265, 302] width 15 height 14
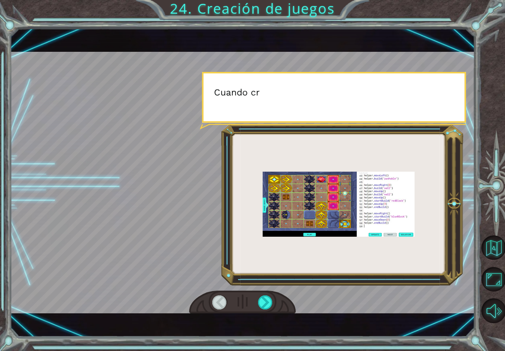
click at [263, 296] on div at bounding box center [265, 302] width 15 height 14
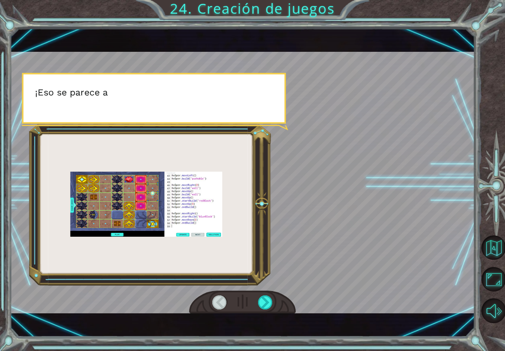
click at [262, 296] on div at bounding box center [265, 302] width 15 height 14
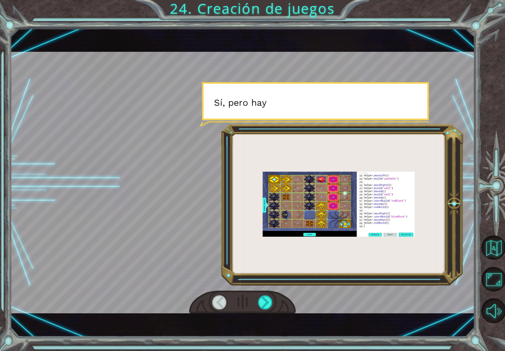
click at [267, 296] on div at bounding box center [265, 302] width 15 height 14
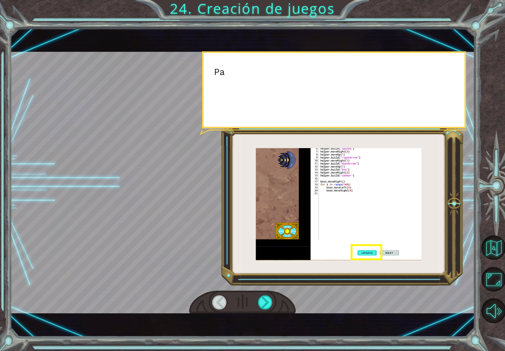
click at [266, 296] on div at bounding box center [265, 302] width 15 height 14
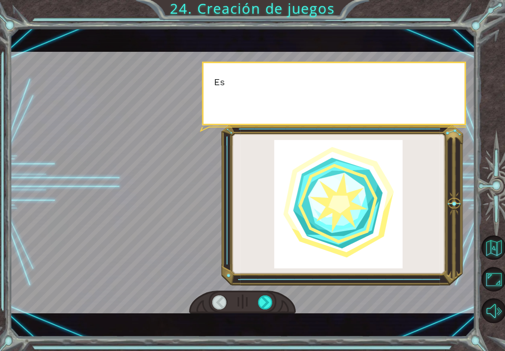
click at [263, 296] on div at bounding box center [265, 302] width 15 height 14
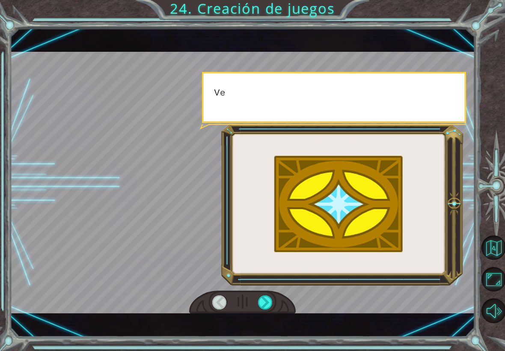
click at [262, 296] on div at bounding box center [265, 302] width 15 height 14
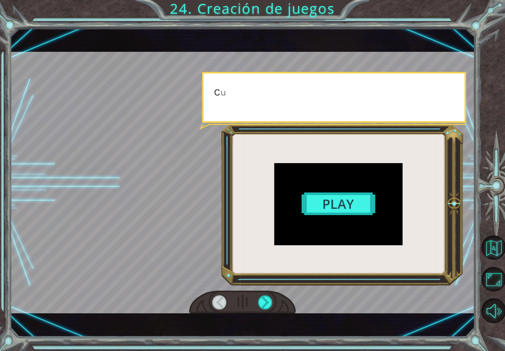
click at [260, 296] on div at bounding box center [265, 302] width 15 height 14
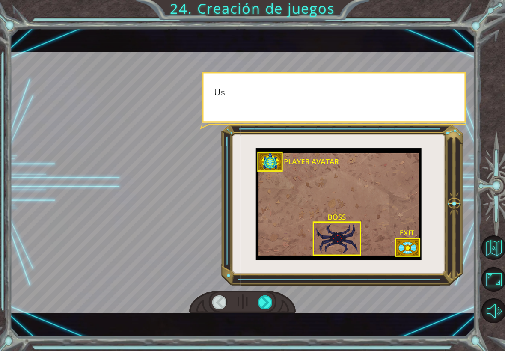
click at [258, 296] on div at bounding box center [265, 302] width 15 height 14
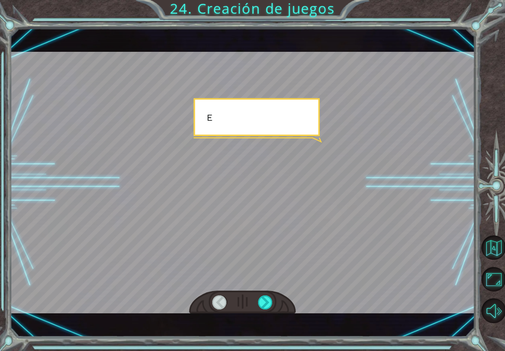
click at [258, 296] on div at bounding box center [265, 302] width 15 height 14
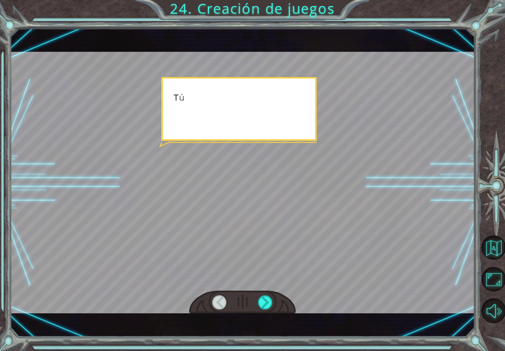
click at [259, 296] on div at bounding box center [265, 302] width 15 height 14
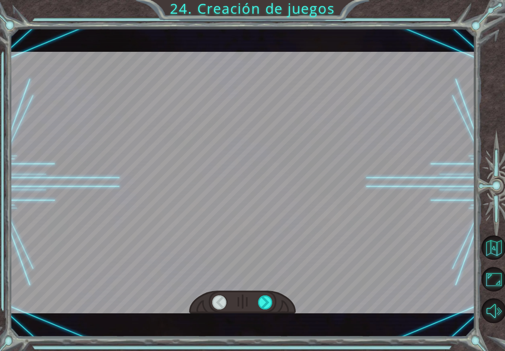
click at [266, 296] on div at bounding box center [265, 302] width 15 height 14
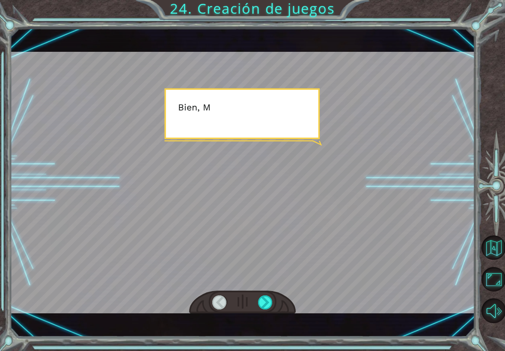
click at [259, 296] on div at bounding box center [265, 302] width 15 height 14
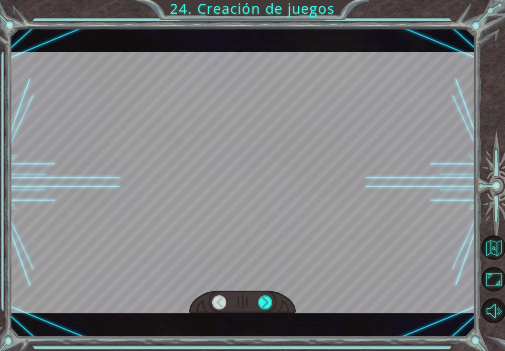
click at [259, 296] on div at bounding box center [265, 302] width 15 height 14
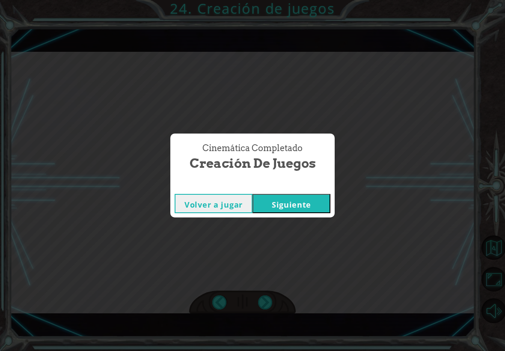
click at [312, 197] on button "Siguiente" at bounding box center [292, 203] width 78 height 19
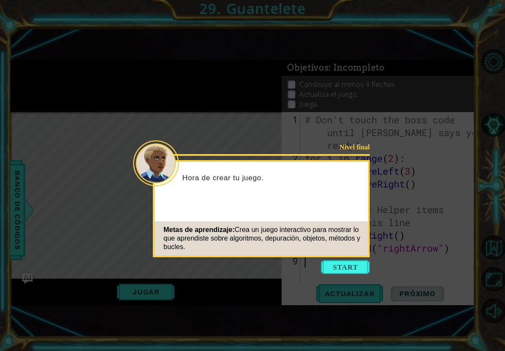
click at [358, 260] on button "Start" at bounding box center [345, 267] width 49 height 14
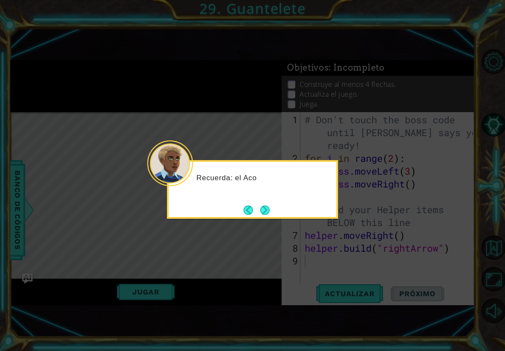
click at [280, 214] on div "Recuerda: el Aco" at bounding box center [252, 189] width 171 height 59
click at [266, 205] on button "Next" at bounding box center [265, 210] width 10 height 10
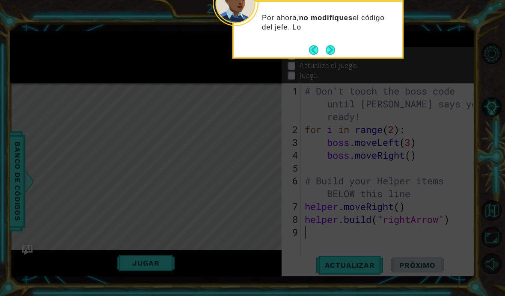
scroll to position [1, 0]
click at [329, 52] on button "Next" at bounding box center [330, 49] width 9 height 9
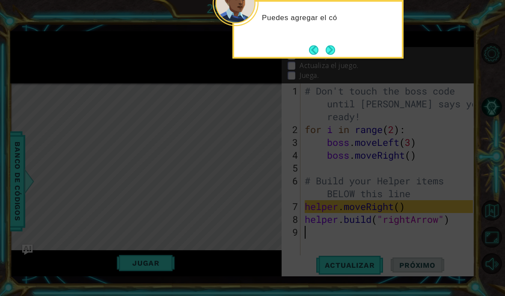
click at [331, 48] on button "Next" at bounding box center [330, 49] width 9 height 9
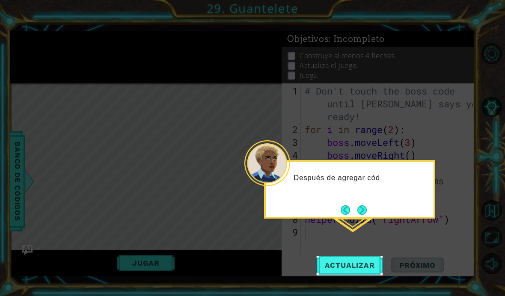
click at [359, 260] on button "Actualizar" at bounding box center [349, 265] width 67 height 19
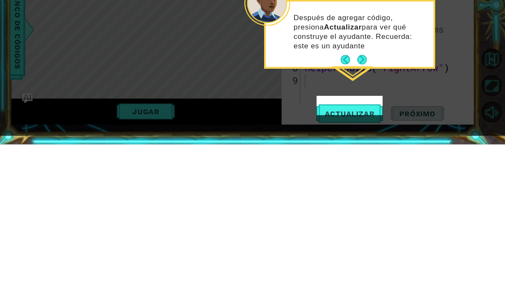
scroll to position [30, 0]
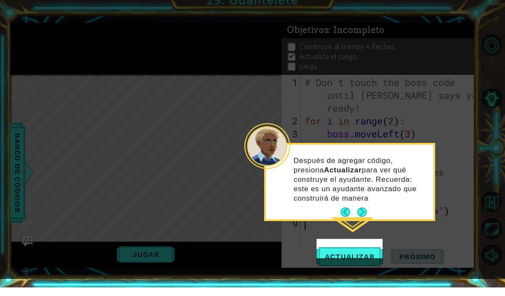
click at [366, 171] on p "Después de agregar código, presiona Actualizar para ver qué construye el ayudan…" at bounding box center [361, 188] width 134 height 47
click at [363, 256] on button "Actualizar" at bounding box center [349, 265] width 67 height 19
click at [360, 216] on button "Next" at bounding box center [361, 220] width 9 height 9
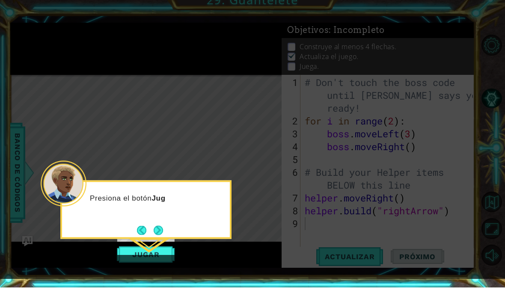
click at [158, 255] on button "Jugar" at bounding box center [146, 263] width 58 height 16
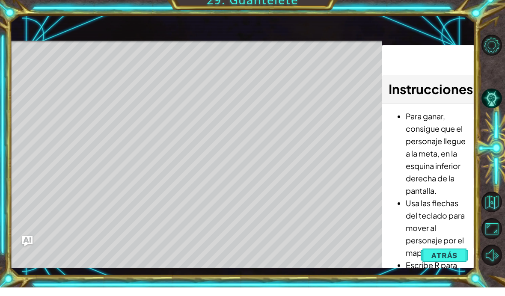
click at [107, 73] on div "Level Map" at bounding box center [207, 175] width 395 height 252
click at [279, 97] on div "Level Map" at bounding box center [207, 175] width 395 height 252
click at [278, 233] on div "Level Map" at bounding box center [207, 175] width 395 height 252
click at [109, 72] on div "Level Map" at bounding box center [207, 175] width 395 height 252
click at [324, 101] on div "Level Map" at bounding box center [207, 175] width 395 height 252
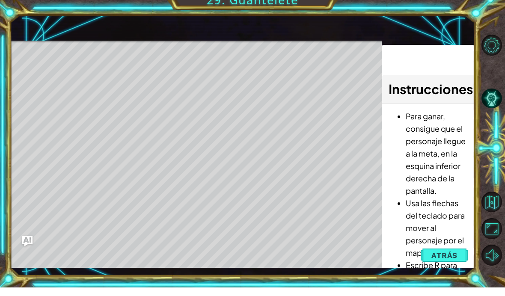
click at [346, 225] on div "Level Map" at bounding box center [207, 175] width 395 height 252
click at [296, 232] on div "Level Map" at bounding box center [207, 175] width 395 height 252
click at [270, 235] on div "Level Map" at bounding box center [207, 175] width 395 height 252
click at [261, 232] on div "Level Map" at bounding box center [207, 175] width 395 height 252
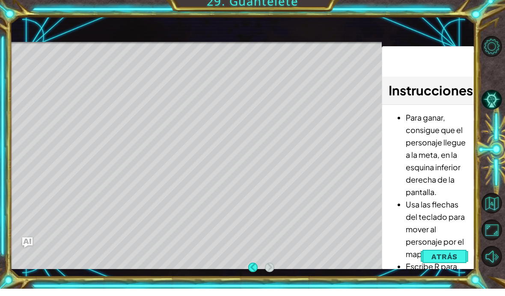
click at [256, 270] on button "Back" at bounding box center [256, 274] width 17 height 9
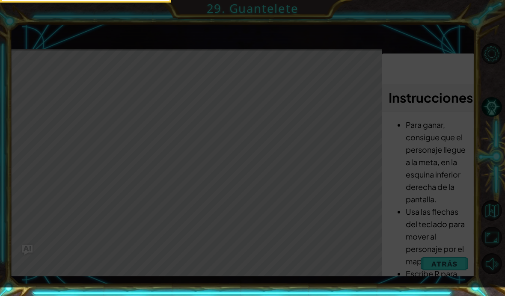
scroll to position [0, 0]
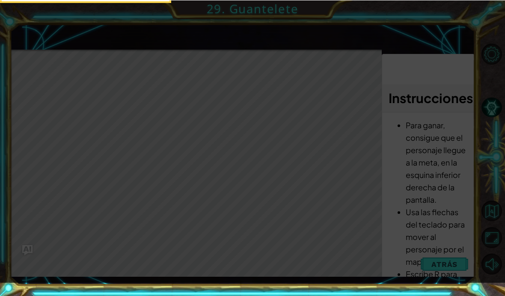
click at [97, 4] on icon at bounding box center [252, 141] width 505 height 282
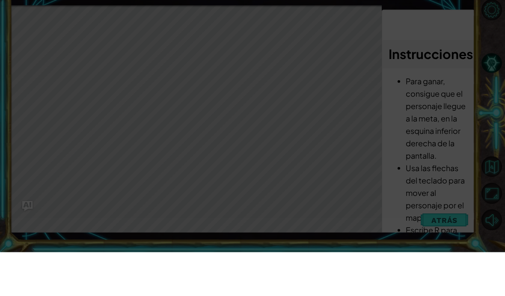
scroll to position [9, 0]
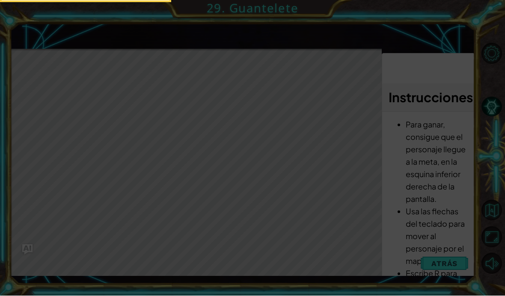
click at [454, 282] on icon at bounding box center [252, 159] width 505 height 318
click at [446, 276] on icon at bounding box center [252, 159] width 505 height 318
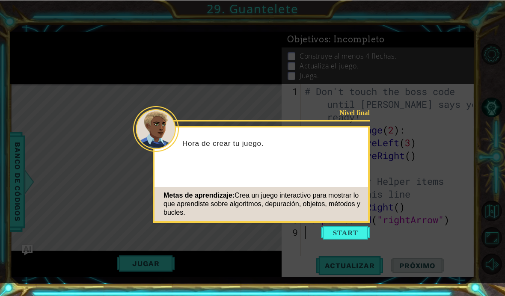
click at [343, 235] on button "Start" at bounding box center [345, 233] width 49 height 14
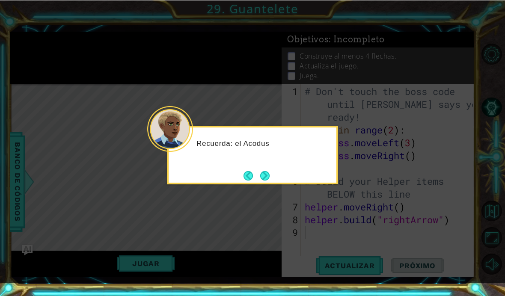
click at [267, 176] on button "Next" at bounding box center [265, 175] width 13 height 13
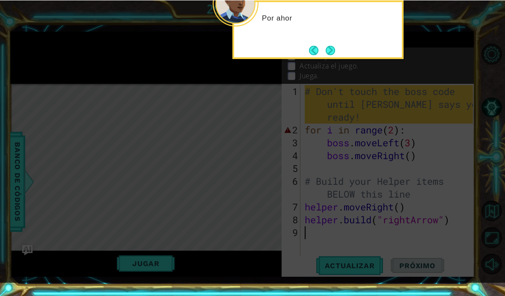
click at [295, 169] on icon at bounding box center [252, 48] width 505 height 467
click at [332, 51] on button "Next" at bounding box center [330, 50] width 16 height 16
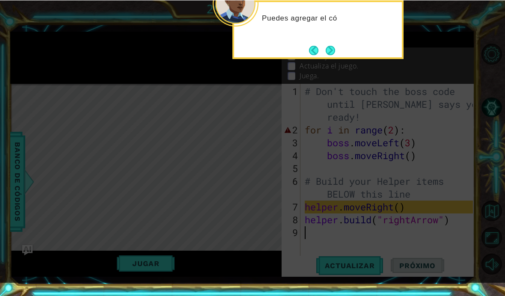
click at [328, 51] on button "Next" at bounding box center [331, 50] width 16 height 16
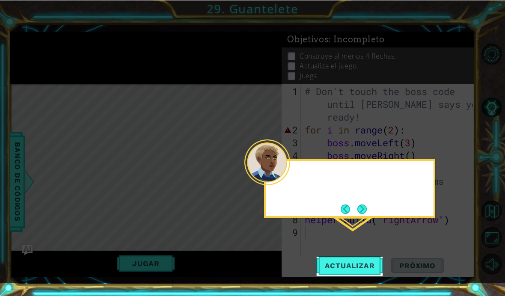
click at [333, 52] on icon at bounding box center [252, 141] width 505 height 282
click at [356, 262] on span "Actualizar" at bounding box center [349, 265] width 67 height 9
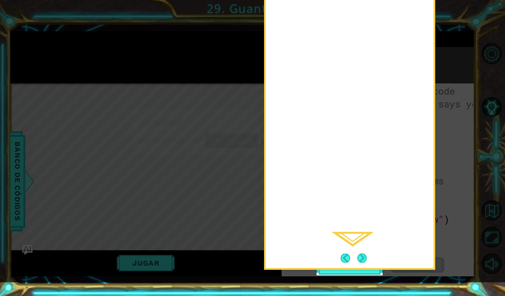
scroll to position [0, 0]
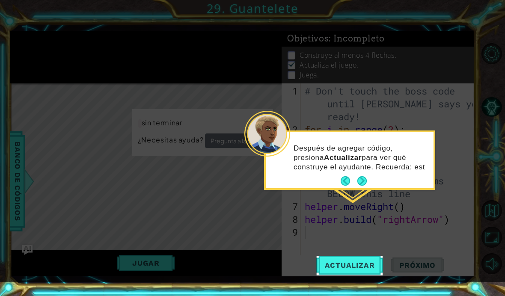
click at [363, 259] on button "Actualizar" at bounding box center [349, 265] width 67 height 19
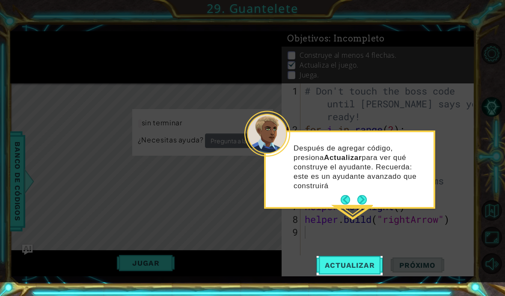
click at [358, 265] on span "Actualizar" at bounding box center [349, 265] width 67 height 9
click at [359, 199] on button "Next" at bounding box center [362, 200] width 16 height 16
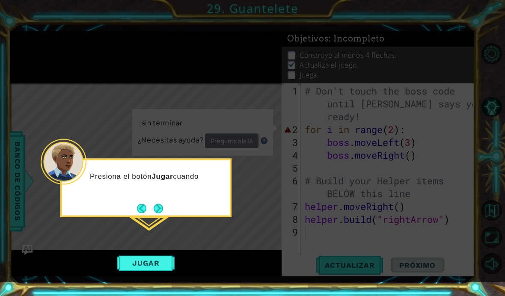
click at [155, 269] on button "Jugar" at bounding box center [146, 263] width 58 height 16
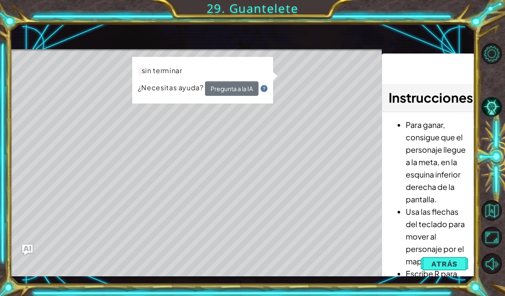
click at [318, 92] on div "Level Map" at bounding box center [207, 175] width 395 height 252
click at [316, 92] on div "Level Map" at bounding box center [207, 175] width 395 height 252
click at [73, 68] on div "Level Map" at bounding box center [207, 175] width 395 height 252
click at [66, 59] on div "Level Map" at bounding box center [207, 175] width 395 height 252
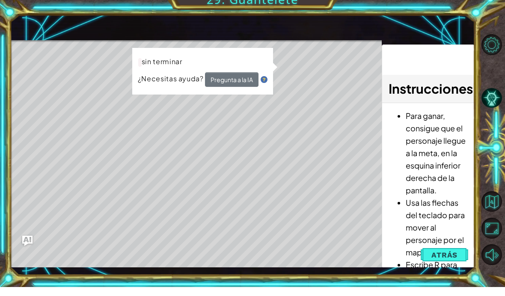
scroll to position [31, 0]
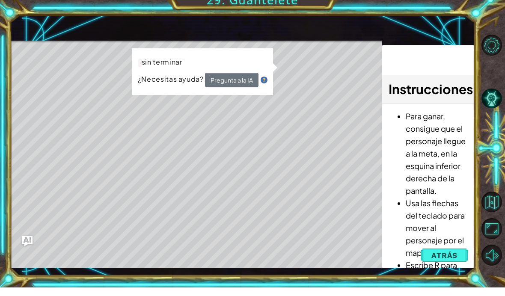
click at [249, 234] on div "Level Map" at bounding box center [207, 175] width 395 height 252
click at [449, 260] on span "Atrás" at bounding box center [444, 264] width 26 height 9
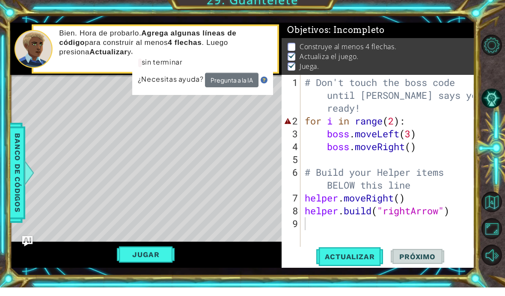
click at [363, 261] on span "Actualizar" at bounding box center [349, 265] width 67 height 9
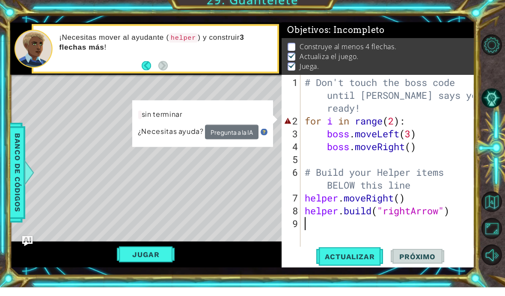
click at [24, 245] on img "Ask AI" at bounding box center [27, 250] width 10 height 10
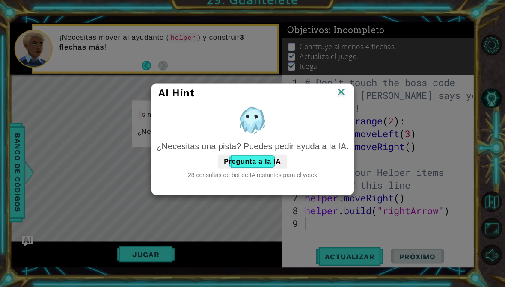
click at [234, 163] on button "Pregunta a la IA" at bounding box center [252, 170] width 68 height 14
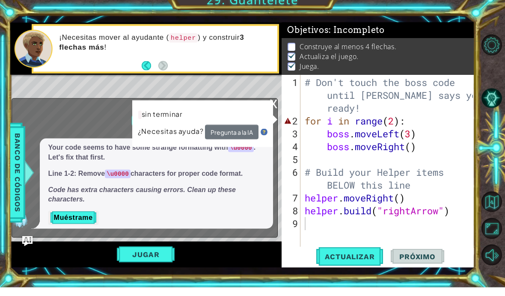
click at [71, 220] on button "Muéstrame" at bounding box center [73, 227] width 50 height 14
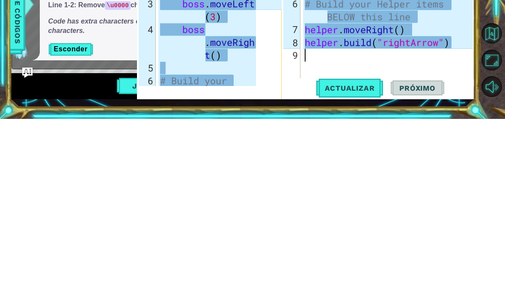
click at [363, 261] on span "Actualizar" at bounding box center [349, 265] width 67 height 9
click at [354, 261] on span "Actualizar" at bounding box center [349, 265] width 67 height 9
click at [362, 261] on span "Actualizar" at bounding box center [349, 265] width 67 height 9
click at [33, 83] on div "Level Map" at bounding box center [207, 209] width 395 height 252
click at [64, 250] on div "Jugar" at bounding box center [146, 263] width 272 height 27
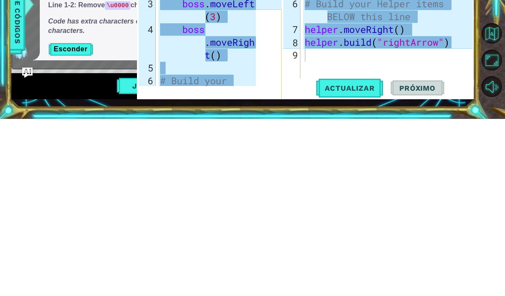
click at [268, 83] on icon at bounding box center [269, 179] width 26 height 193
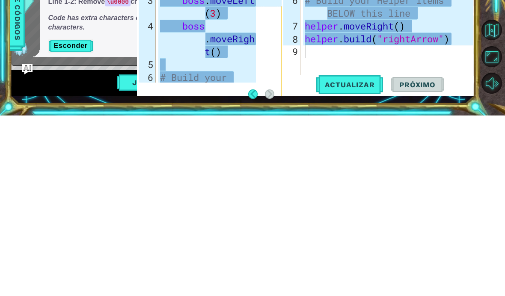
scroll to position [25, 0]
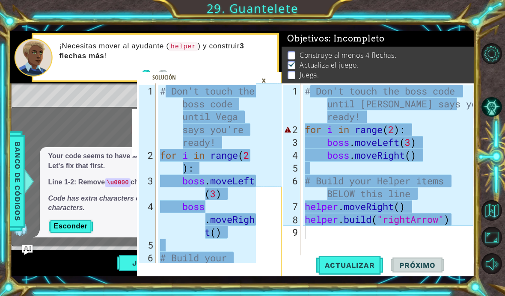
click at [265, 80] on div "×" at bounding box center [263, 80] width 13 height 15
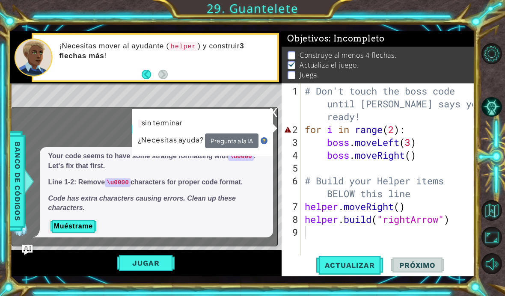
click at [53, 103] on div "Level Map" at bounding box center [207, 209] width 395 height 252
click at [135, 265] on button "Jugar" at bounding box center [146, 263] width 58 height 16
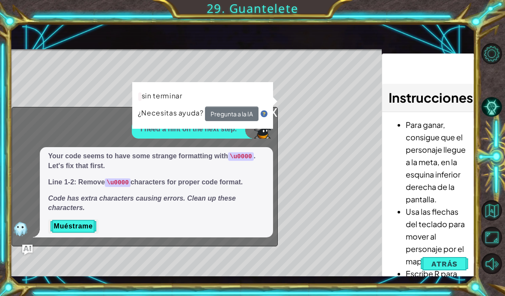
click at [73, 113] on div "x I need a hint on the next step. Your code seems to have some strange formatti…" at bounding box center [145, 177] width 267 height 140
click at [434, 260] on span "Atrás" at bounding box center [444, 264] width 26 height 9
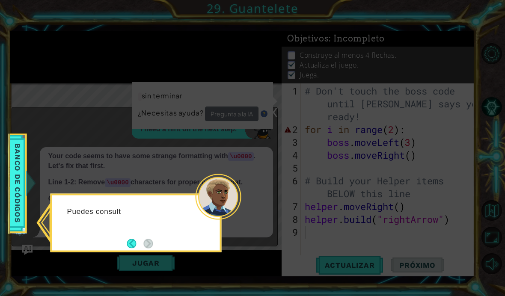
click at [24, 79] on icon at bounding box center [252, 148] width 505 height 296
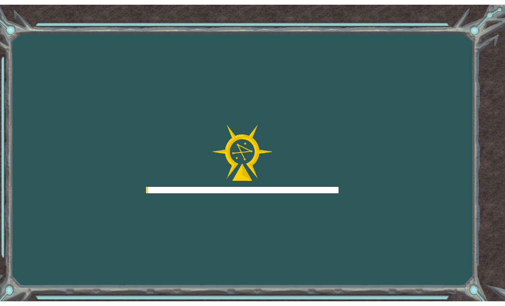
scroll to position [25, 0]
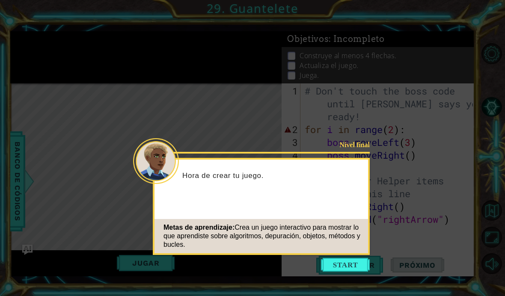
click at [349, 258] on button "Start" at bounding box center [345, 265] width 49 height 14
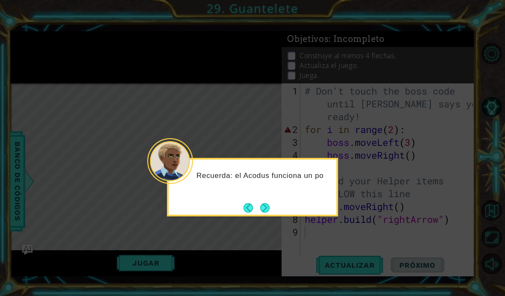
click at [263, 203] on button "Next" at bounding box center [264, 207] width 9 height 9
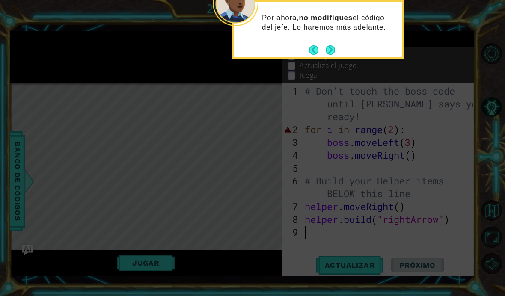
scroll to position [0, 0]
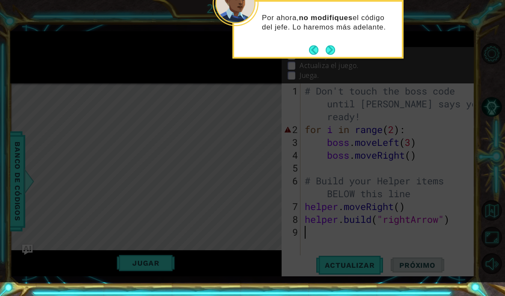
click at [329, 52] on button "Next" at bounding box center [330, 49] width 9 height 9
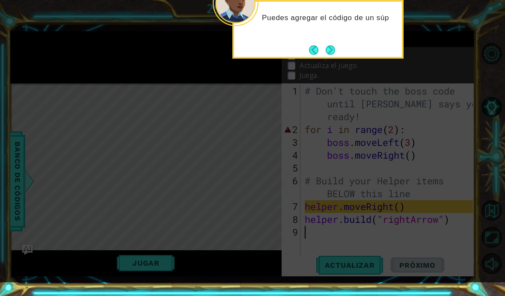
click at [327, 52] on button "Next" at bounding box center [330, 49] width 9 height 9
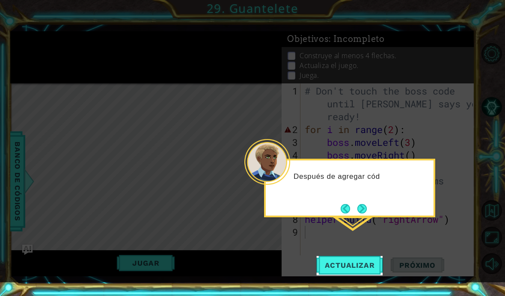
click at [359, 205] on button "Next" at bounding box center [361, 208] width 9 height 9
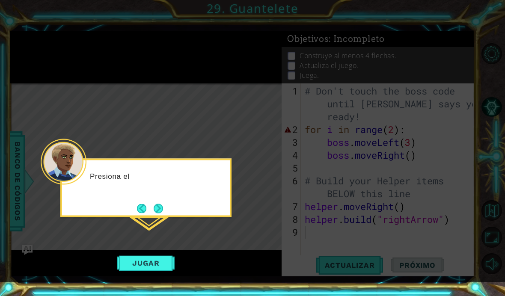
click at [128, 260] on button "Jugar" at bounding box center [146, 263] width 58 height 16
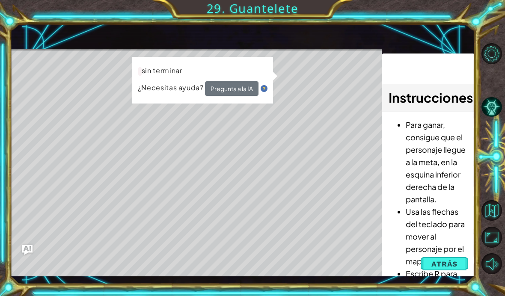
click at [440, 259] on button "Atrás" at bounding box center [445, 264] width 48 height 17
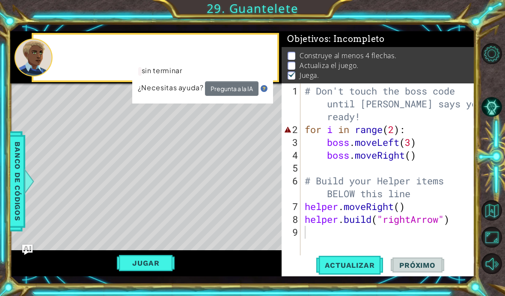
scroll to position [0, 0]
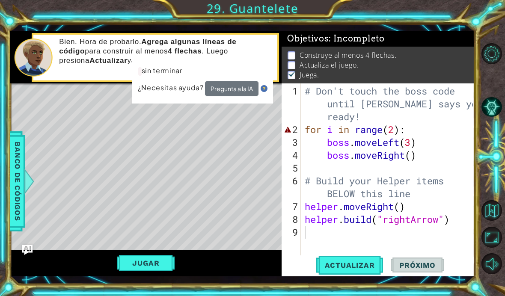
click at [365, 263] on span "Actualizar" at bounding box center [349, 265] width 67 height 9
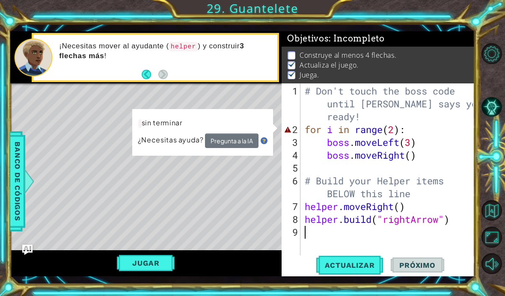
click at [419, 269] on span "Próximo" at bounding box center [417, 265] width 53 height 9
click at [492, 117] on button "Pista IA" at bounding box center [492, 107] width 21 height 21
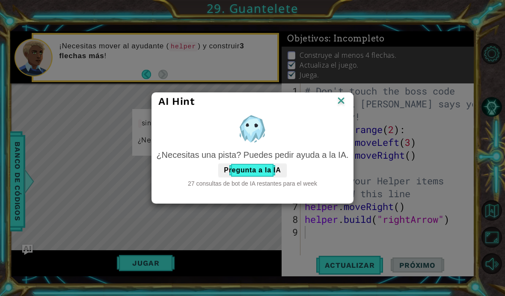
click at [265, 167] on button "Pregunta a la IA" at bounding box center [252, 170] width 68 height 14
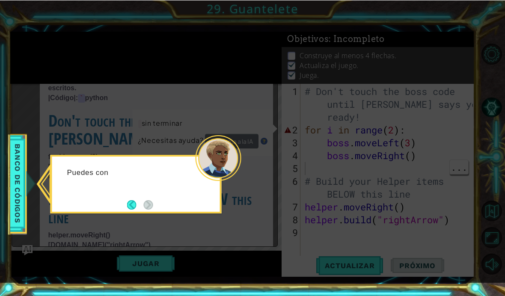
scroll to position [0, 0]
click at [220, 213] on div "Puedes consultar" at bounding box center [136, 184] width 171 height 59
click at [16, 221] on span "Banco de códigos" at bounding box center [18, 183] width 14 height 86
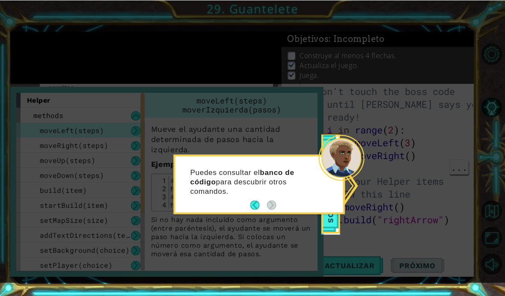
click at [40, 211] on icon at bounding box center [252, 141] width 505 height 282
click at [253, 209] on button "Back" at bounding box center [258, 204] width 17 height 9
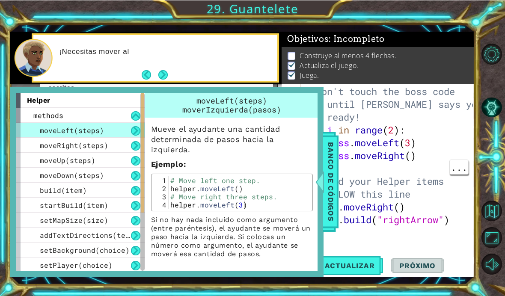
click at [327, 173] on span "Banco de códigos" at bounding box center [331, 181] width 14 height 89
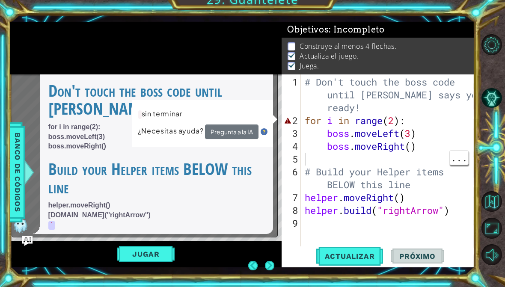
scroll to position [31, 0]
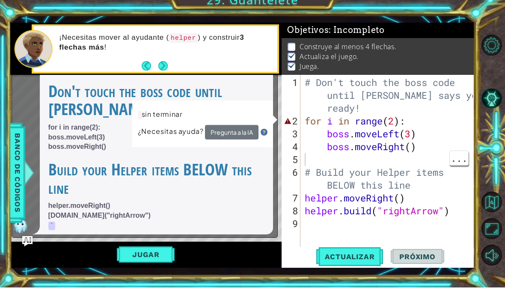
click at [362, 256] on button "Actualizar" at bounding box center [349, 265] width 67 height 19
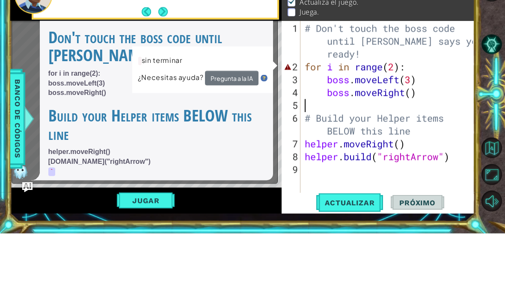
click at [403, 85] on div "# Don't touch the boss code until Vega says you're ready! for i in range ( 2 ) …" at bounding box center [390, 200] width 174 height 231
click at [240, 134] on button "Pregunta a la IA" at bounding box center [232, 141] width 54 height 15
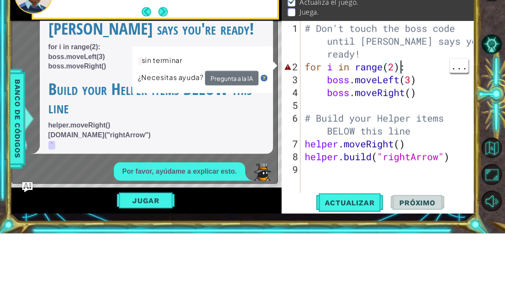
click at [242, 134] on button "Pregunta a la IA" at bounding box center [232, 141] width 54 height 15
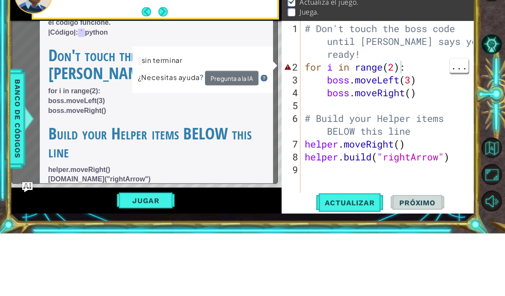
scroll to position [639, 0]
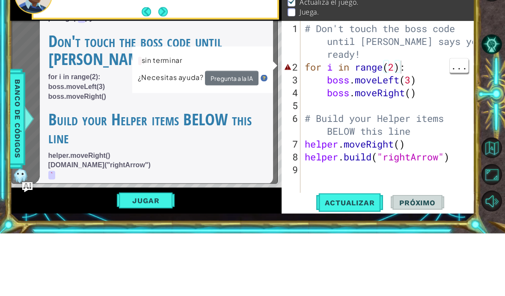
click at [418, 119] on div "# Don't touch the boss code until Vega says you're ready! for i in range ( 2 ) …" at bounding box center [390, 200] width 174 height 231
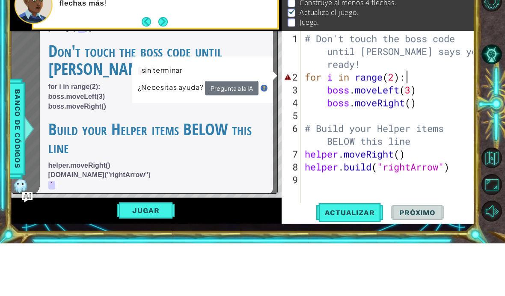
scroll to position [0, 4]
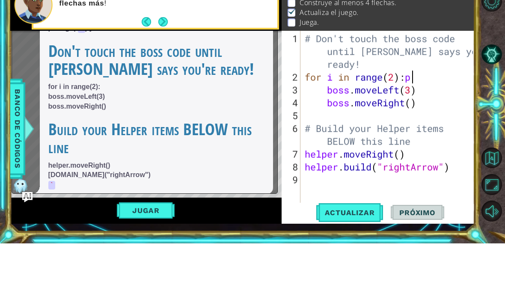
type textarea "for i in range(2):"
click at [362, 261] on span "Actualizar" at bounding box center [349, 265] width 67 height 9
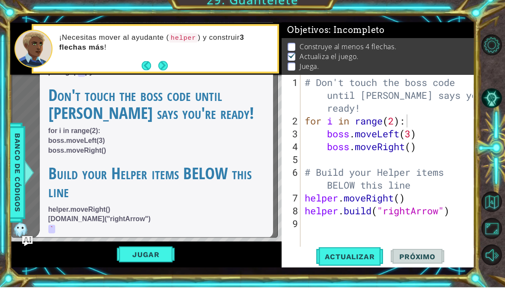
click at [165, 259] on button "Jugar" at bounding box center [146, 263] width 58 height 16
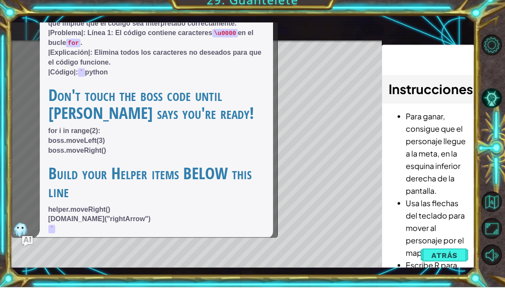
click at [269, 186] on div "|Libre|: El error menciona un problema con caracteres no válidos que impide que…" at bounding box center [157, 130] width 234 height 234
click at [28, 245] on img "Ask AI" at bounding box center [27, 250] width 10 height 10
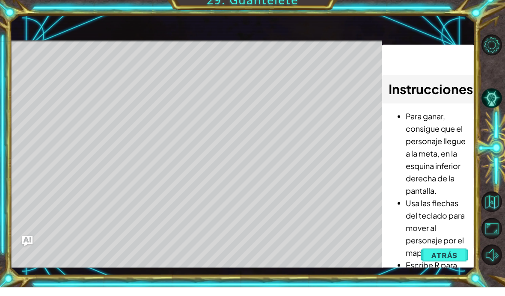
click at [110, 65] on div "Level Map" at bounding box center [207, 175] width 395 height 252
click at [103, 73] on div "Level Map" at bounding box center [207, 175] width 395 height 252
click at [119, 54] on div "Level Map" at bounding box center [207, 175] width 395 height 252
click at [95, 74] on div "Level Map" at bounding box center [207, 175] width 395 height 252
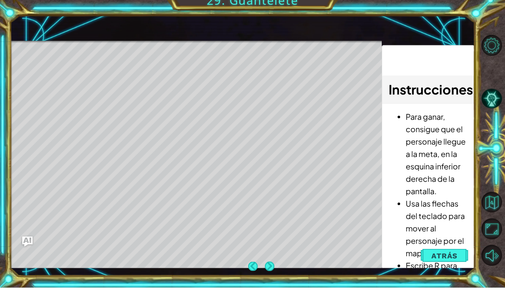
scroll to position [30, 0]
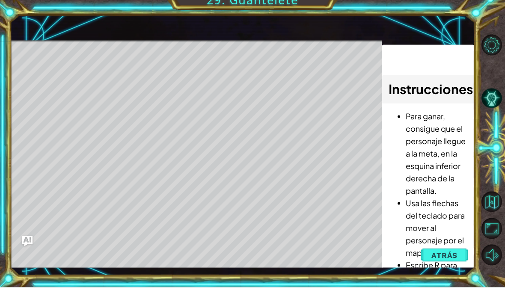
click at [270, 235] on div "Level Map" at bounding box center [207, 175] width 395 height 252
click at [107, 76] on div "Level Map" at bounding box center [207, 175] width 395 height 252
click at [271, 233] on div "Level Map" at bounding box center [207, 175] width 395 height 252
click at [273, 244] on div "Level Map" at bounding box center [207, 175] width 395 height 252
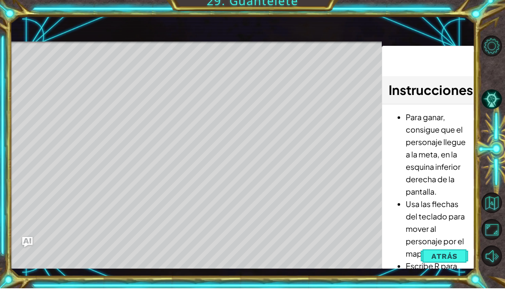
scroll to position [31, 0]
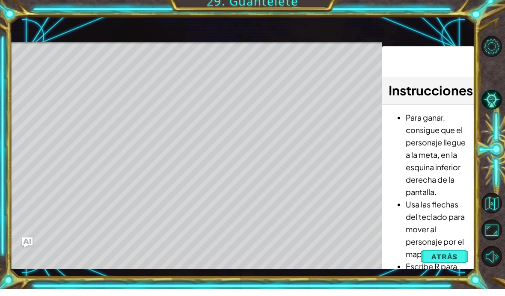
click at [312, 177] on div "Level Map" at bounding box center [207, 175] width 395 height 252
click at [103, 70] on div "Level Map" at bounding box center [207, 175] width 395 height 252
click at [63, 76] on div "Level Map" at bounding box center [207, 175] width 395 height 252
click at [56, 62] on div "Level Map" at bounding box center [207, 175] width 395 height 252
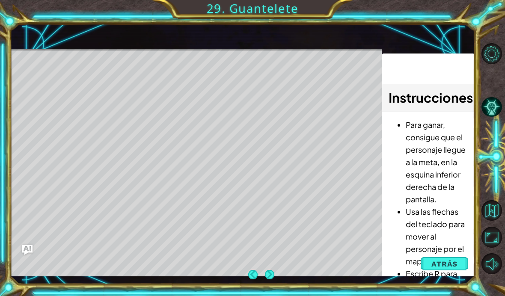
scroll to position [30, 0]
